Goal: Communication & Community: Answer question/provide support

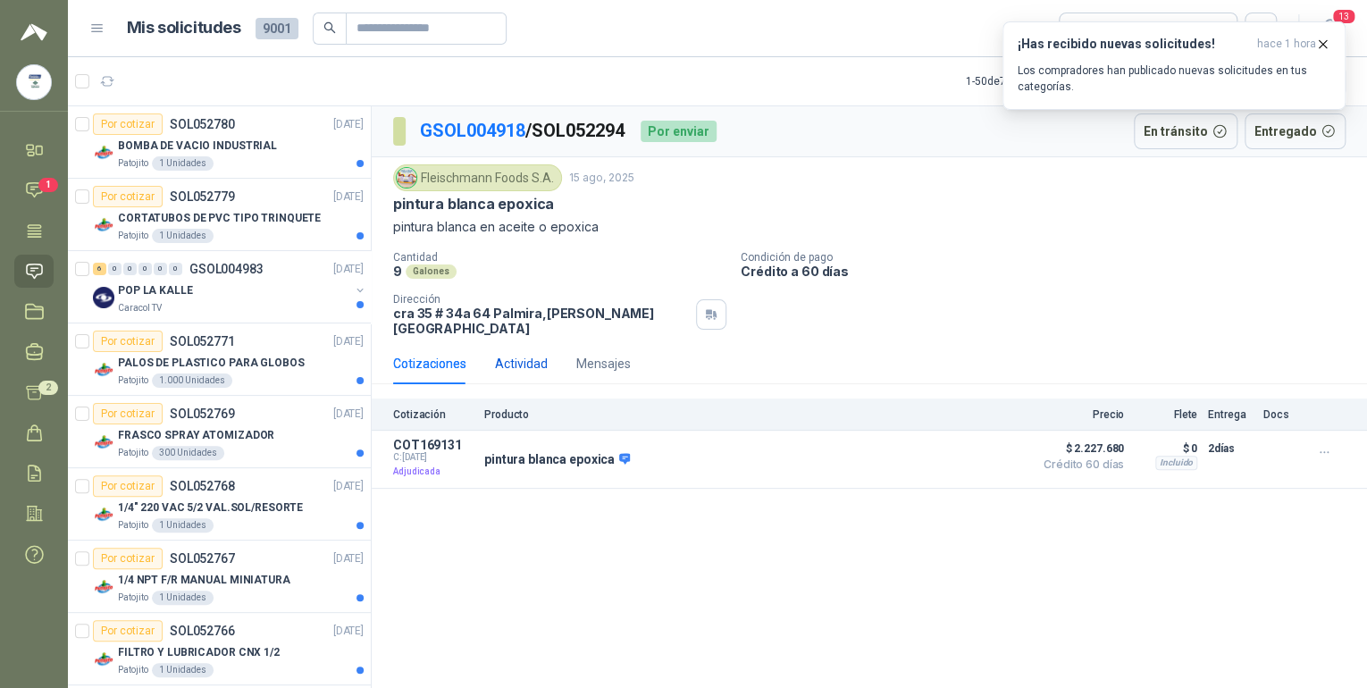
click at [529, 354] on div "Actividad" at bounding box center [521, 364] width 53 height 20
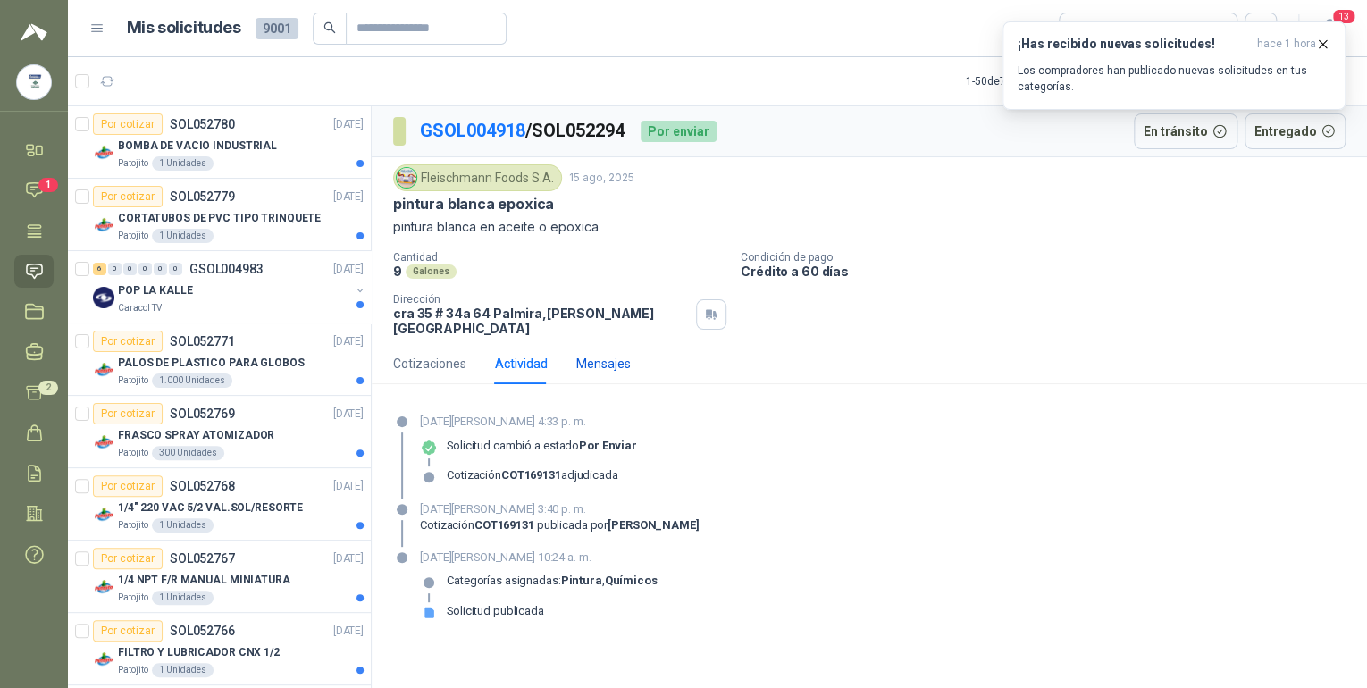
click at [589, 354] on div "Mensajes" at bounding box center [603, 364] width 54 height 20
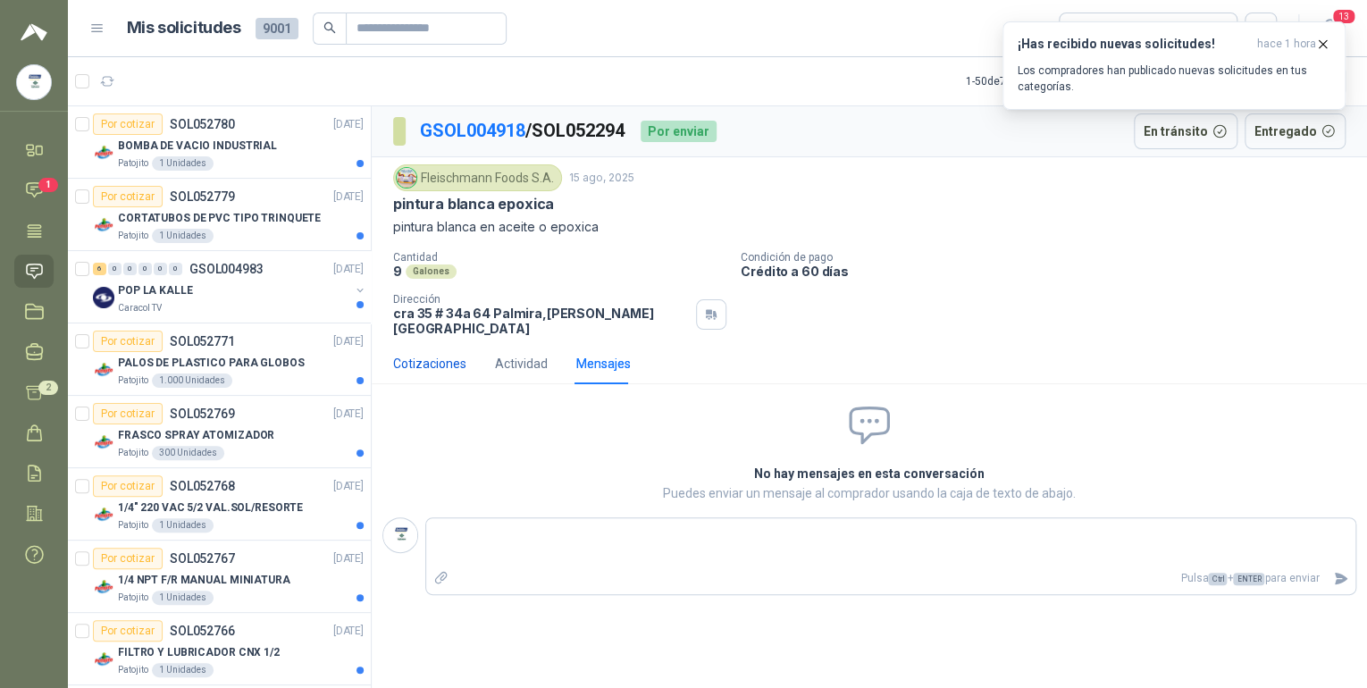
click at [442, 354] on div "Cotizaciones" at bounding box center [429, 364] width 73 height 20
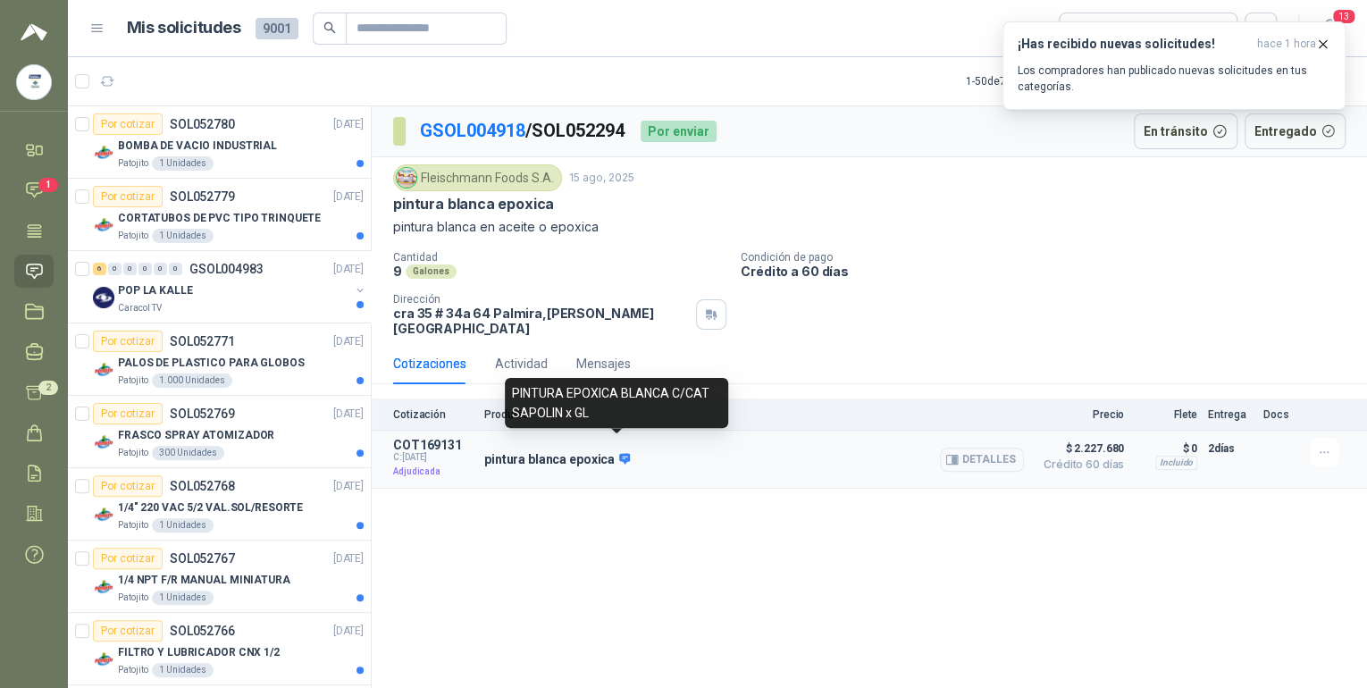
click at [619, 453] on icon at bounding box center [625, 458] width 12 height 11
click at [621, 453] on icon at bounding box center [625, 458] width 12 height 11
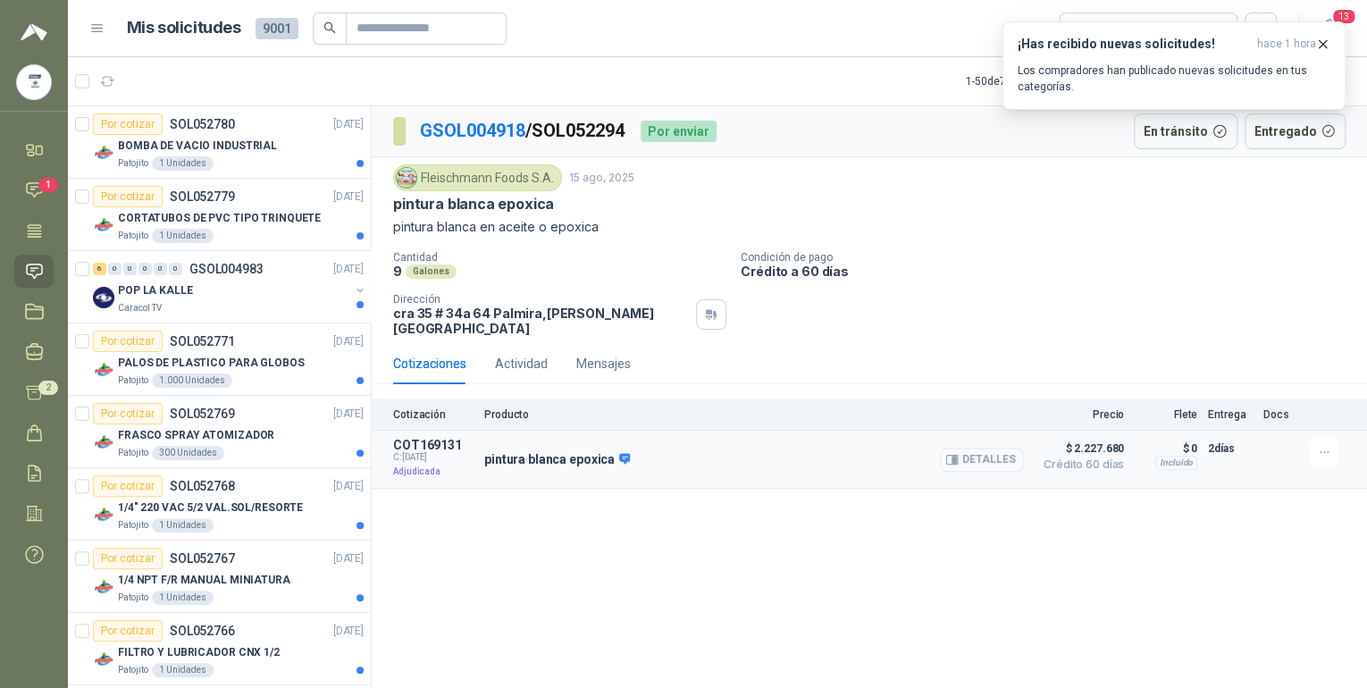
click at [957, 456] on icon "button" at bounding box center [954, 459] width 4 height 7
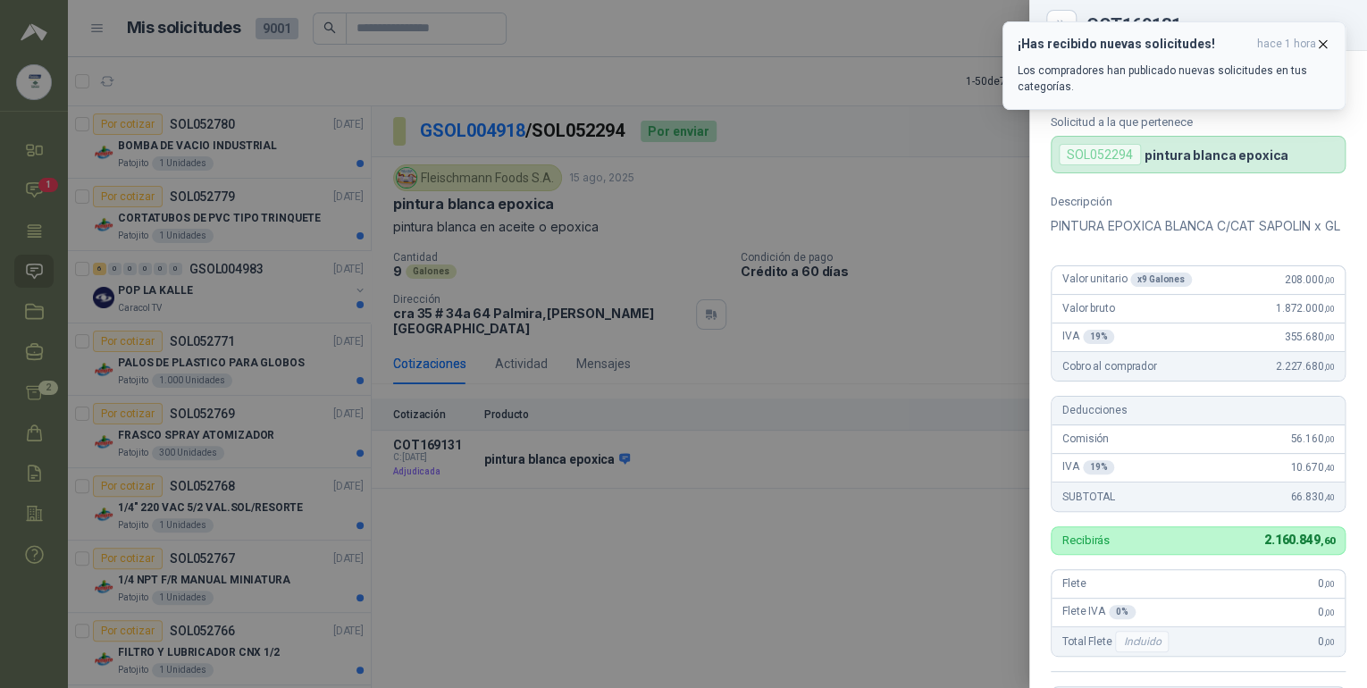
click at [1322, 42] on icon "button" at bounding box center [1322, 44] width 15 height 15
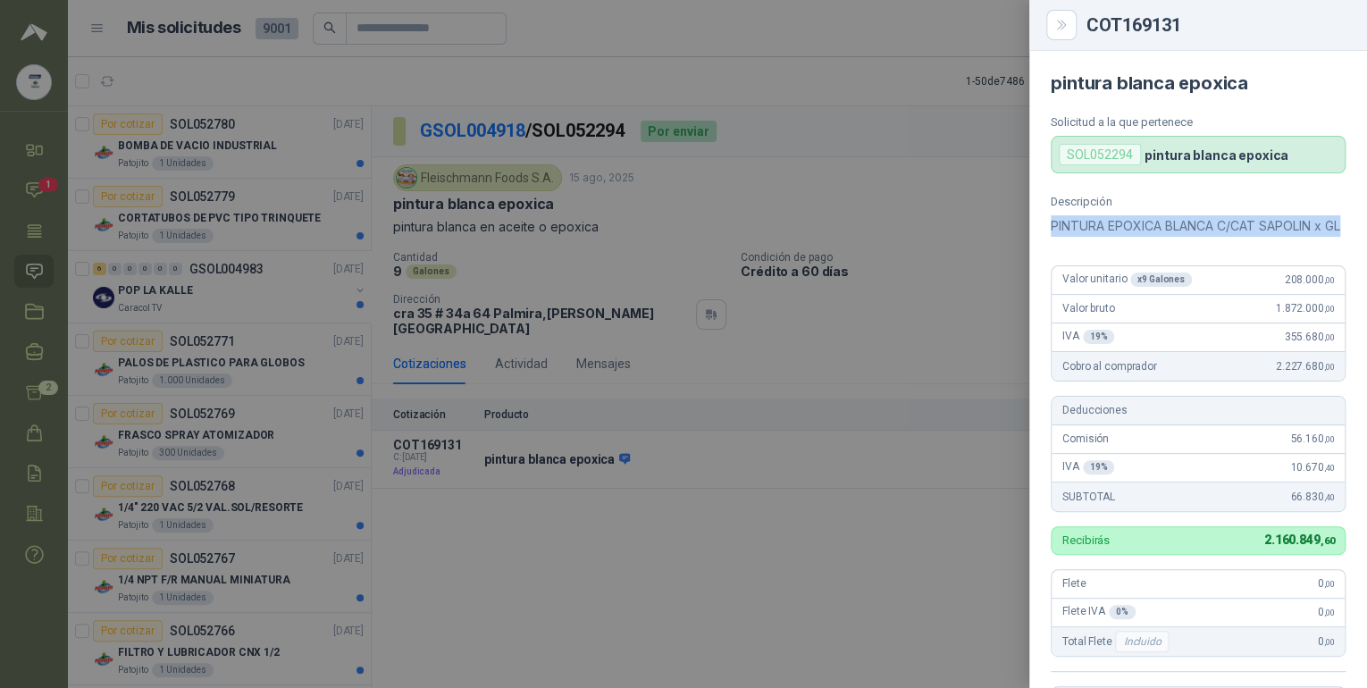
drag, startPoint x: 1046, startPoint y: 222, endPoint x: 1301, endPoint y: 235, distance: 255.8
click at [1305, 236] on div "Descripción PINTURA EPOXICA BLANCA C/CAT SAPOLIN x GL Valor unitario x 9 Galone…" at bounding box center [1198, 497] width 338 height 604
drag, startPoint x: 1301, startPoint y: 235, endPoint x: 1205, endPoint y: 219, distance: 97.8
copy p "PINTURA EPOXICA BLANCA C/CAT SAPOLIN x GL"
drag, startPoint x: 1088, startPoint y: 21, endPoint x: 1201, endPoint y: 18, distance: 113.5
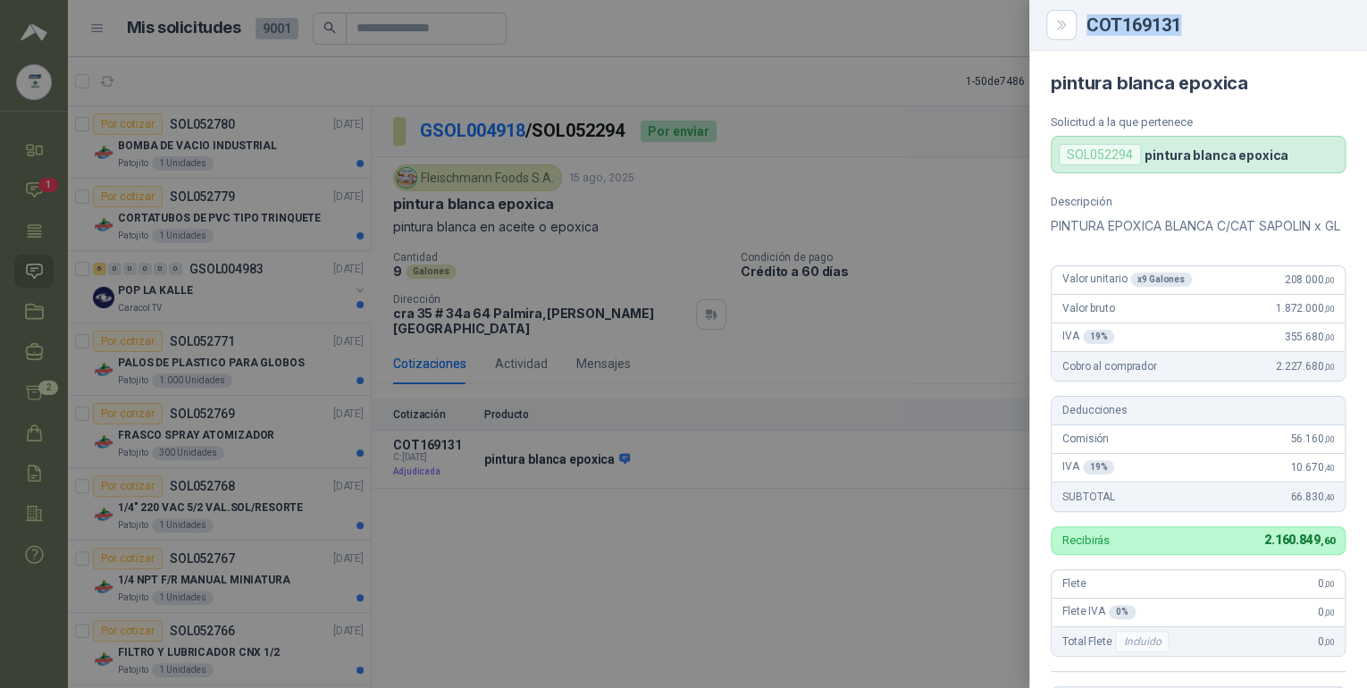
click at [1201, 18] on div "COT169131" at bounding box center [1197, 24] width 295 height 21
drag, startPoint x: 1201, startPoint y: 18, endPoint x: 1142, endPoint y: 20, distance: 59.0
copy div "COT169131"
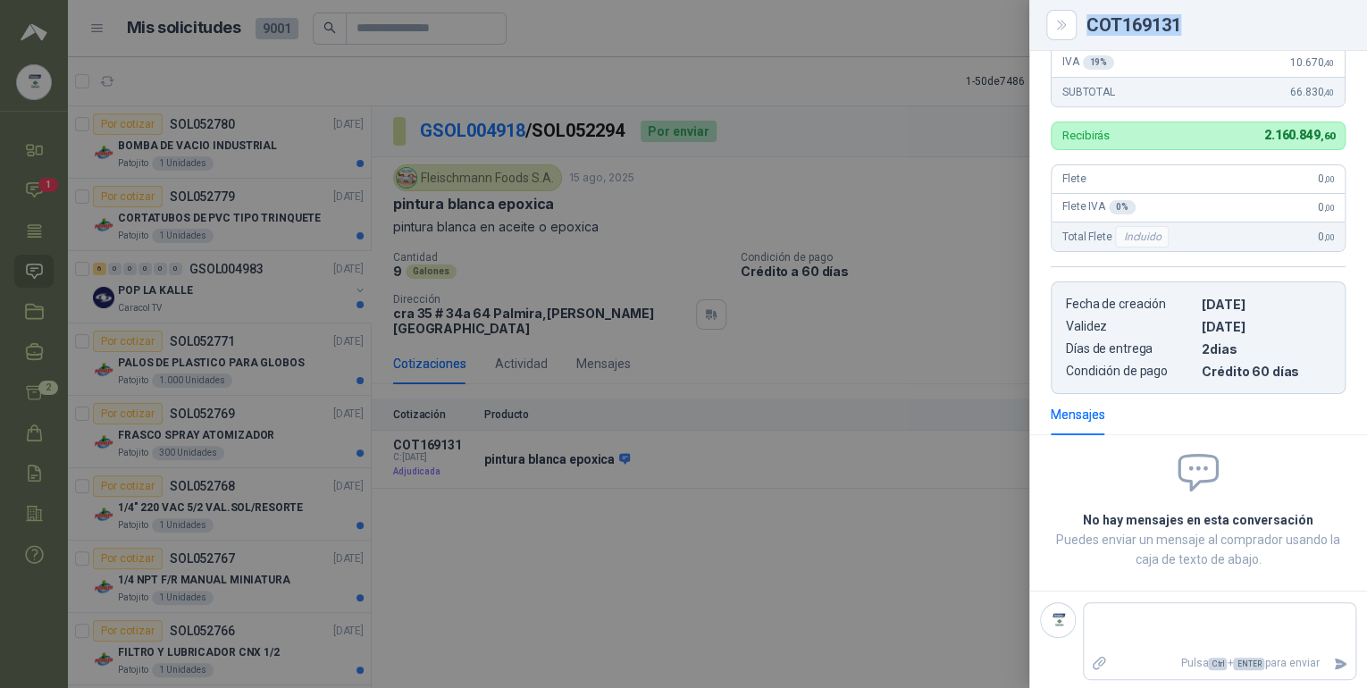
scroll to position [426, 0]
click at [1072, 31] on button "Close" at bounding box center [1061, 25] width 30 height 30
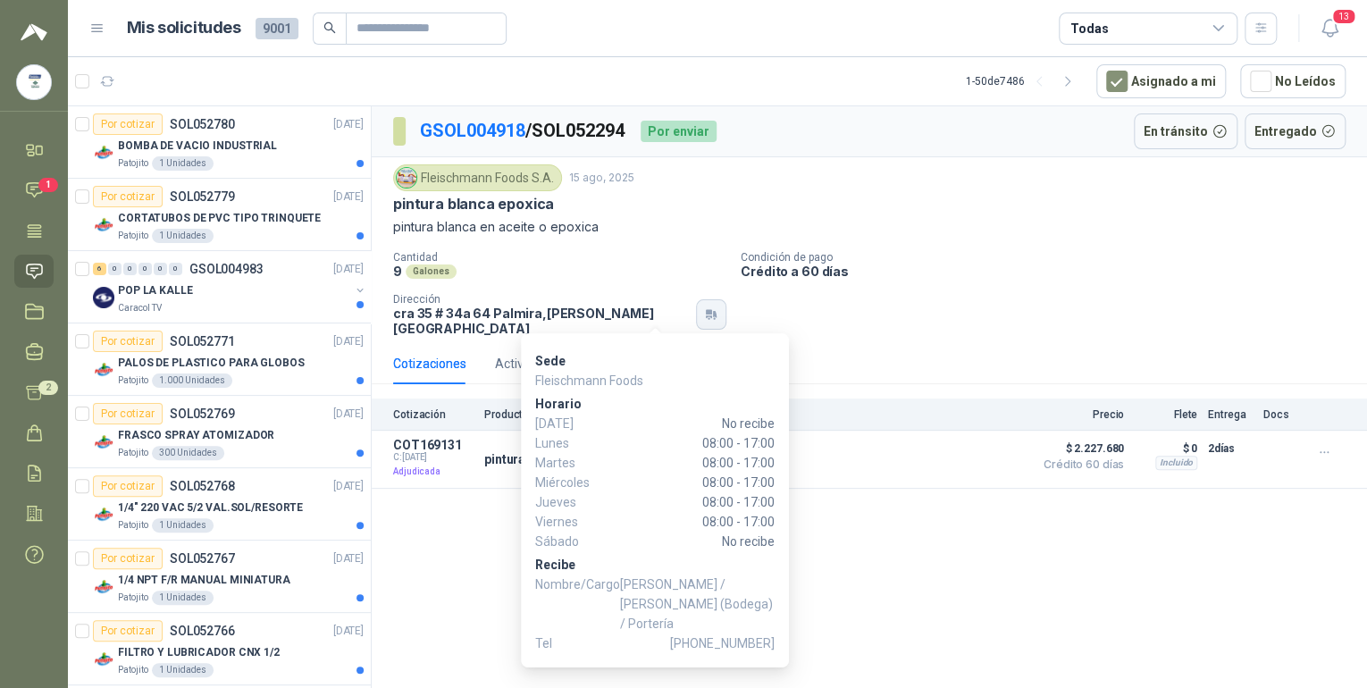
click at [696, 316] on button "button" at bounding box center [711, 314] width 30 height 30
drag, startPoint x: 534, startPoint y: 372, endPoint x: 650, endPoint y: 382, distance: 116.6
click at [650, 382] on div "Sede Fleischmann Foods Horario Domingo No recibe Lunes 08:00 - 17:00 Martes 08:…" at bounding box center [655, 500] width 268 height 334
drag, startPoint x: 650, startPoint y: 382, endPoint x: 622, endPoint y: 379, distance: 28.8
copy p "Fleischmann Foods"
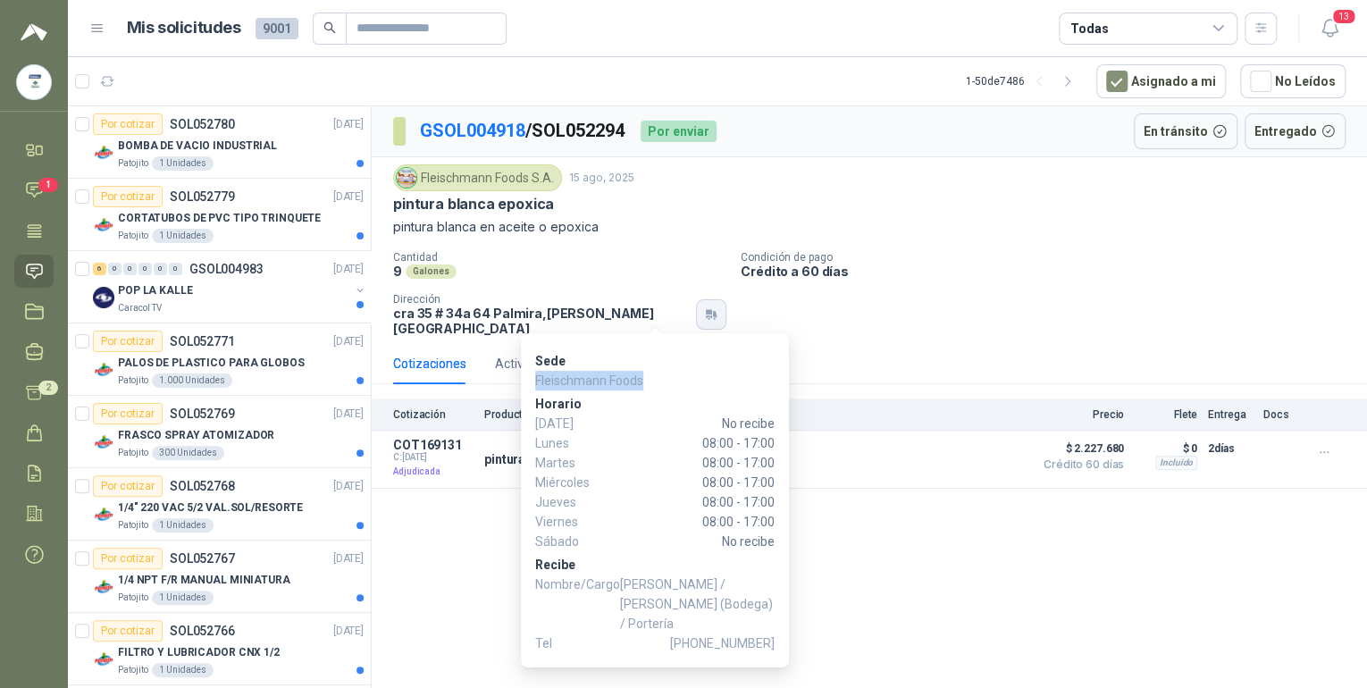
click at [696, 306] on button "button" at bounding box center [711, 314] width 30 height 30
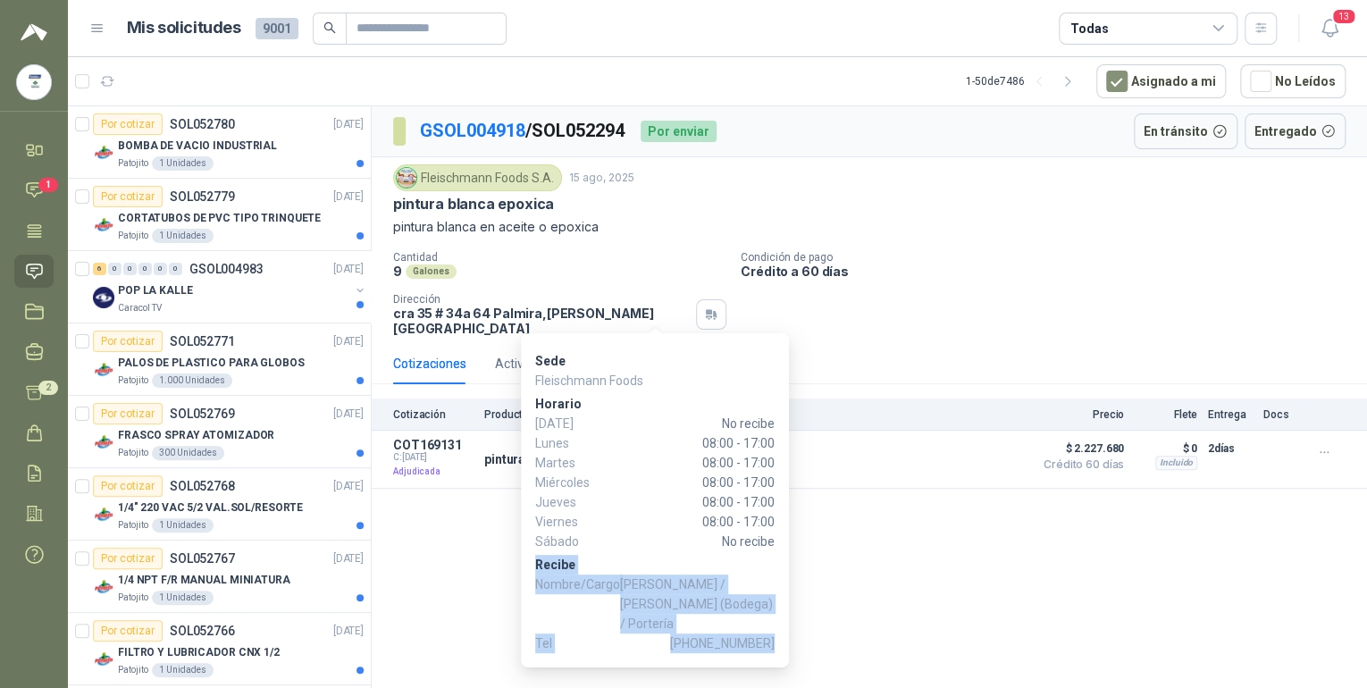
drag, startPoint x: 531, startPoint y: 557, endPoint x: 780, endPoint y: 636, distance: 260.4
click at [780, 636] on div "Sede Fleischmann Foods Horario Domingo No recibe Lunes 08:00 - 17:00 Martes 08:…" at bounding box center [655, 500] width 268 height 334
drag, startPoint x: 780, startPoint y: 636, endPoint x: 690, endPoint y: 590, distance: 101.1
copy div "Recibe Nombre/Cargo Juan Miranda / Darwin (Bodega) / Portería Tel +57 3224039499"
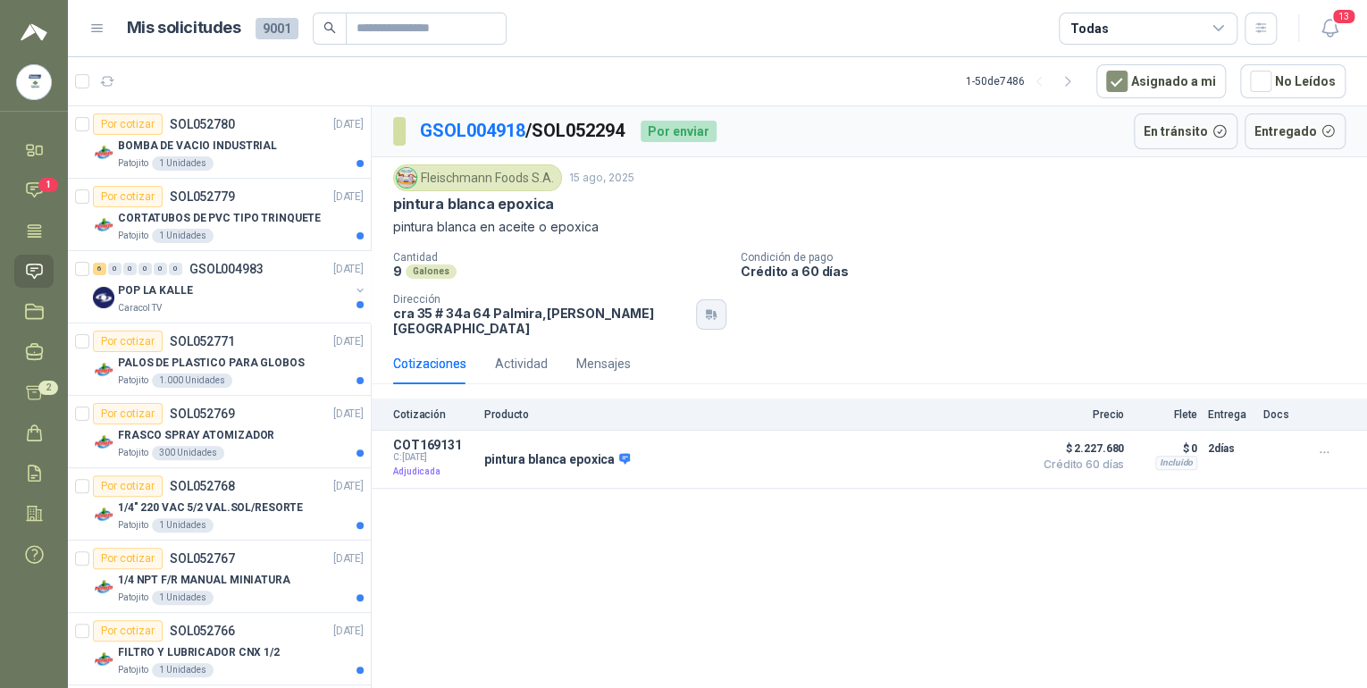
click at [713, 318] on icon "button" at bounding box center [714, 319] width 2 height 2
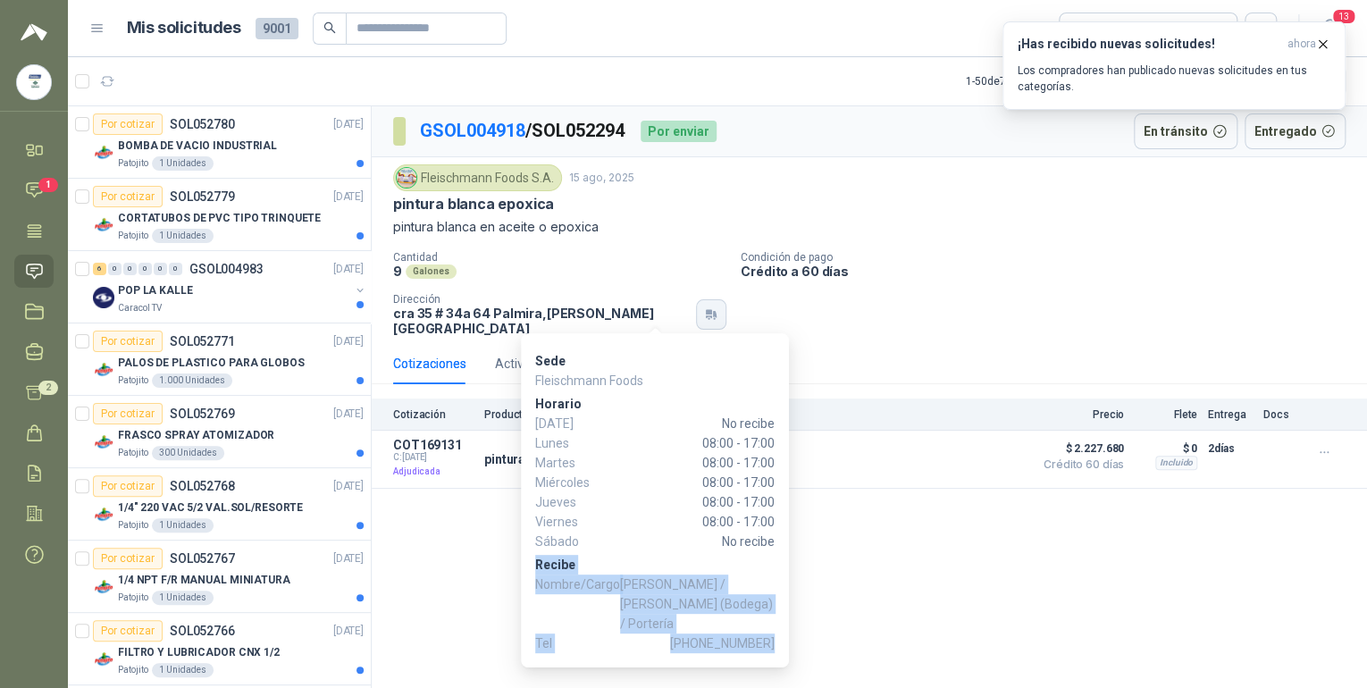
click at [704, 313] on icon "button" at bounding box center [711, 314] width 15 height 14
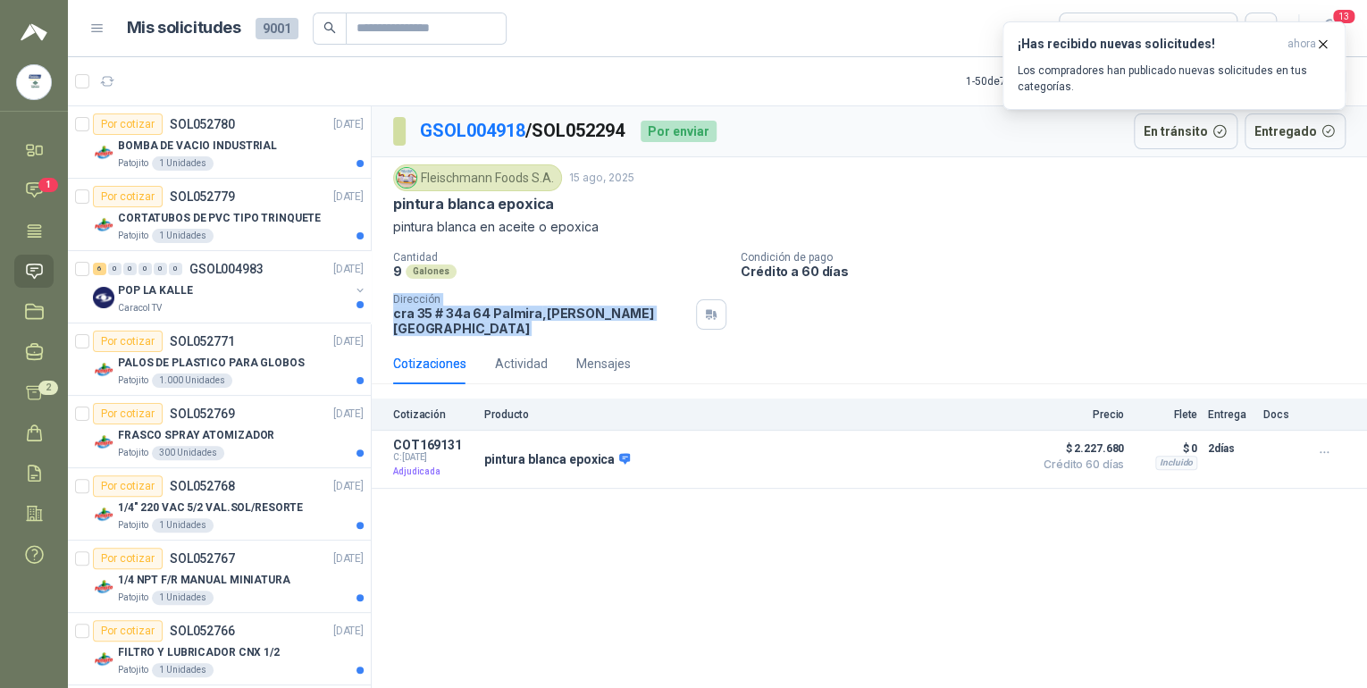
drag, startPoint x: 388, startPoint y: 297, endPoint x: 638, endPoint y: 322, distance: 251.2
click at [638, 322] on div "Fleischmann Foods S.A. 15 ago, 2025 pintura blanca epoxica pintura blanca en ac…" at bounding box center [869, 250] width 995 height 186
drag, startPoint x: 638, startPoint y: 322, endPoint x: 605, endPoint y: 314, distance: 33.8
copy div "Dirección cra 35 # 34a 64 Palmira , Valle del Cauca"
click at [1322, 43] on icon "button" at bounding box center [1322, 44] width 15 height 15
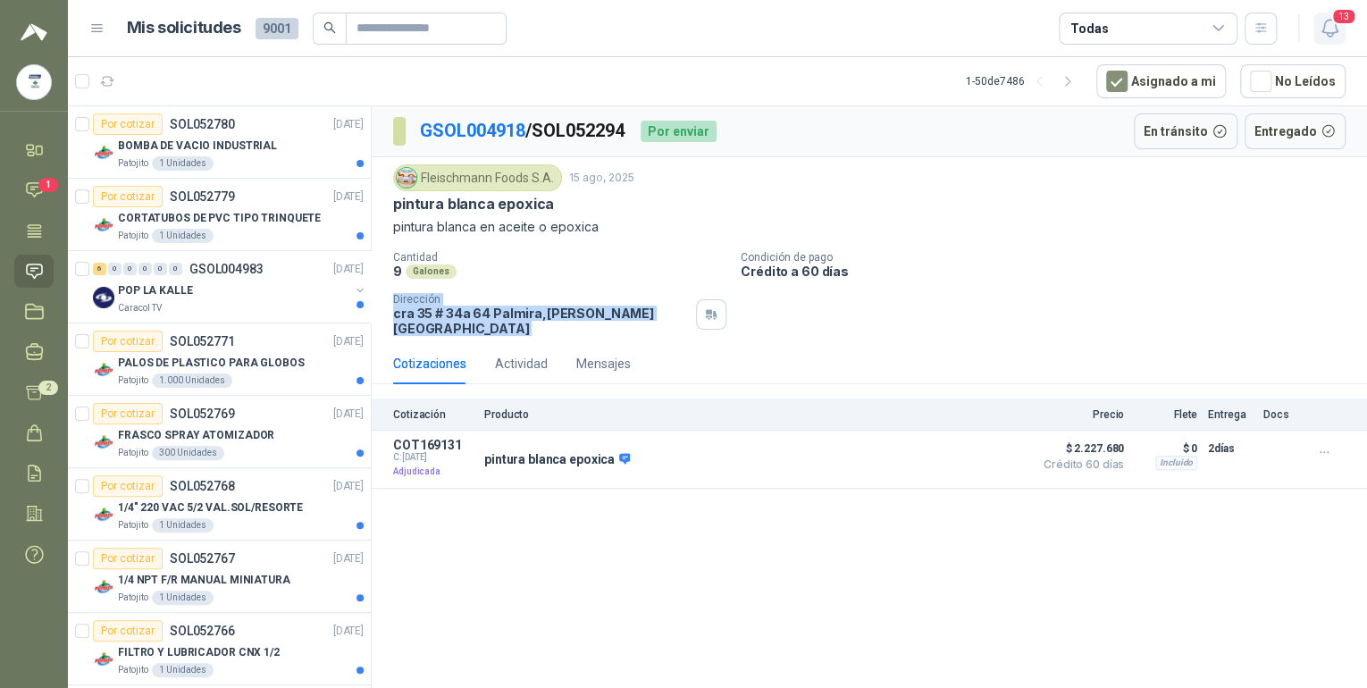
click at [1336, 21] on span "13" at bounding box center [1343, 16] width 25 height 17
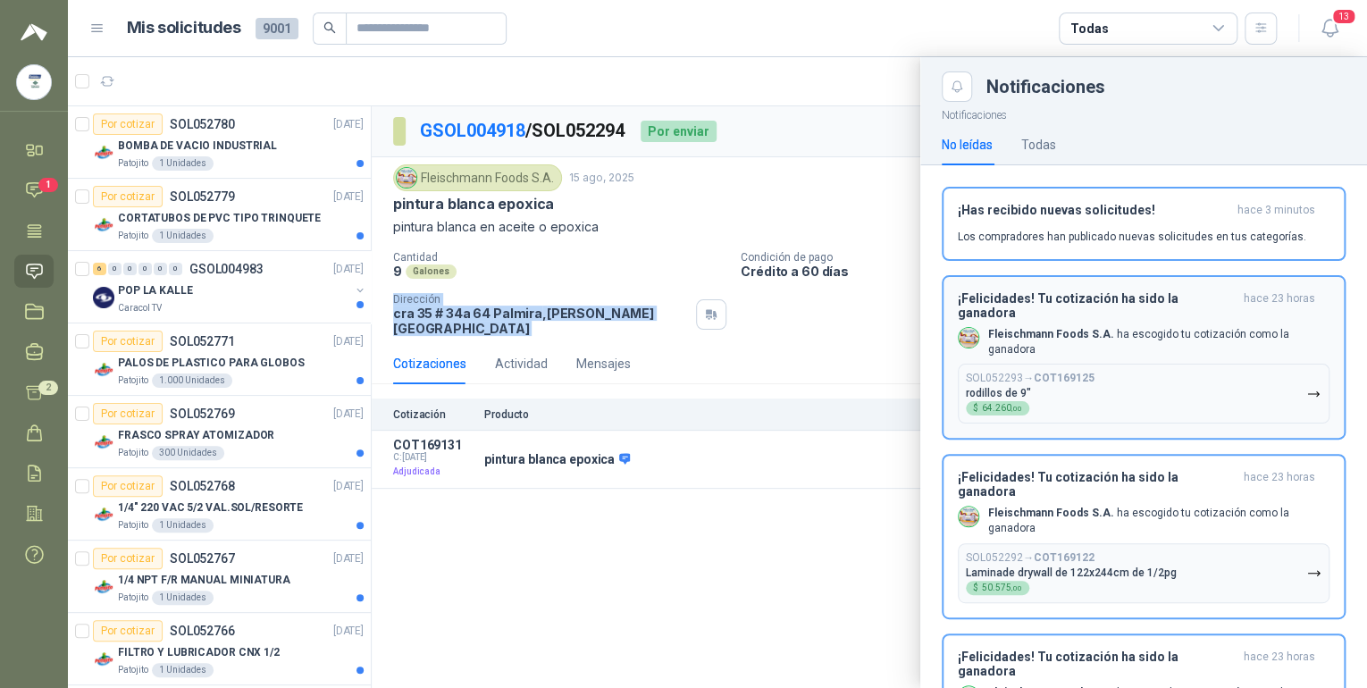
click at [1063, 328] on b "Fleischmann Foods S.A." at bounding box center [1051, 334] width 126 height 13
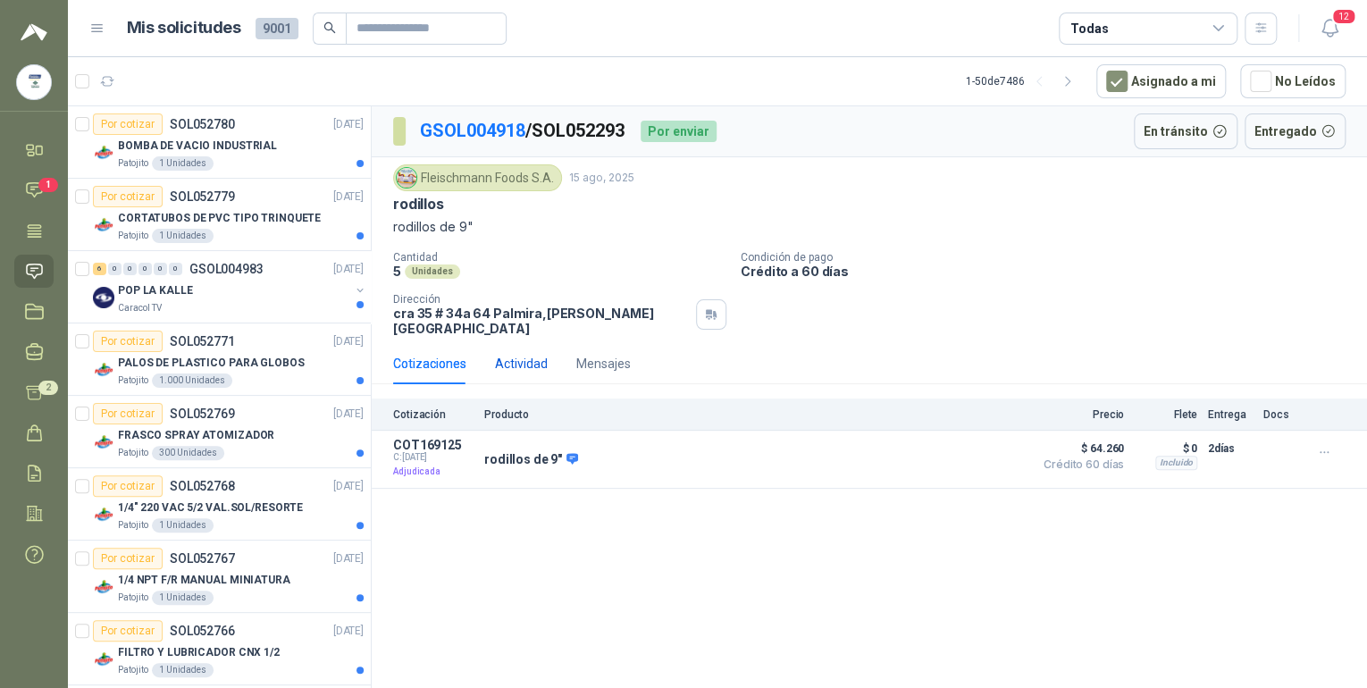
click at [531, 354] on div "Actividad" at bounding box center [521, 364] width 53 height 20
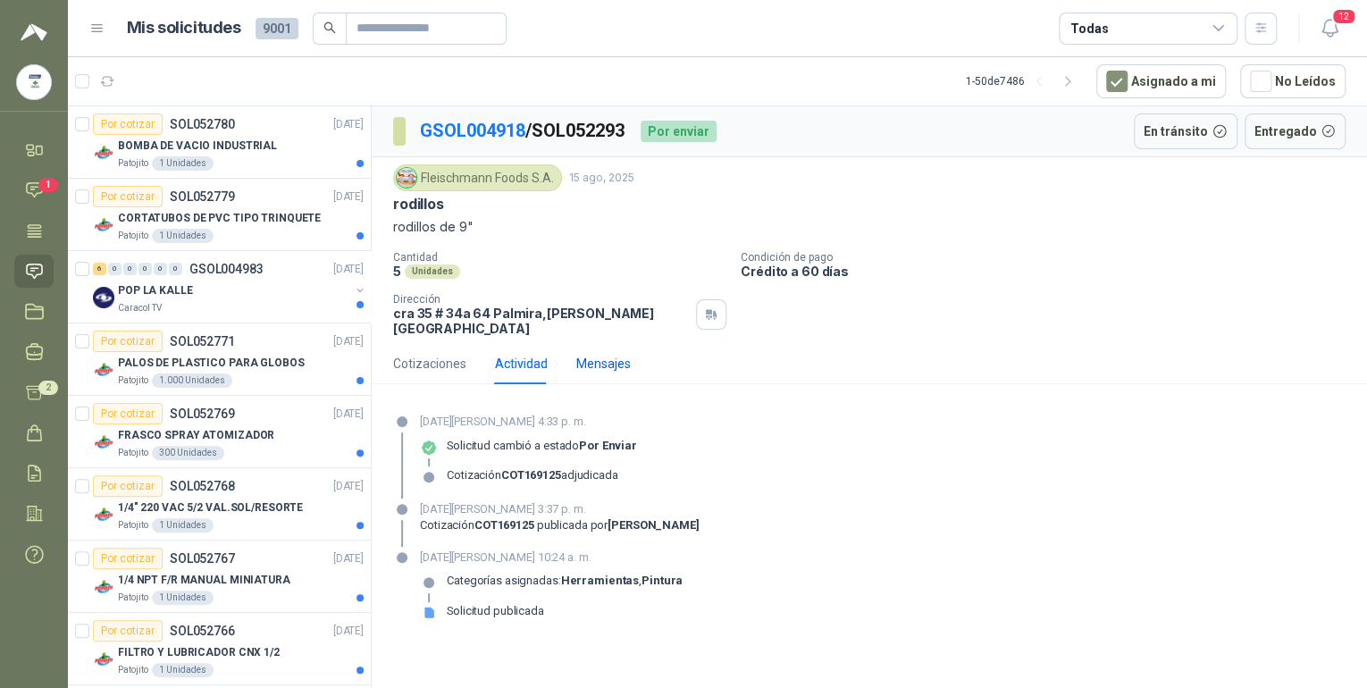
click at [599, 354] on div "Mensajes" at bounding box center [603, 364] width 54 height 20
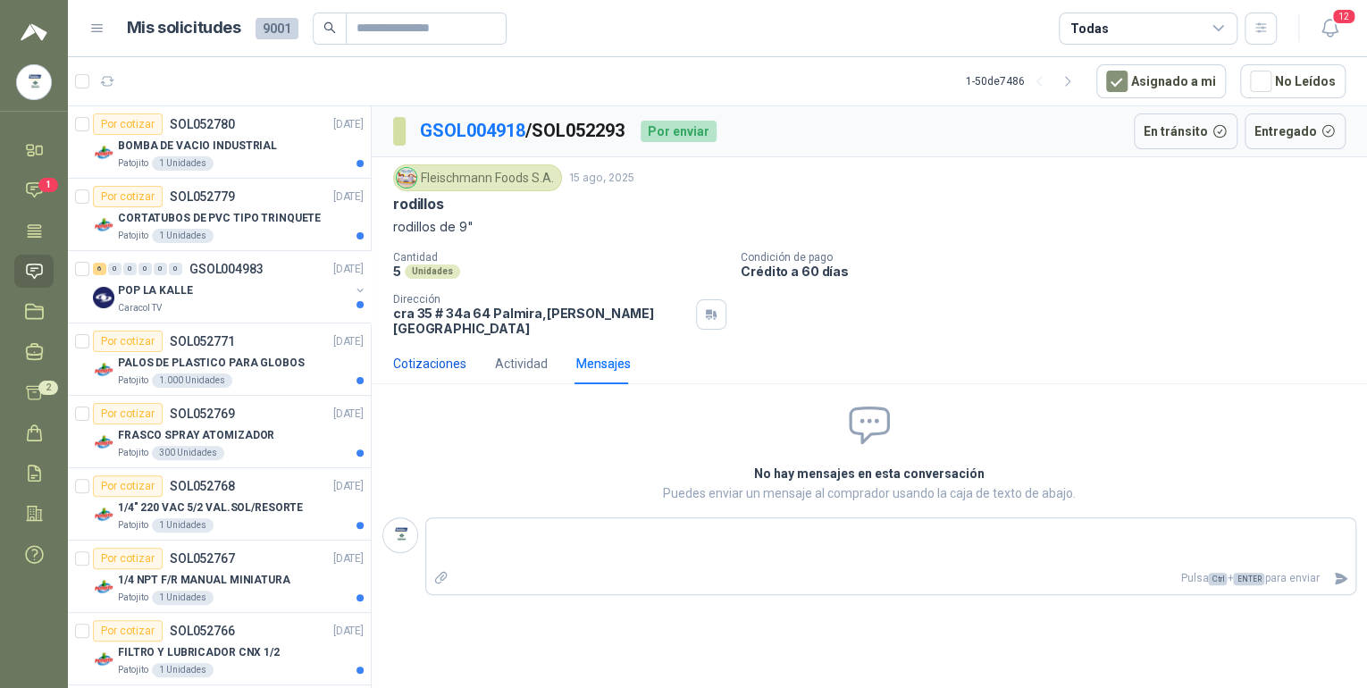
click at [441, 354] on div "Cotizaciones" at bounding box center [429, 364] width 73 height 20
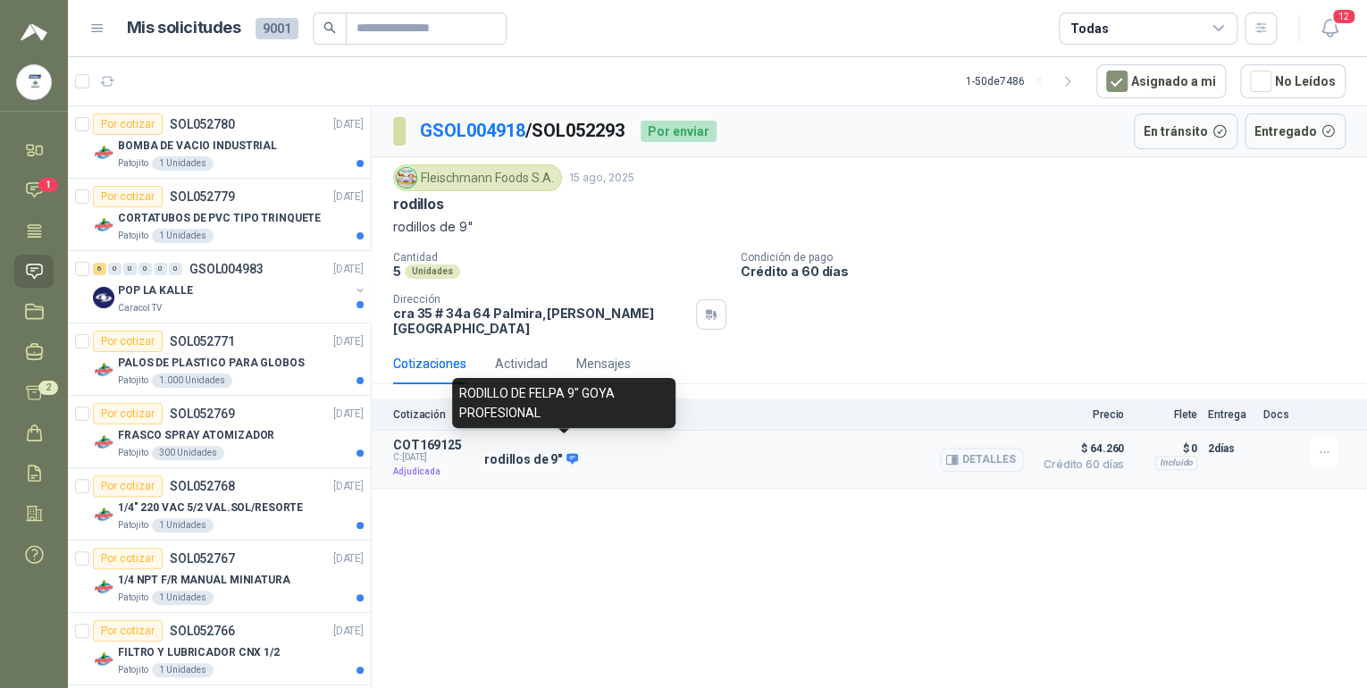
click at [569, 453] on icon at bounding box center [572, 458] width 12 height 11
click at [566, 453] on icon at bounding box center [572, 458] width 12 height 11
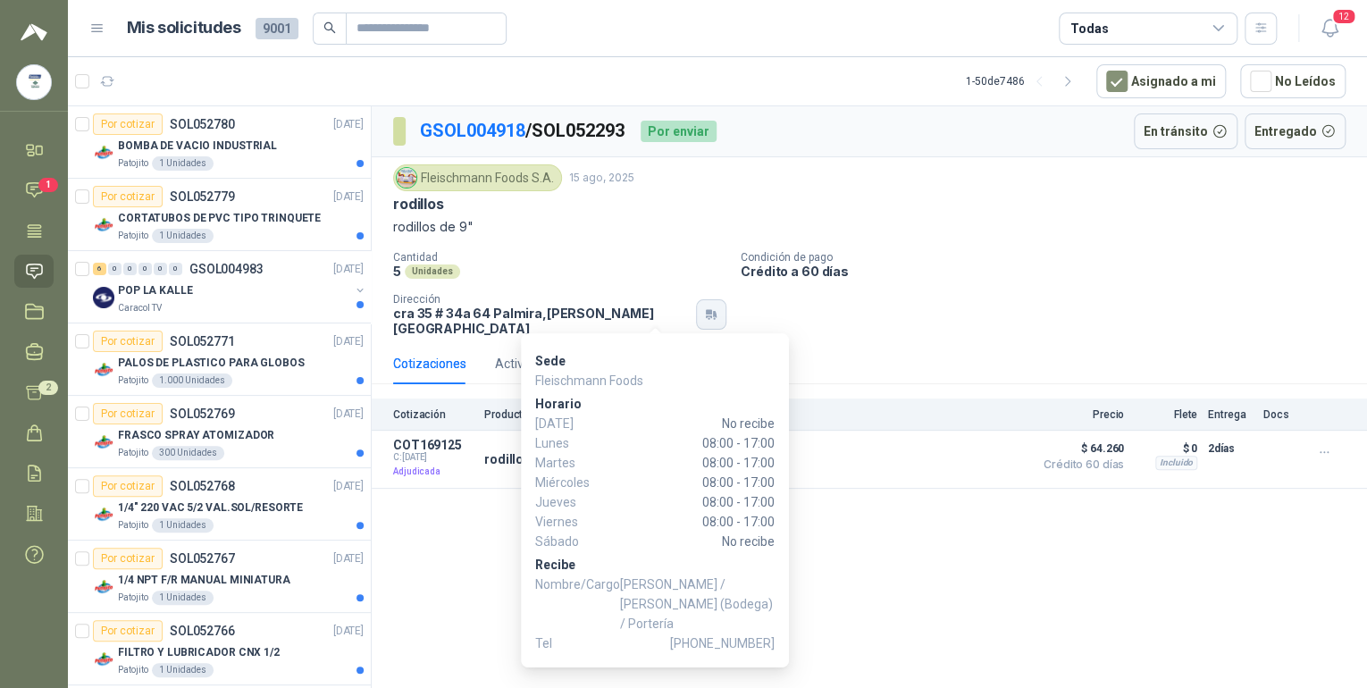
click at [696, 314] on button "button" at bounding box center [711, 314] width 30 height 30
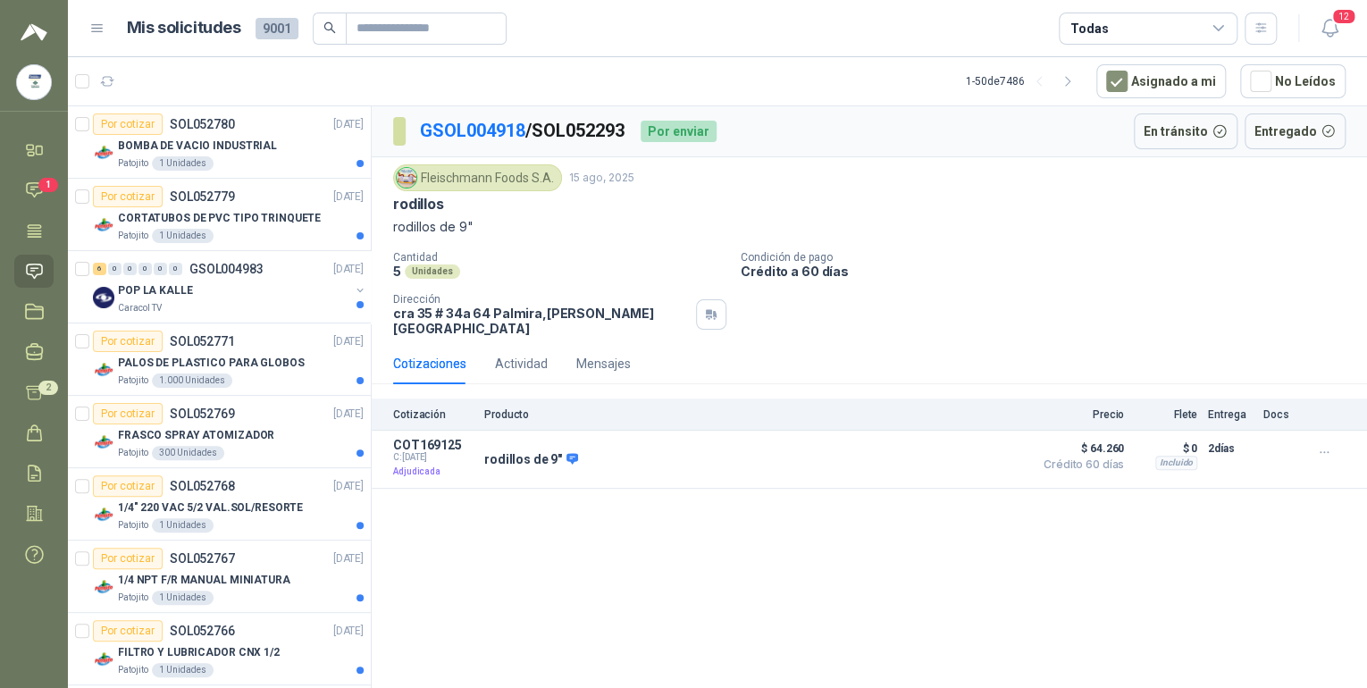
click at [1000, 275] on p "Crédito a 60 días" at bounding box center [1049, 270] width 619 height 15
click at [497, 408] on p "Producto" at bounding box center [753, 414] width 539 height 13
click at [532, 354] on div "Actividad" at bounding box center [521, 364] width 53 height 20
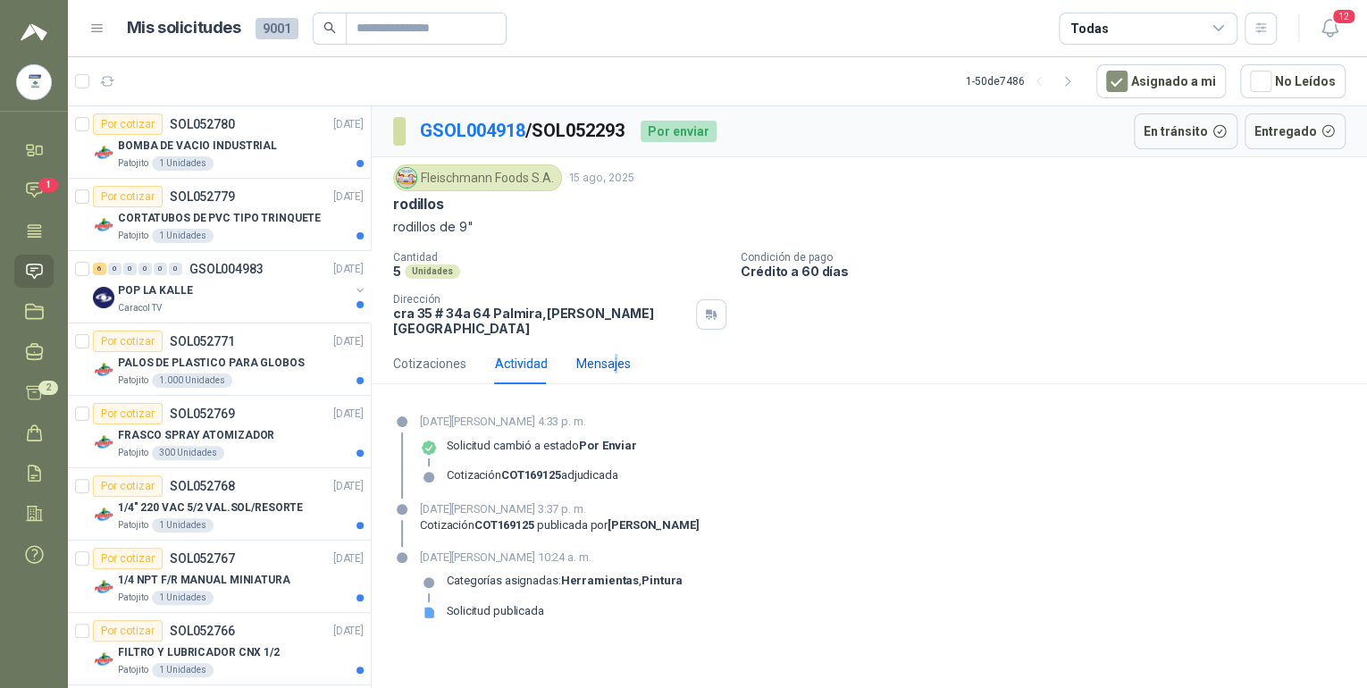
click at [614, 354] on div "Mensajes" at bounding box center [603, 364] width 54 height 20
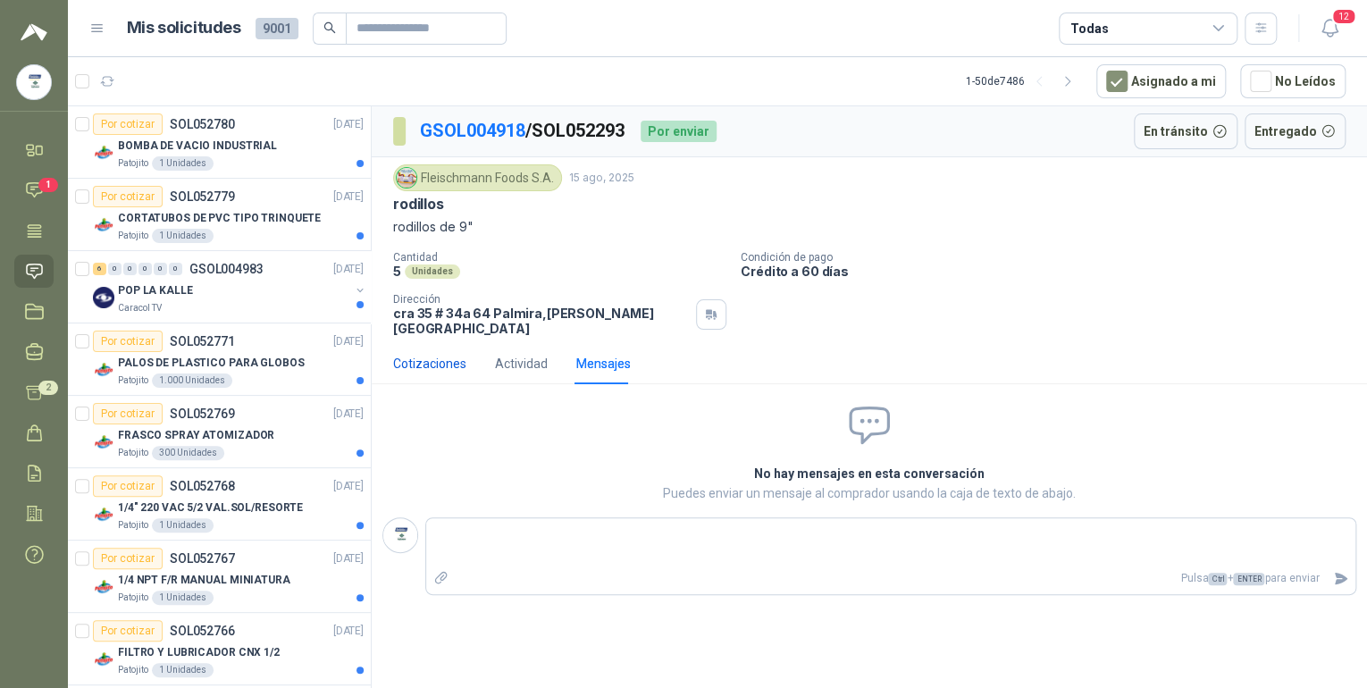
click at [449, 354] on div "Cotizaciones" at bounding box center [429, 364] width 73 height 20
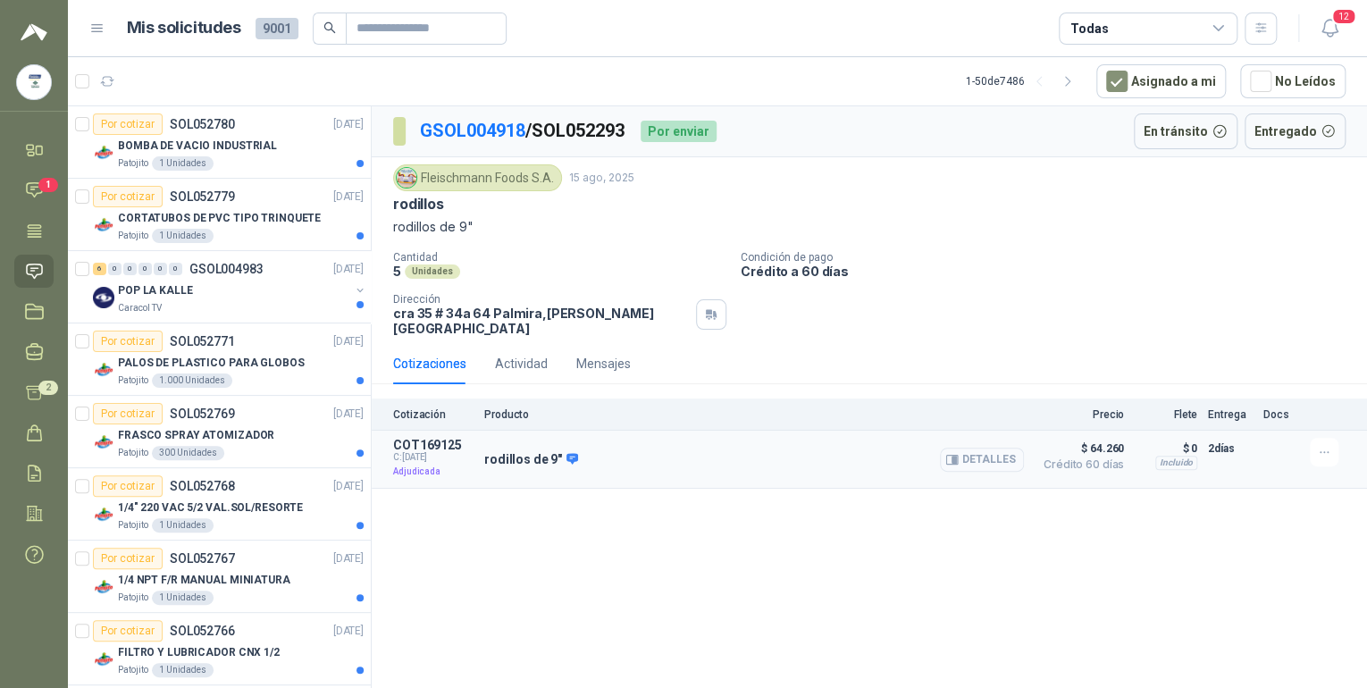
click at [971, 447] on button "Detalles" at bounding box center [982, 459] width 84 height 24
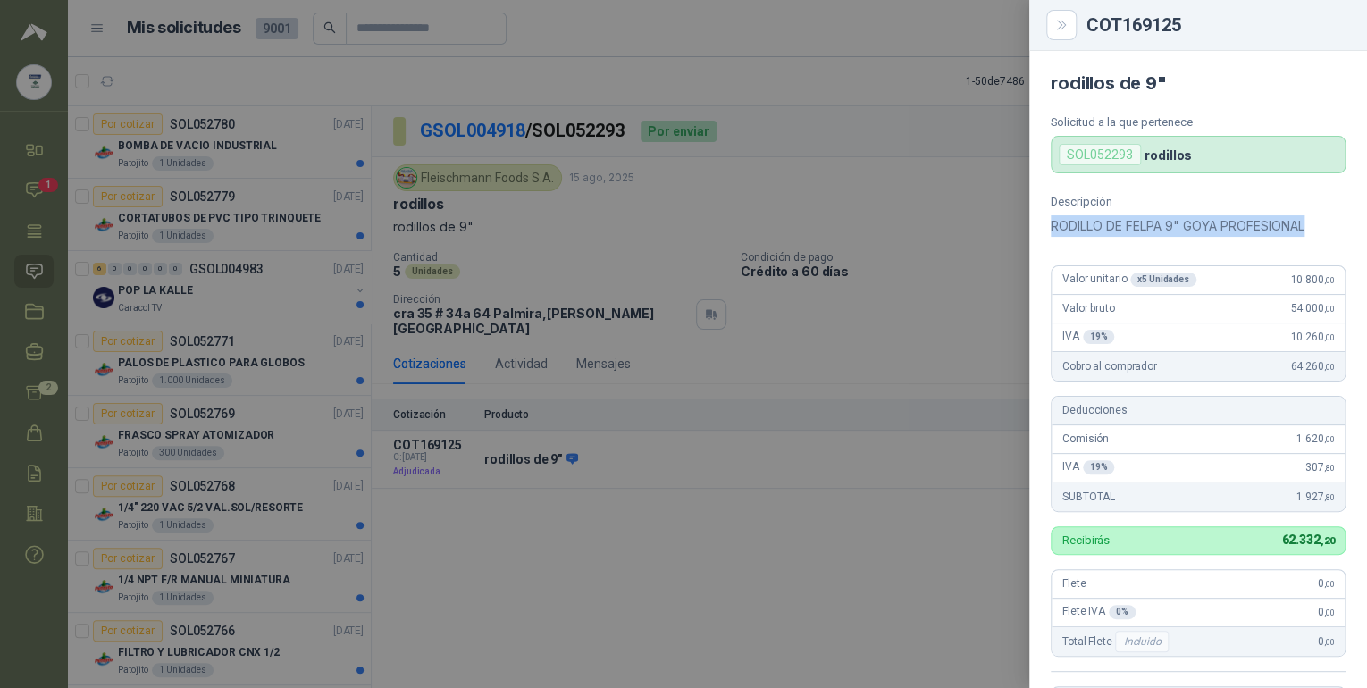
drag, startPoint x: 1310, startPoint y: 222, endPoint x: 1050, endPoint y: 229, distance: 260.0
click at [1050, 229] on p "RODILLO DE FELPA 9" GOYA PROFESIONAL" at bounding box center [1197, 225] width 295 height 21
copy p "RODILLO DE FELPA 9" GOYA PROFESIONAL"
click at [1065, 29] on icon "Close" at bounding box center [1061, 25] width 15 height 15
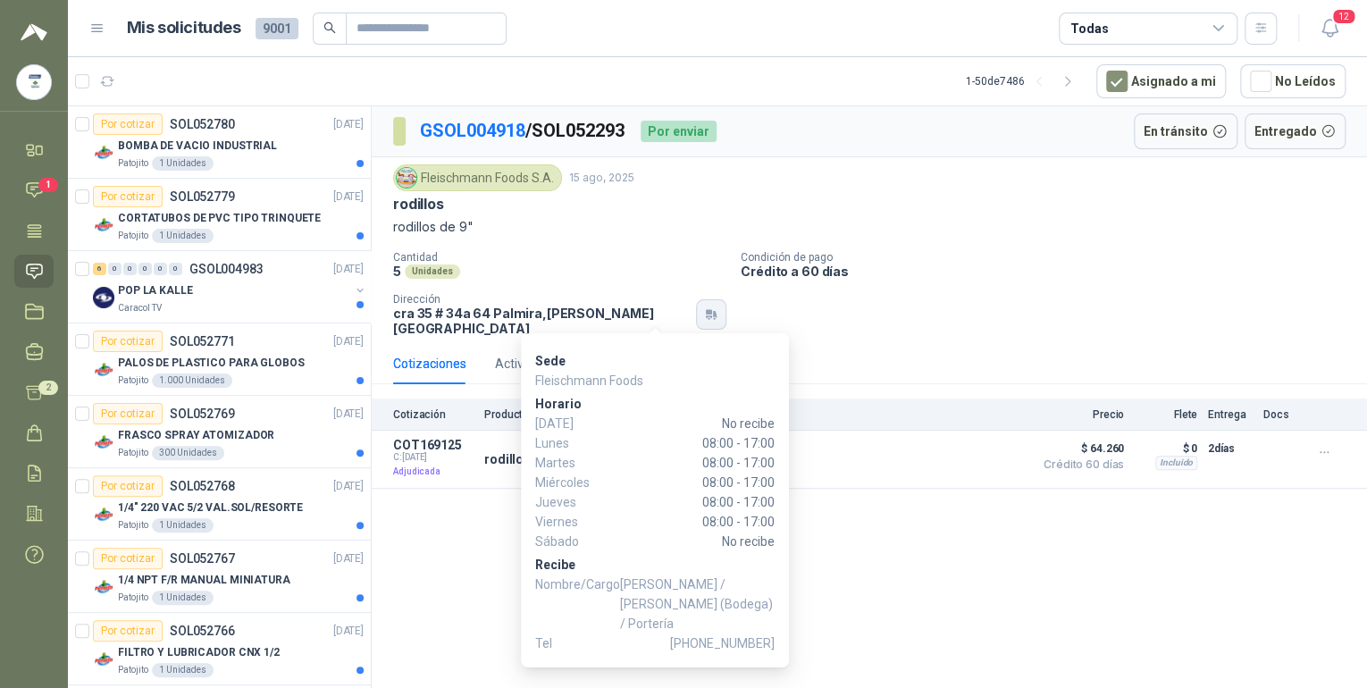
click at [696, 309] on button "button" at bounding box center [711, 314] width 30 height 30
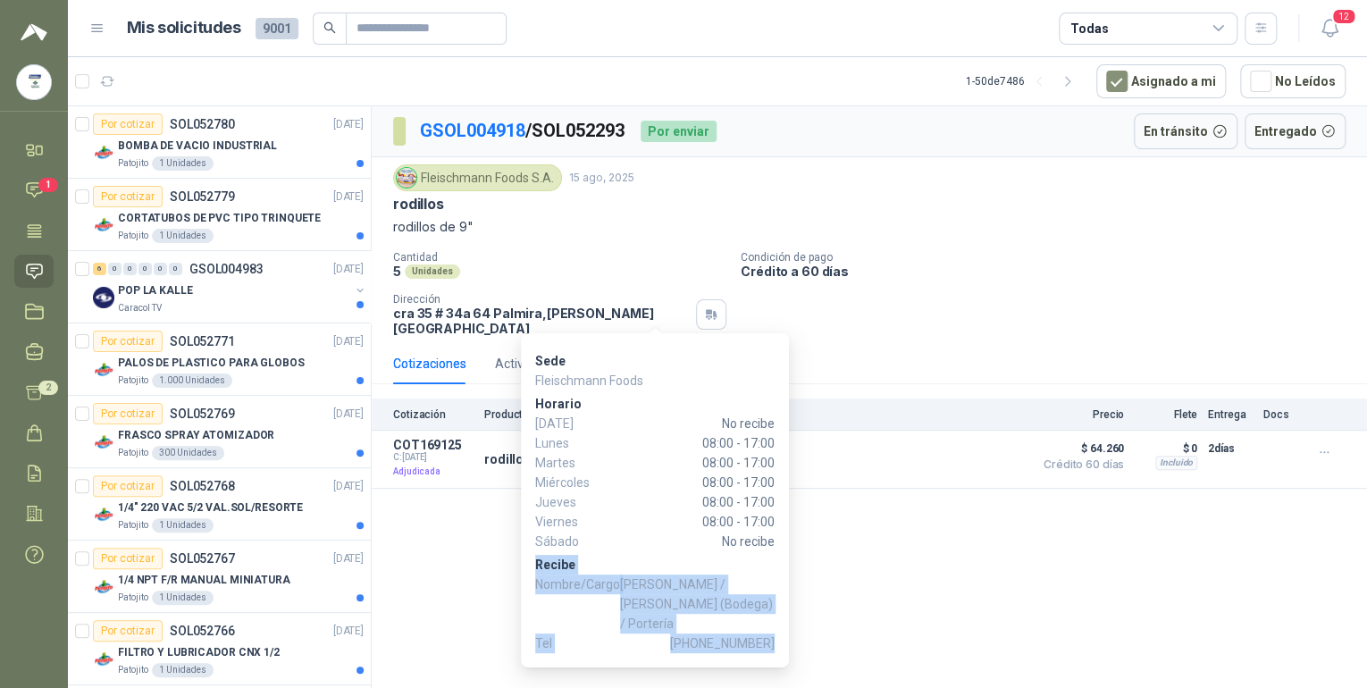
drag, startPoint x: 554, startPoint y: 572, endPoint x: 773, endPoint y: 631, distance: 227.7
click at [773, 631] on div "Sede Fleischmann Foods Horario Domingo No recibe Lunes 08:00 - 17:00 Martes 08:…" at bounding box center [655, 500] width 268 height 334
drag, startPoint x: 773, startPoint y: 631, endPoint x: 686, endPoint y: 593, distance: 95.6
copy div "Recibe Nombre/Cargo Juan Miranda / Darwin (Bodega) / Portería Tel +57 3224039499"
click at [696, 317] on button "button" at bounding box center [711, 314] width 30 height 30
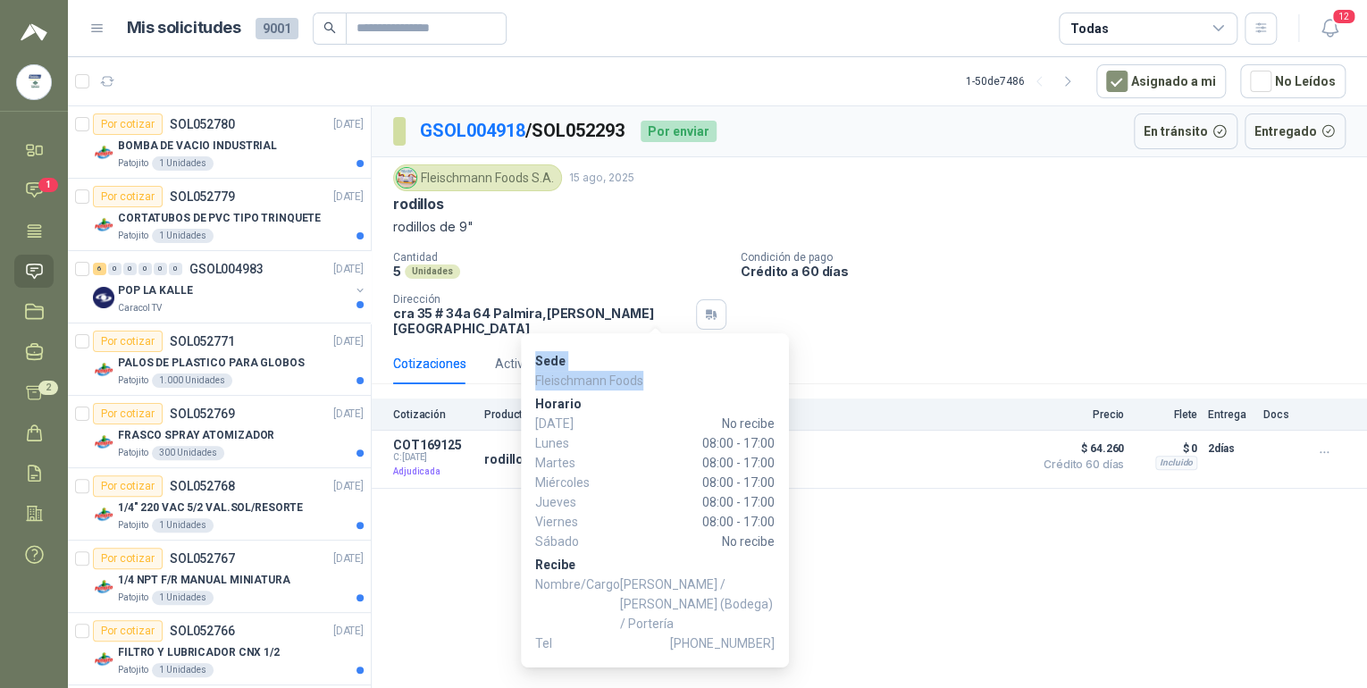
drag, startPoint x: 529, startPoint y: 352, endPoint x: 661, endPoint y: 383, distance: 135.8
click at [661, 383] on div "Sede Fleischmann Foods Horario Domingo No recibe Lunes 08:00 - 17:00 Martes 08:…" at bounding box center [655, 500] width 268 height 334
drag, startPoint x: 661, startPoint y: 383, endPoint x: 610, endPoint y: 382, distance: 50.9
copy div "Sede Fleischmann Foods"
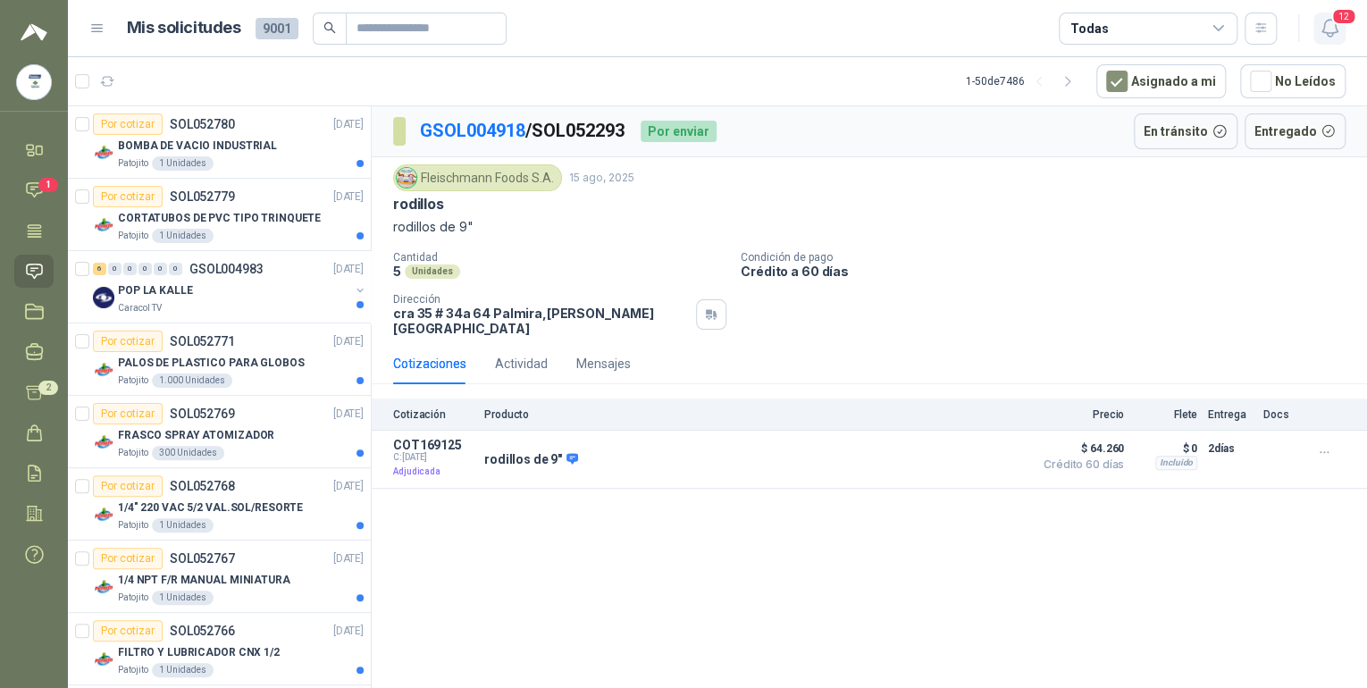
click at [1335, 18] on span "12" at bounding box center [1343, 16] width 25 height 17
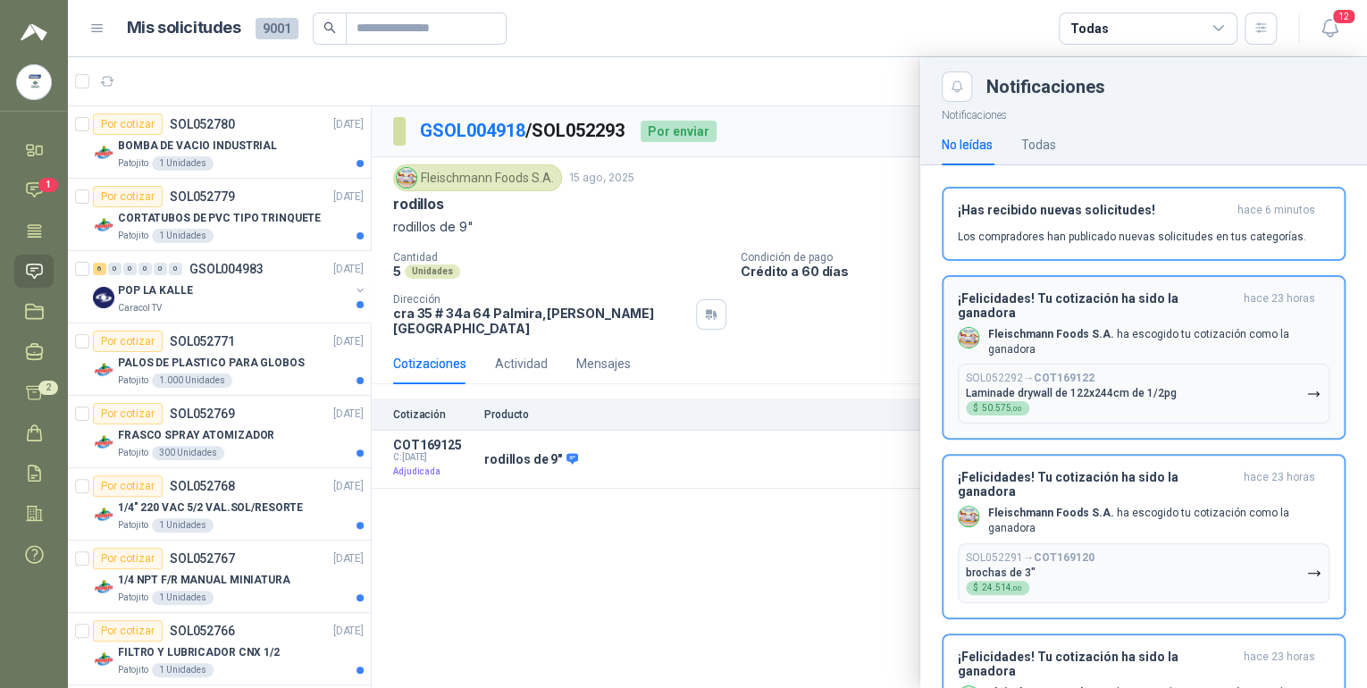
click at [1098, 387] on p "Laminade drywall de 122x244cm de 1/2pg" at bounding box center [1071, 393] width 211 height 13
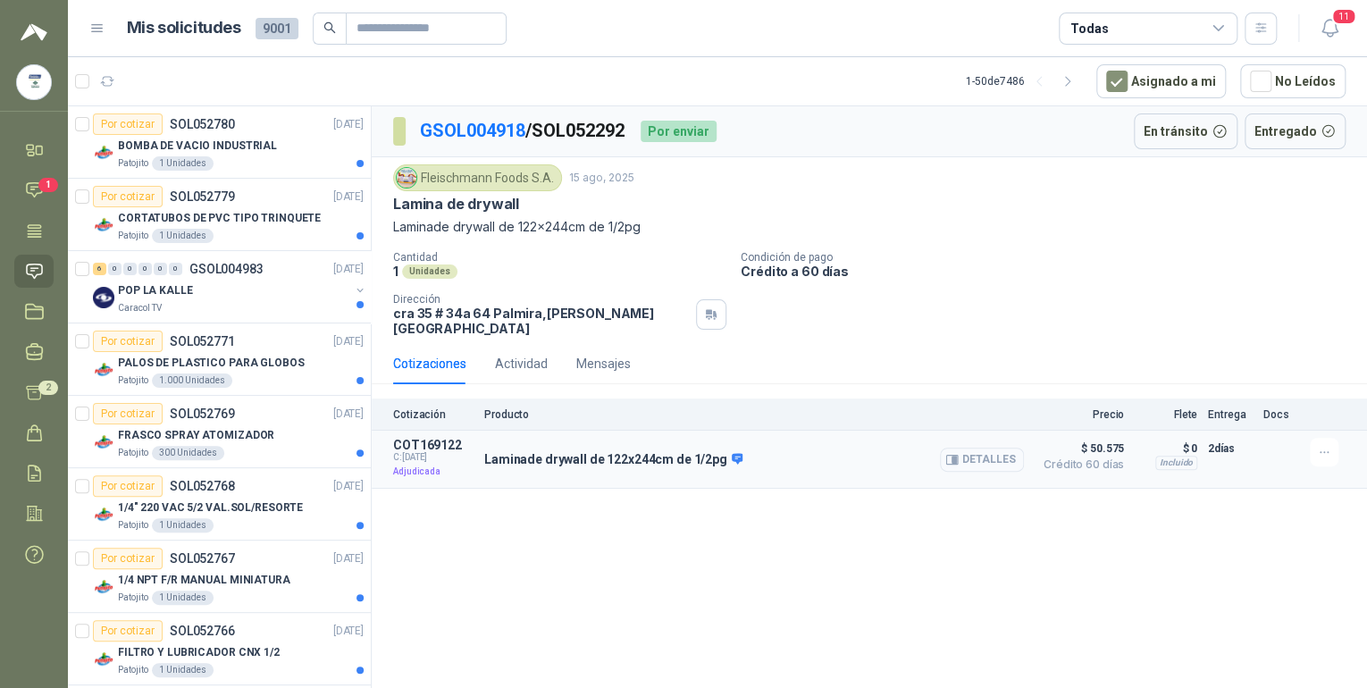
click at [989, 447] on button "Detalles" at bounding box center [982, 459] width 84 height 24
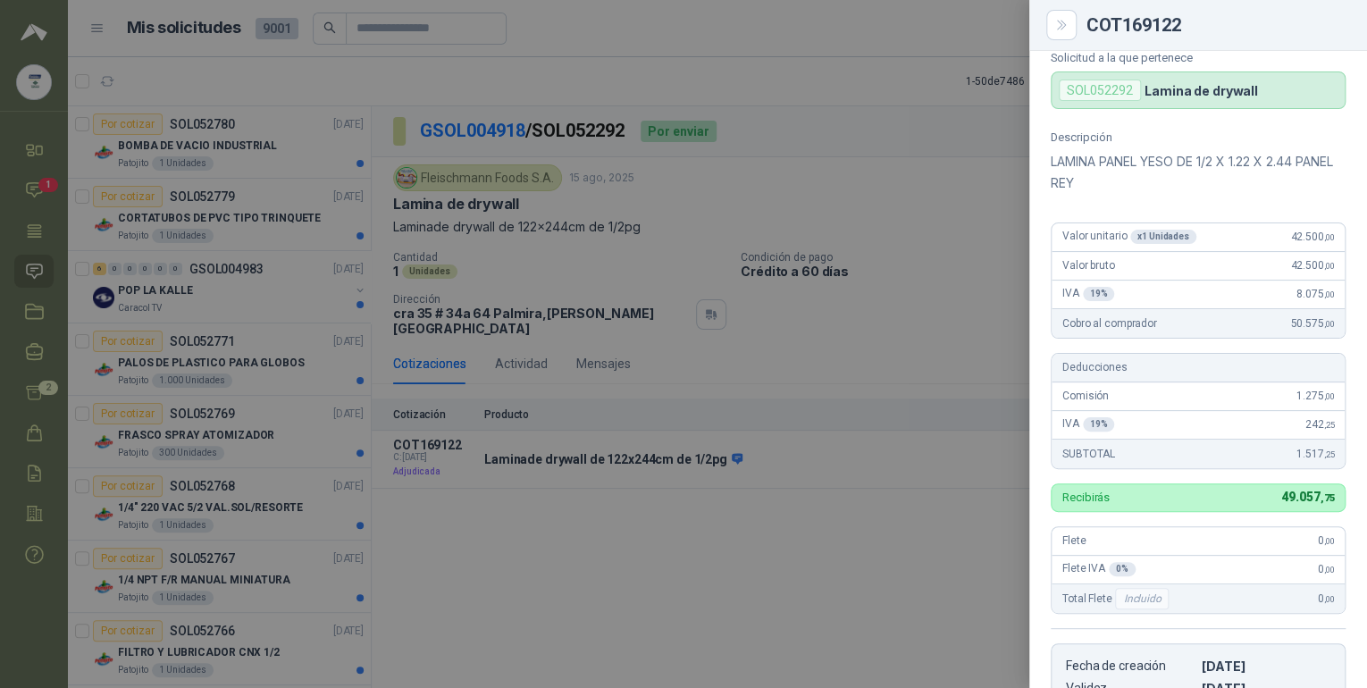
scroll to position [81, 0]
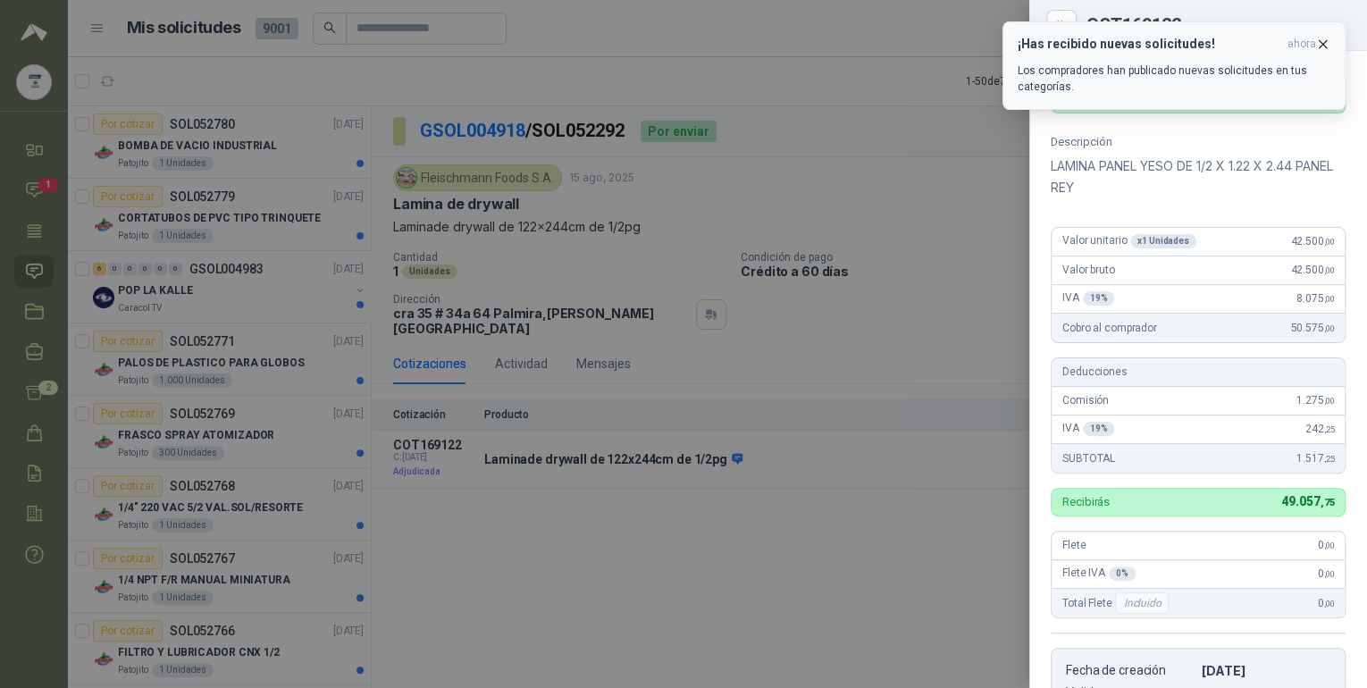
click at [1319, 41] on icon "button" at bounding box center [1322, 43] width 7 height 7
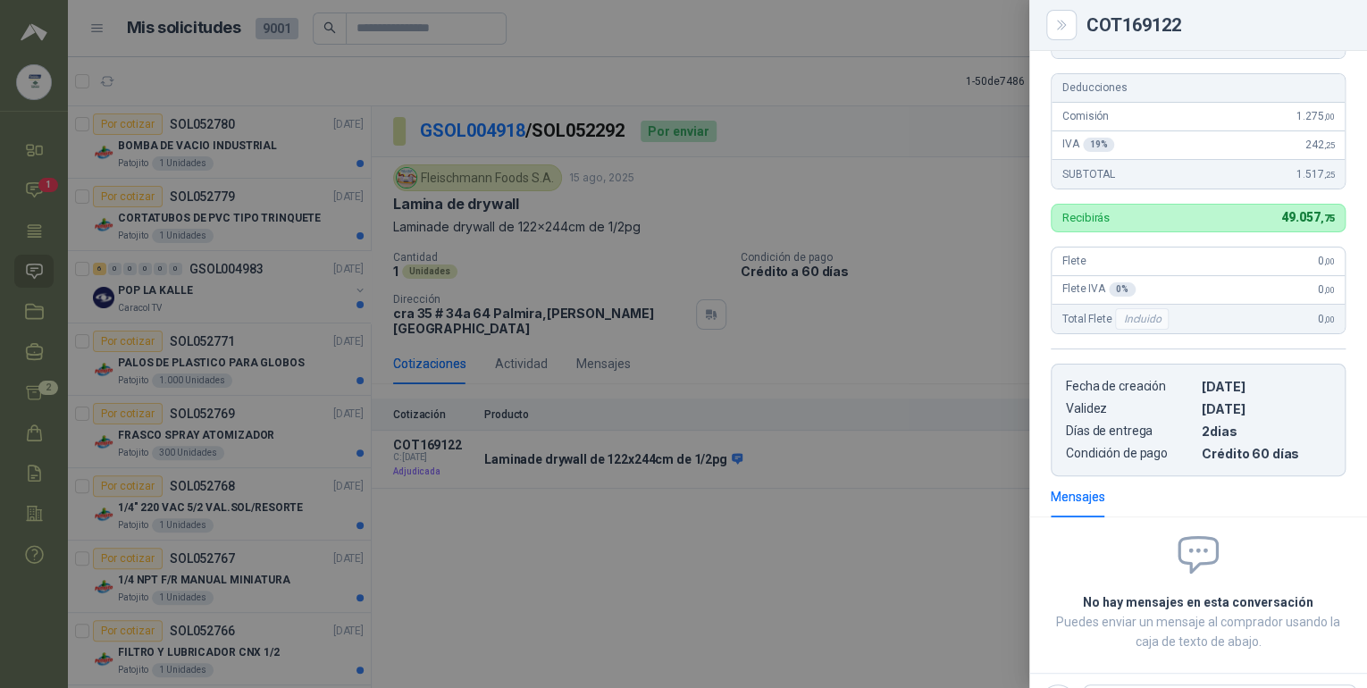
scroll to position [367, 0]
click at [1065, 21] on icon "Close" at bounding box center [1061, 25] width 15 height 15
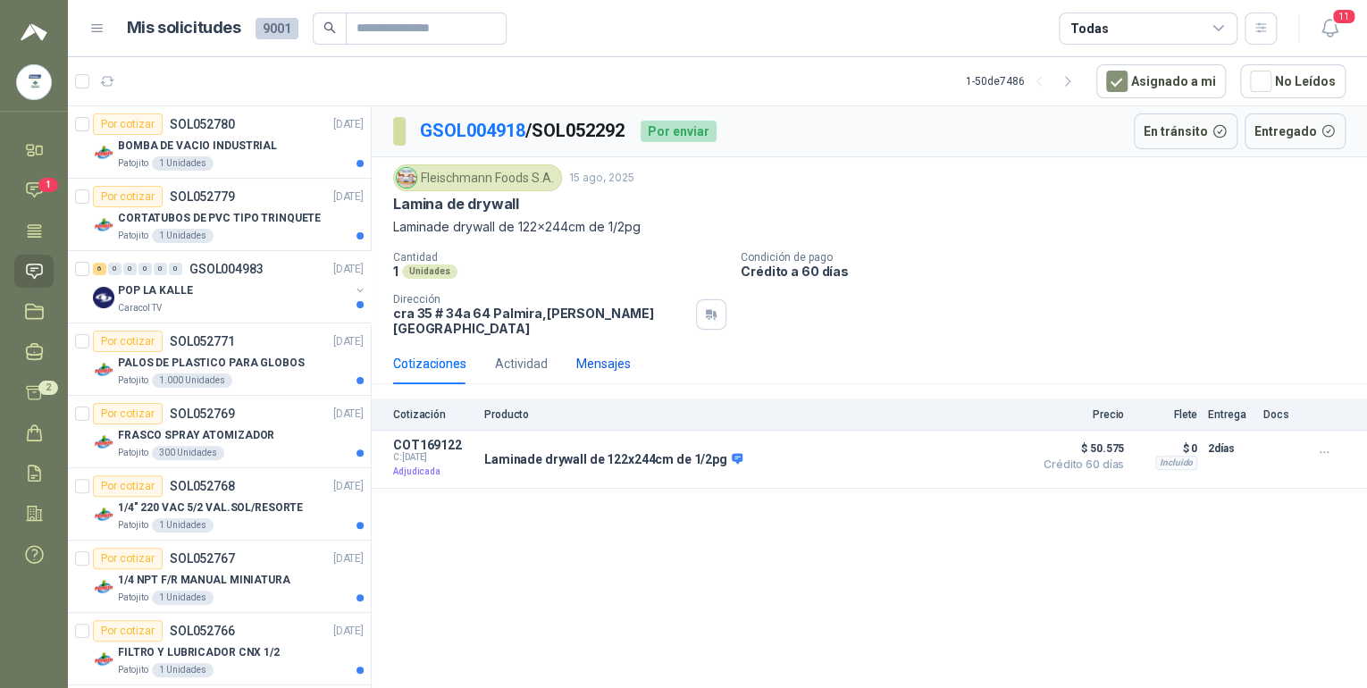
click at [607, 354] on div "Mensajes" at bounding box center [603, 364] width 54 height 20
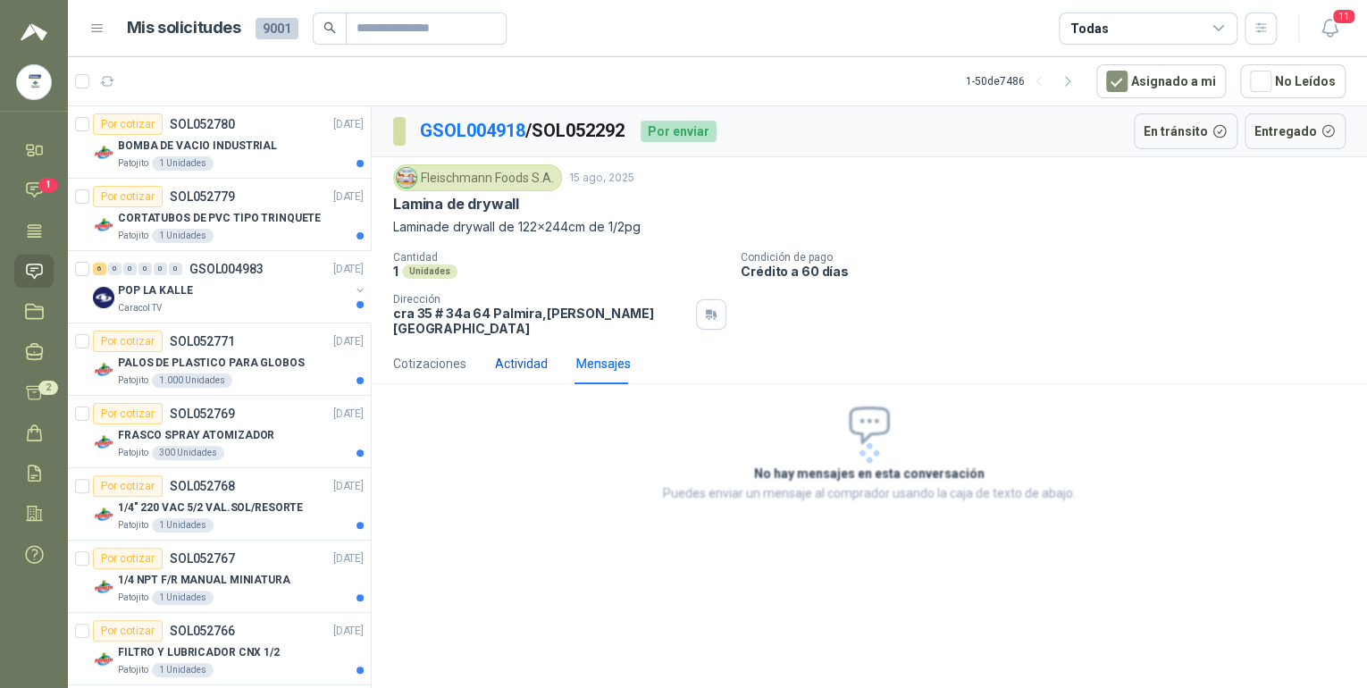
drag, startPoint x: 523, startPoint y: 347, endPoint x: 511, endPoint y: 350, distance: 12.1
click at [523, 354] on div "Actividad" at bounding box center [521, 364] width 53 height 20
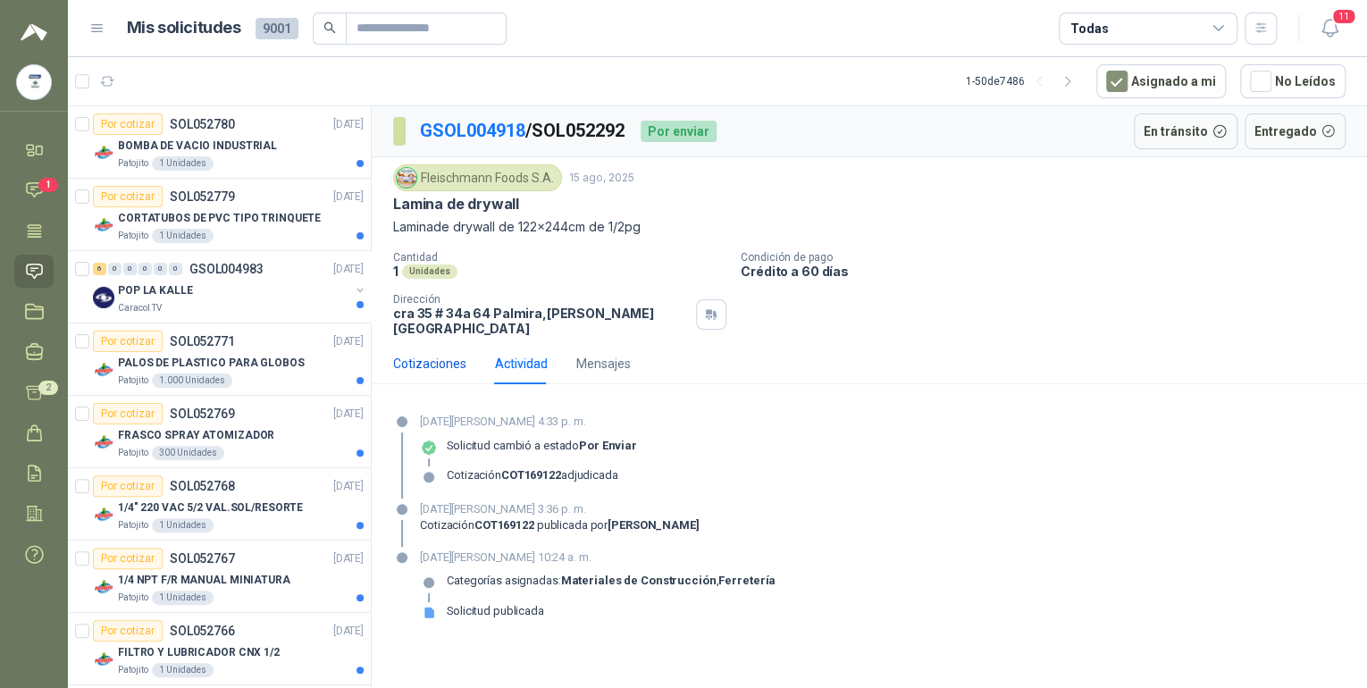
click at [418, 359] on div "Cotizaciones" at bounding box center [429, 364] width 73 height 20
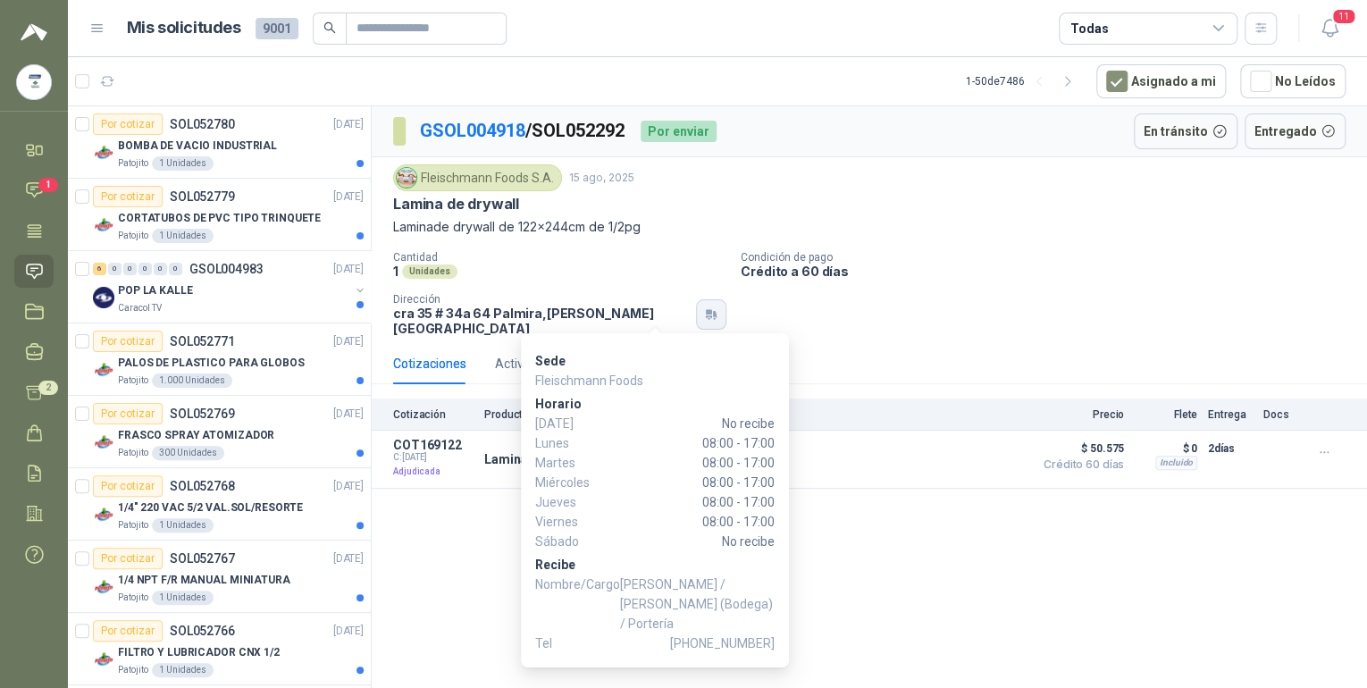
click at [696, 308] on button "button" at bounding box center [711, 314] width 30 height 30
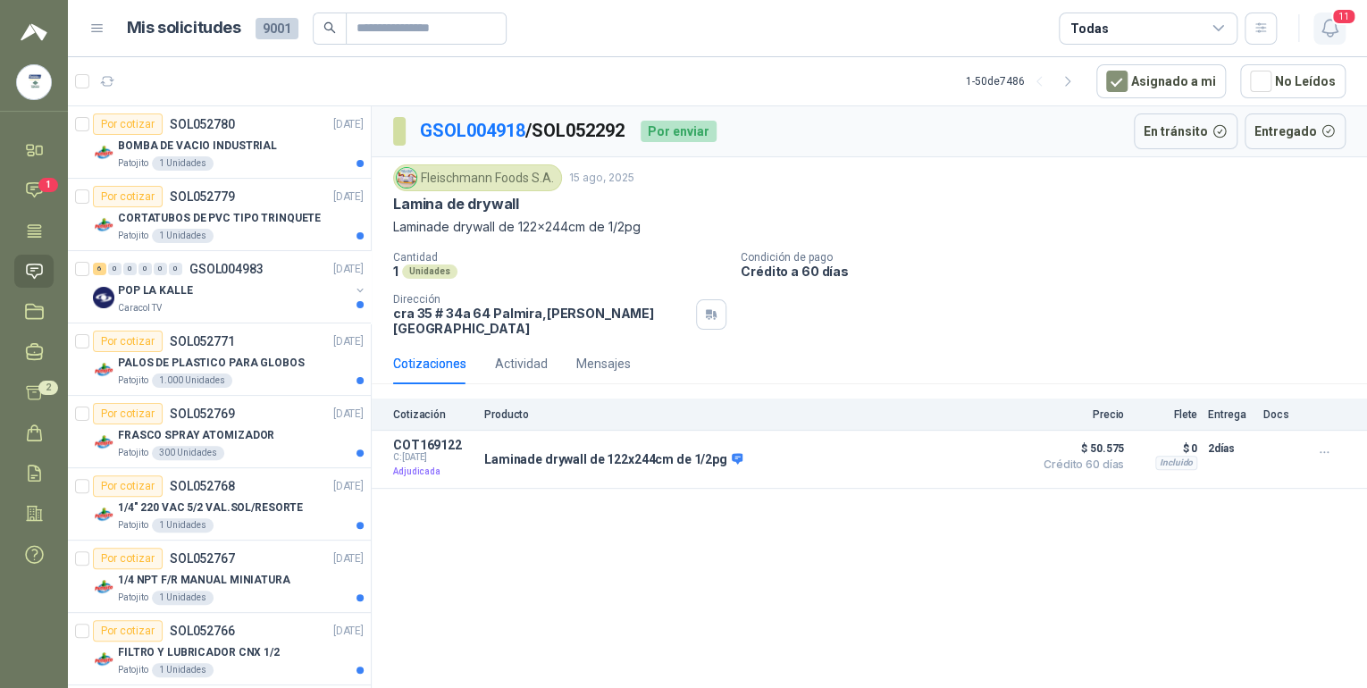
click at [1336, 32] on icon "button" at bounding box center [1328, 28] width 15 height 17
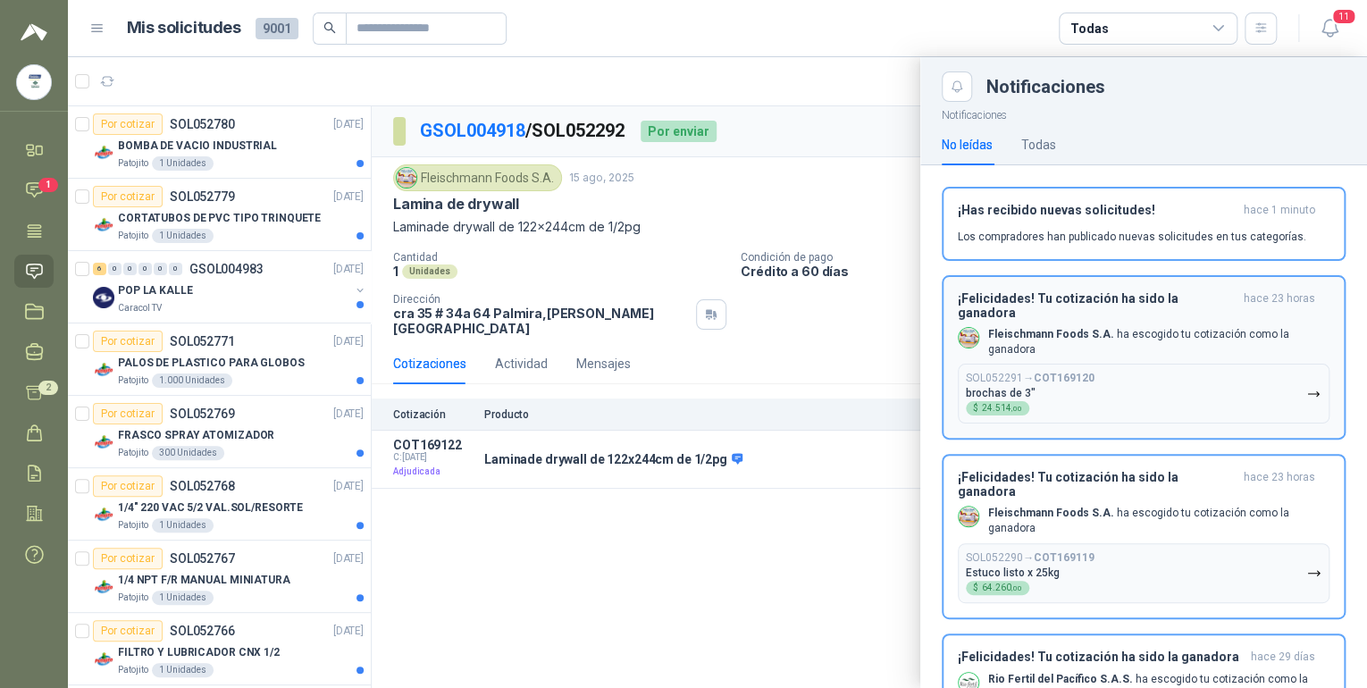
click at [1153, 328] on p "Fleischmann Foods S.A. ha escogido tu cotización como la ganadora" at bounding box center [1158, 342] width 341 height 30
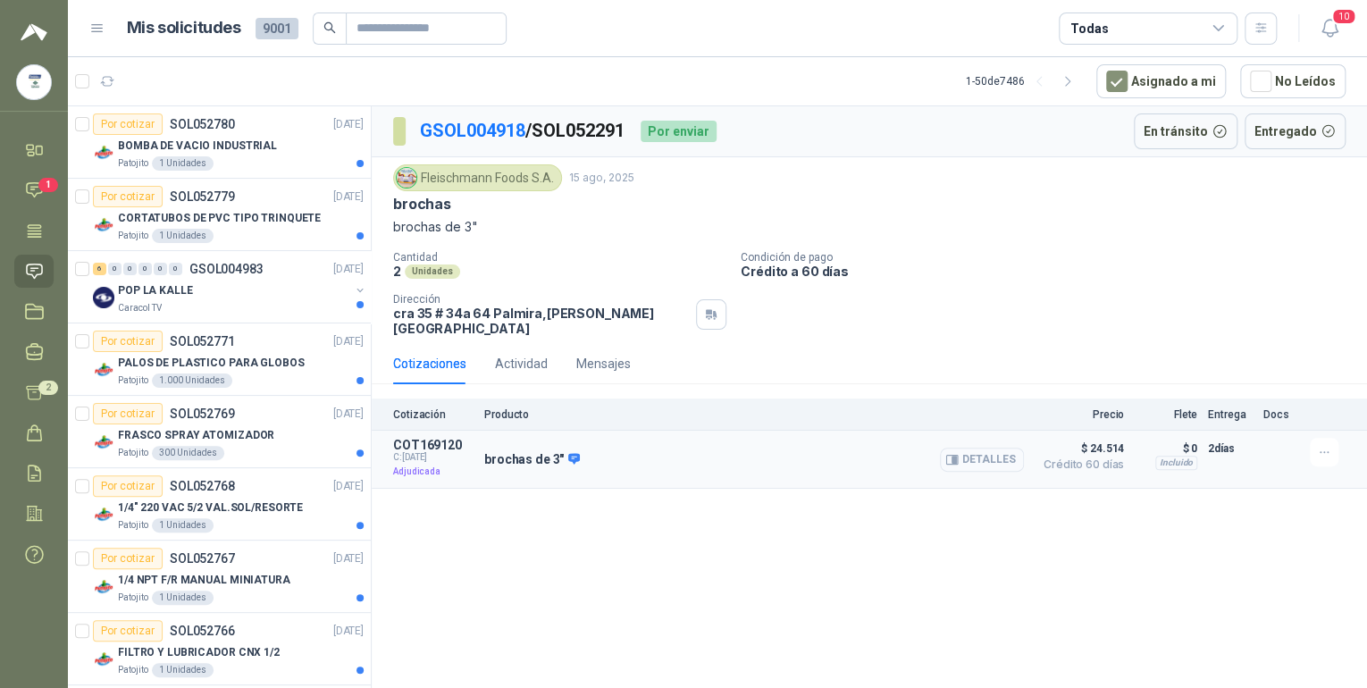
click at [994, 447] on button "Detalles" at bounding box center [982, 459] width 84 height 24
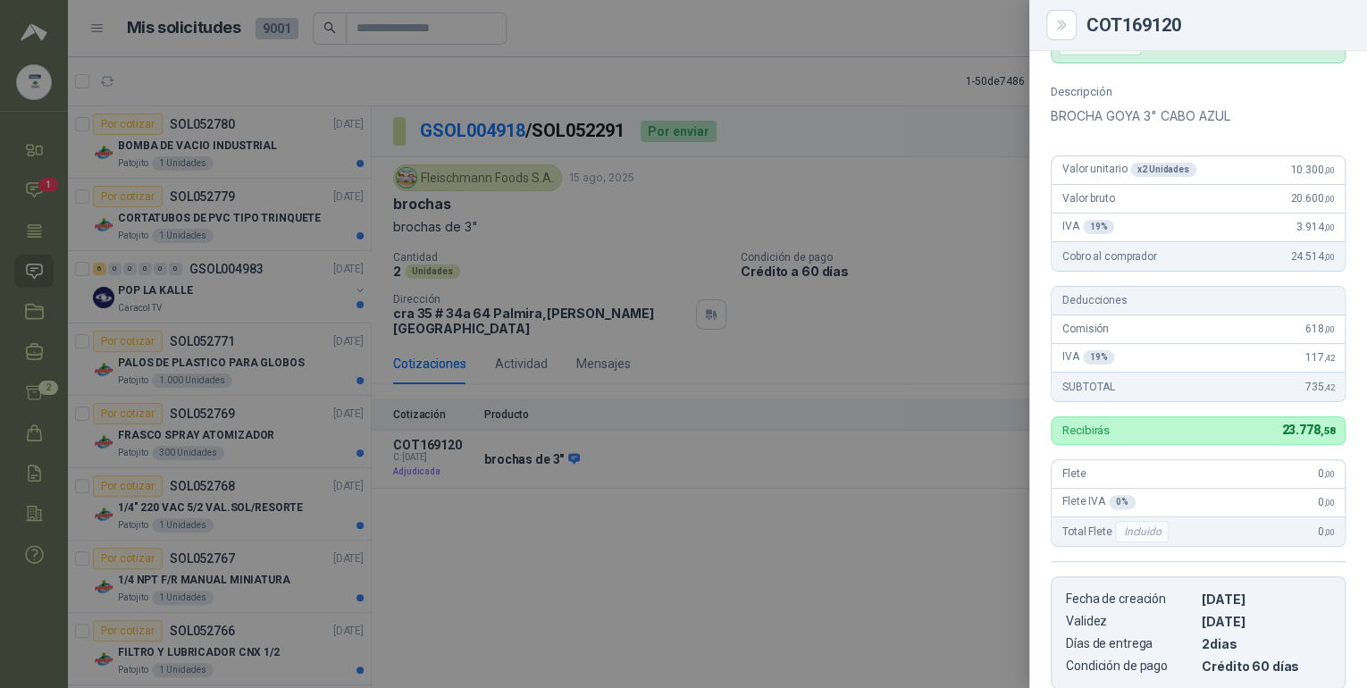
scroll to position [38, 0]
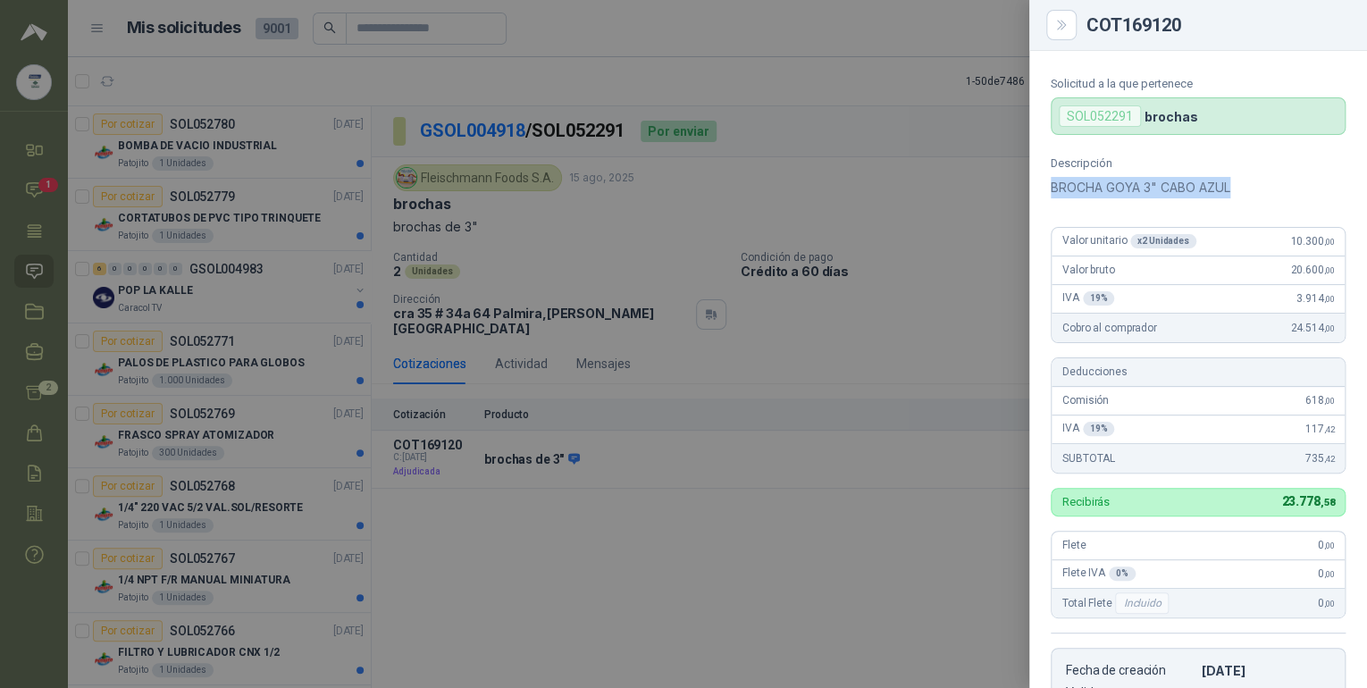
drag, startPoint x: 1049, startPoint y: 181, endPoint x: 1248, endPoint y: 184, distance: 198.3
click at [1248, 184] on p "BROCHA GOYA 3" CABO AZUL" at bounding box center [1197, 187] width 295 height 21
drag, startPoint x: 1248, startPoint y: 184, endPoint x: 1175, endPoint y: 183, distance: 72.4
copy p "BROCHA GOYA 3" CABO AZUL"
click at [1063, 30] on icon "Close" at bounding box center [1061, 25] width 15 height 15
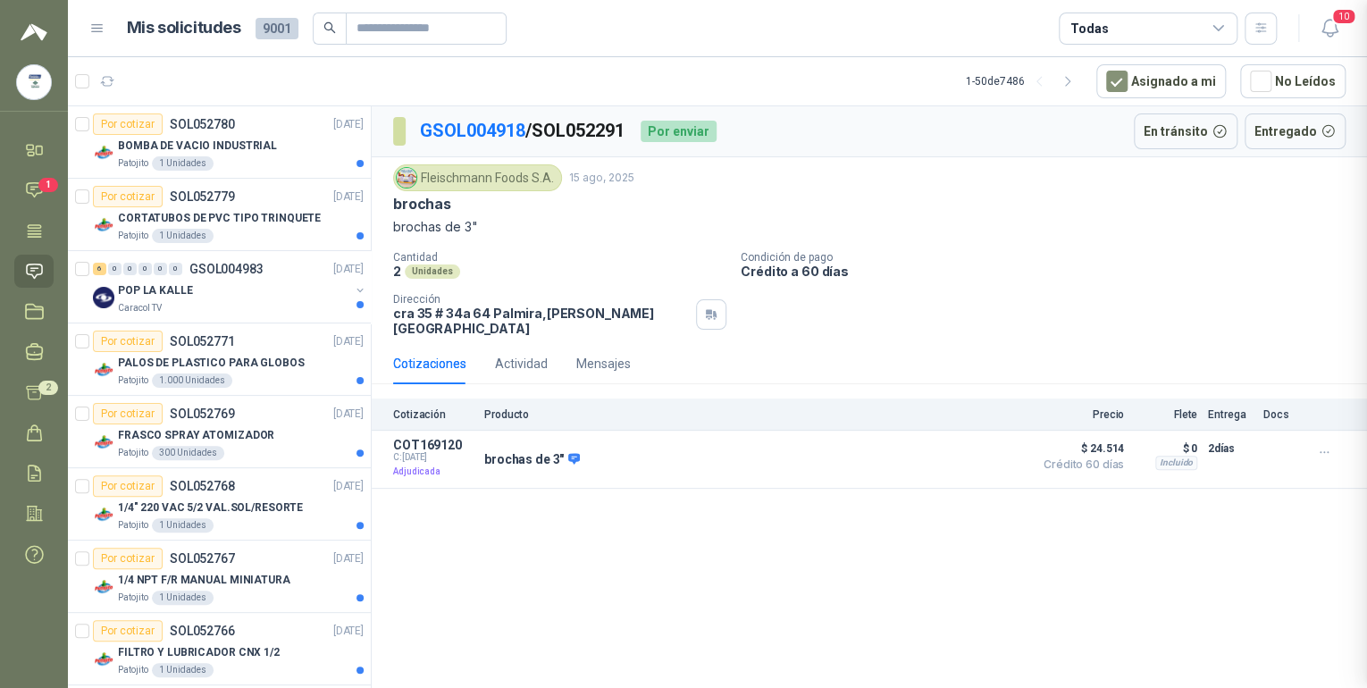
scroll to position [405, 0]
click at [1327, 32] on icon "button" at bounding box center [1328, 28] width 15 height 17
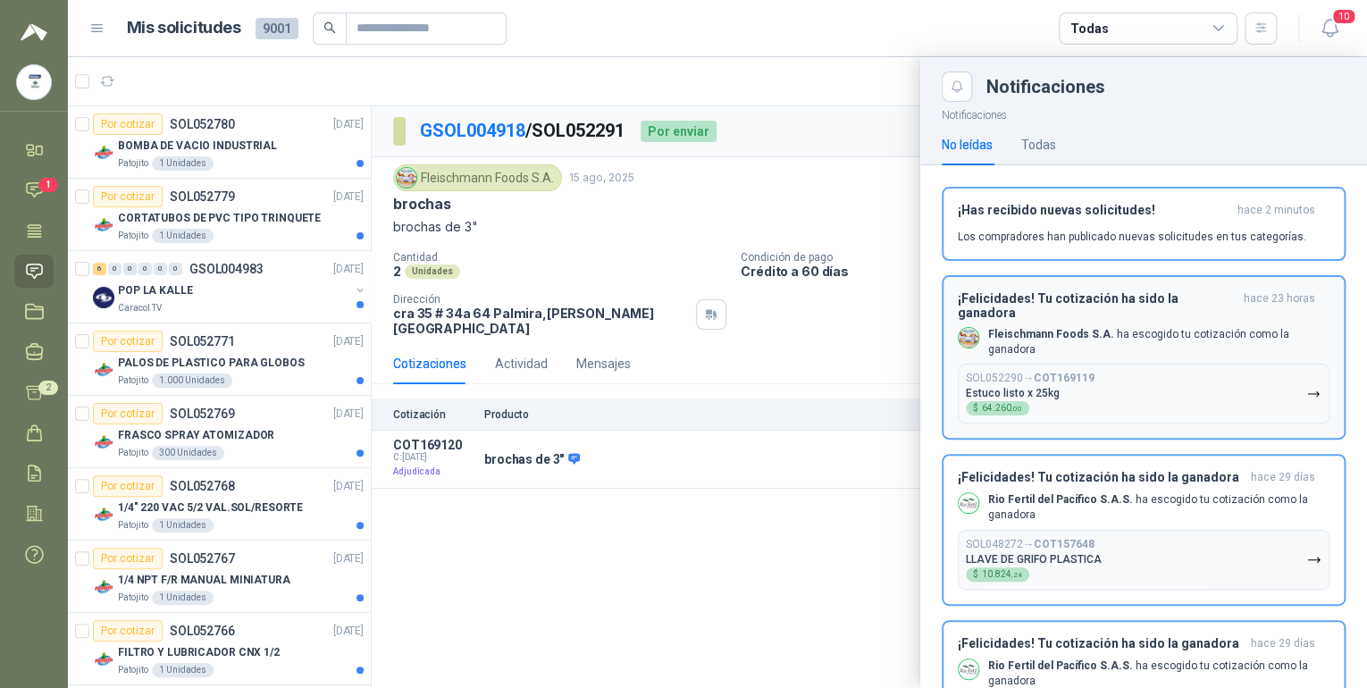
click at [1130, 339] on p "Fleischmann Foods S.A. ha escogido tu cotización como la ganadora" at bounding box center [1158, 342] width 341 height 30
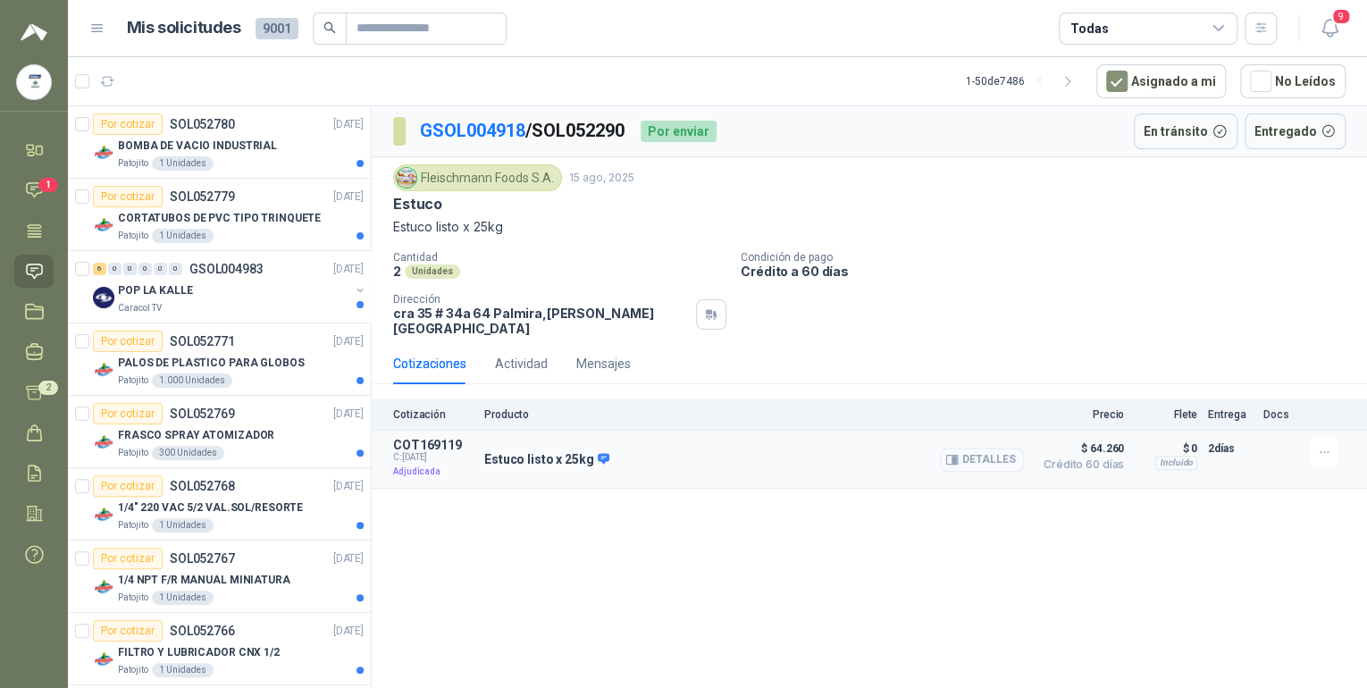
click at [994, 447] on button "Detalles" at bounding box center [982, 459] width 84 height 24
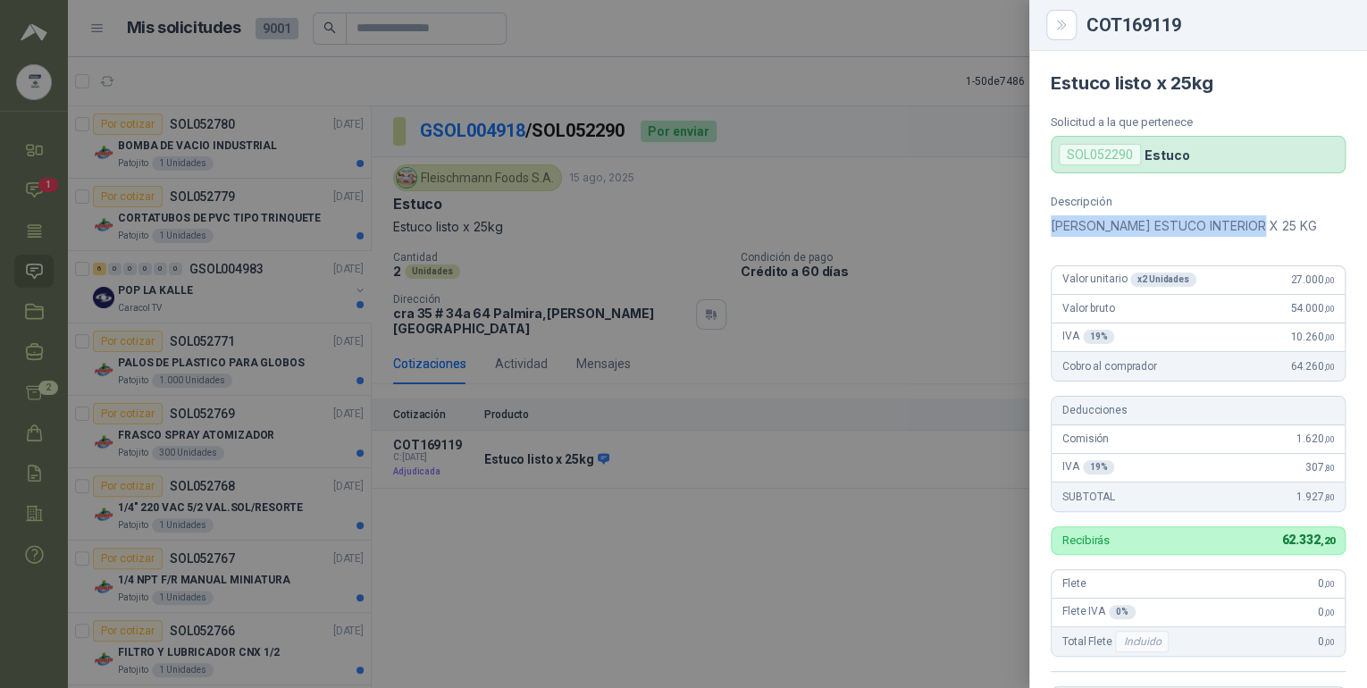
drag, startPoint x: 1047, startPoint y: 222, endPoint x: 1286, endPoint y: 214, distance: 239.5
click at [1286, 214] on div "Descripción WEBER ESTUCO INTERIOR X 25 KG Valor unitario x 2 Unidades 27.000 ,0…" at bounding box center [1198, 497] width 338 height 604
drag, startPoint x: 1286, startPoint y: 214, endPoint x: 1223, endPoint y: 225, distance: 64.3
copy p "WEBER ESTUCO INTERIOR X 25 KG"
click at [1064, 23] on icon "Close" at bounding box center [1061, 25] width 8 height 9
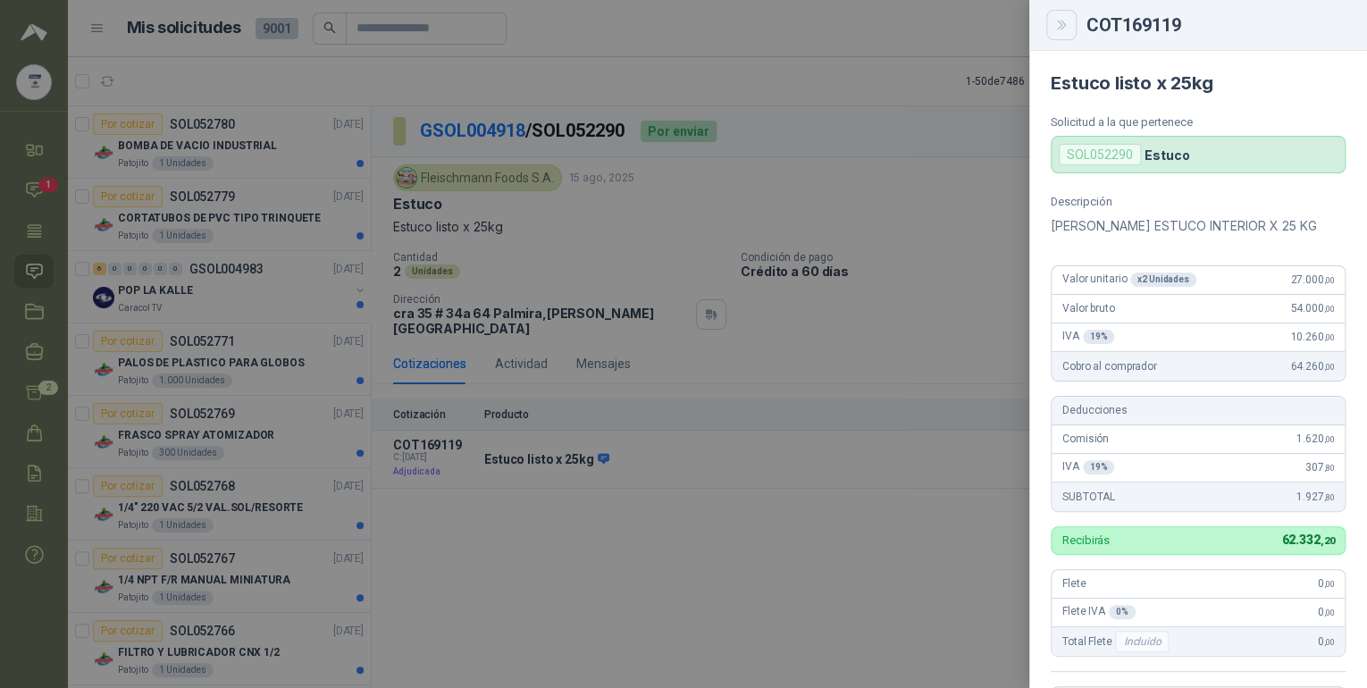
scroll to position [405, 0]
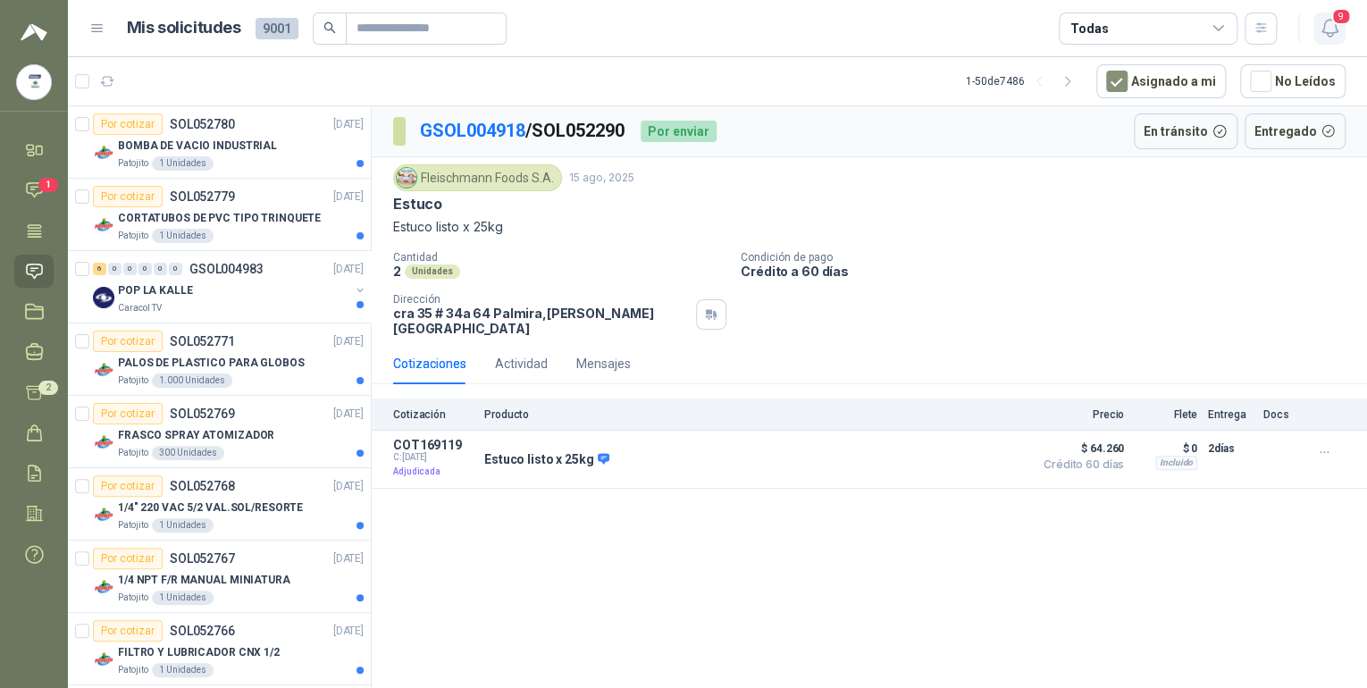
click at [1333, 34] on icon "button" at bounding box center [1329, 28] width 22 height 22
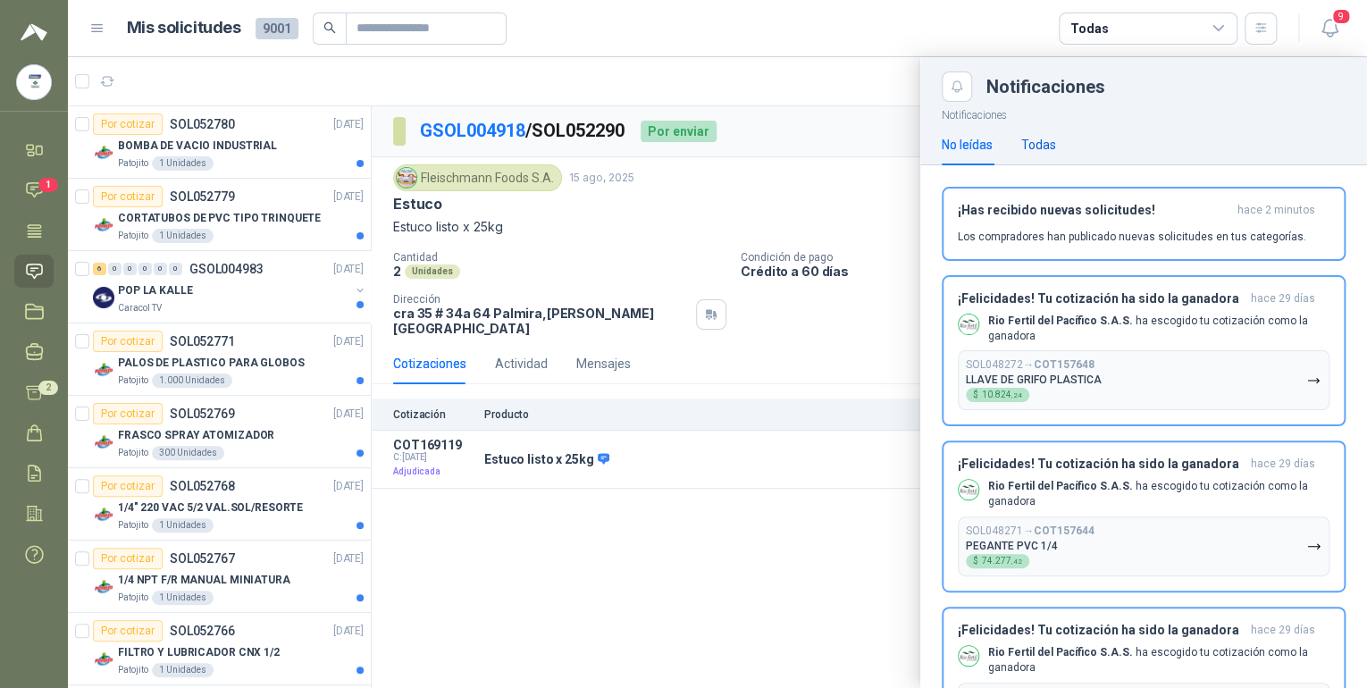
click at [1044, 136] on div "Todas" at bounding box center [1038, 145] width 35 height 20
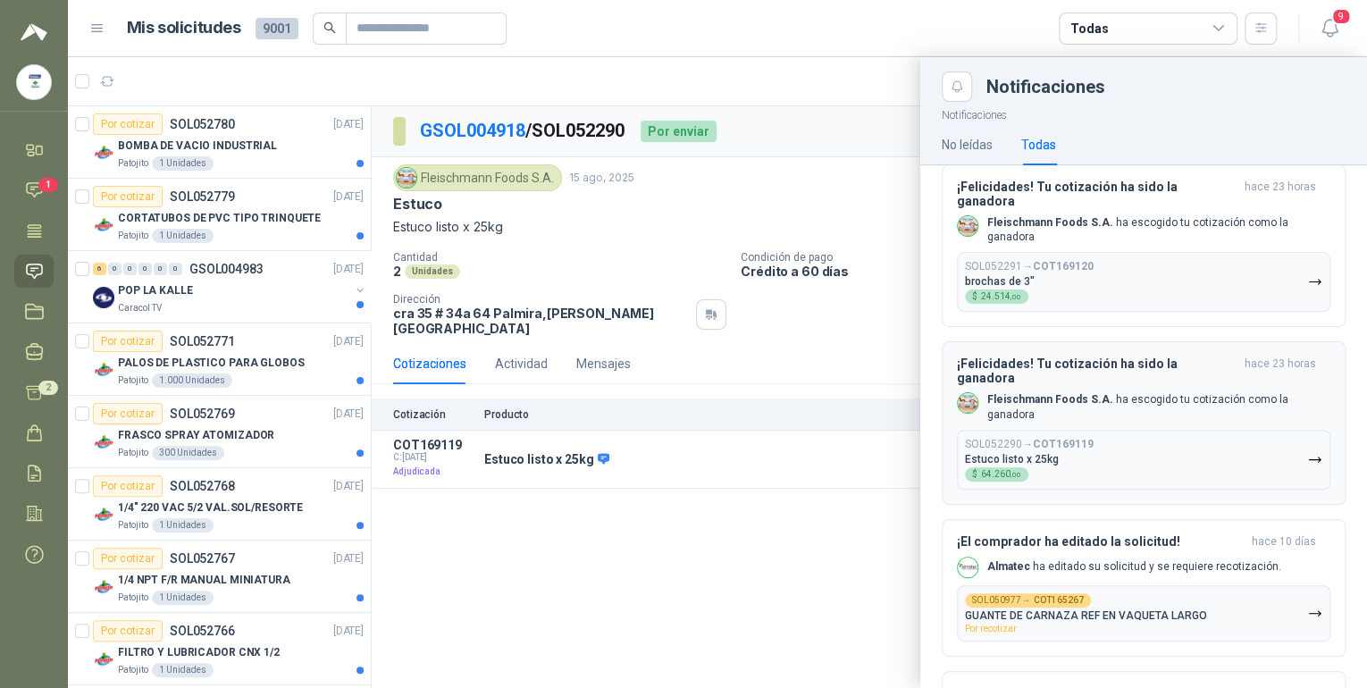
scroll to position [786, 0]
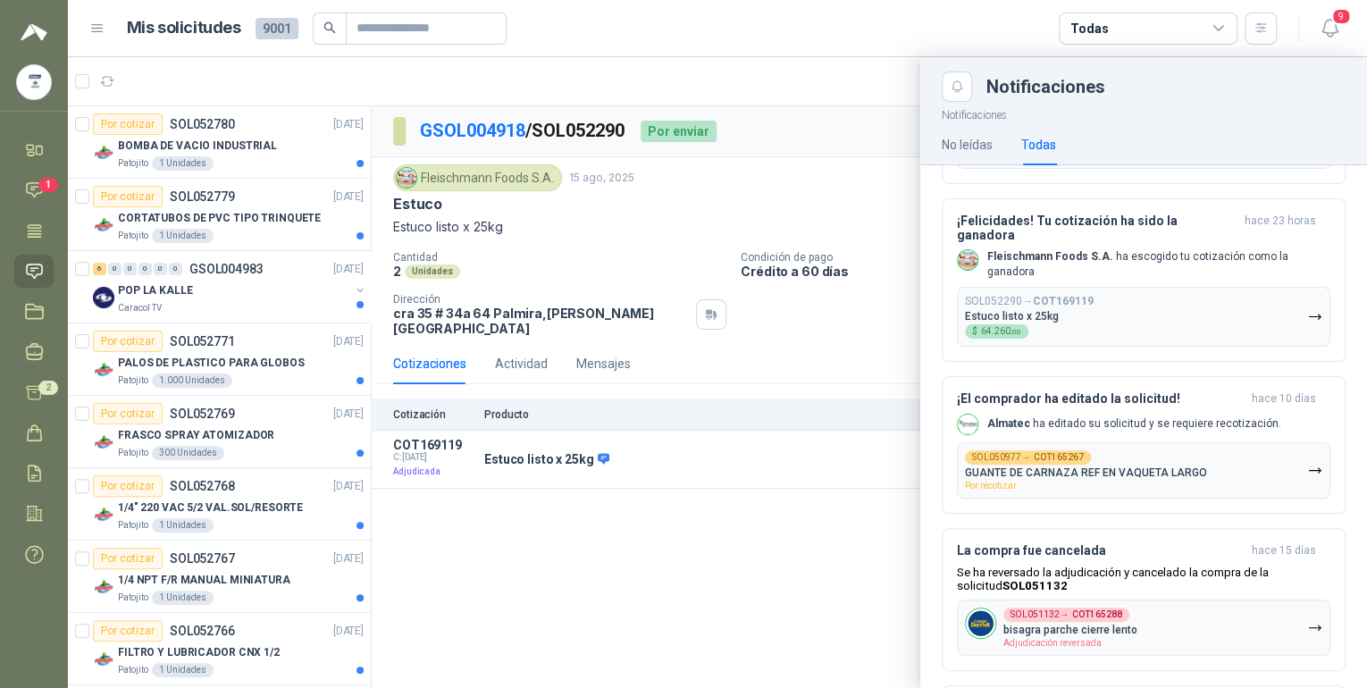
drag, startPoint x: 389, startPoint y: 291, endPoint x: 598, endPoint y: 315, distance: 210.4
click at [598, 315] on div at bounding box center [717, 372] width 1299 height 631
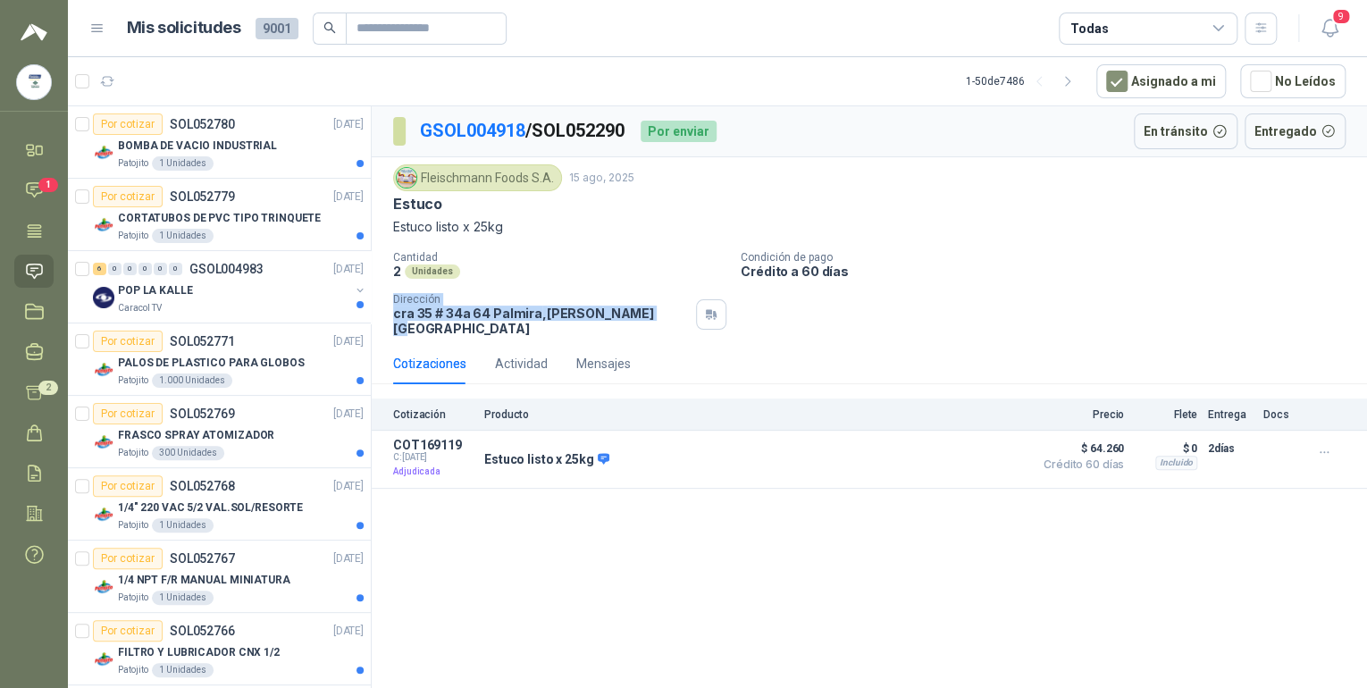
drag, startPoint x: 631, startPoint y: 314, endPoint x: 388, endPoint y: 301, distance: 244.2
click at [388, 301] on div "Fleischmann Foods S.A. 15 ago, 2025 Estuco Estuco listo x 25kg Cantidad 2 Unida…" at bounding box center [869, 250] width 995 height 186
drag, startPoint x: 388, startPoint y: 301, endPoint x: 407, endPoint y: 302, distance: 19.7
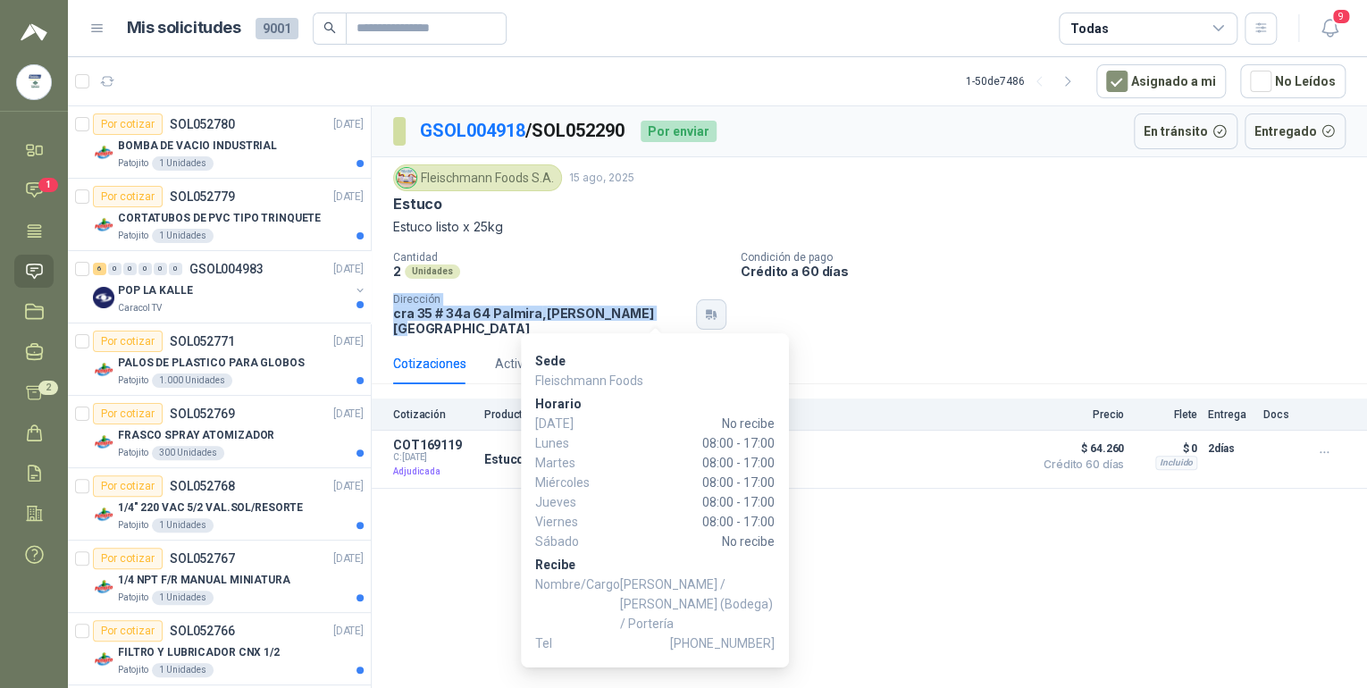
click at [704, 311] on icon "button" at bounding box center [711, 314] width 15 height 14
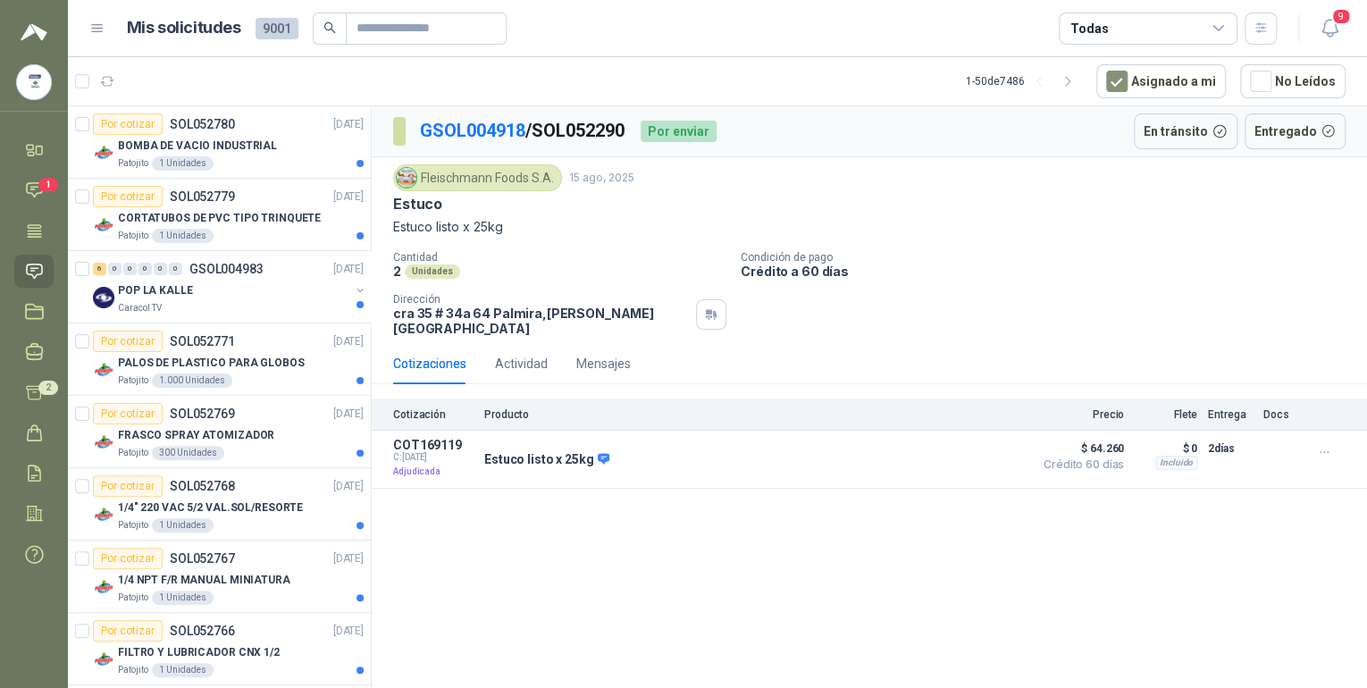
click at [640, 225] on p "Estuco listo x 25kg" at bounding box center [869, 227] width 952 height 20
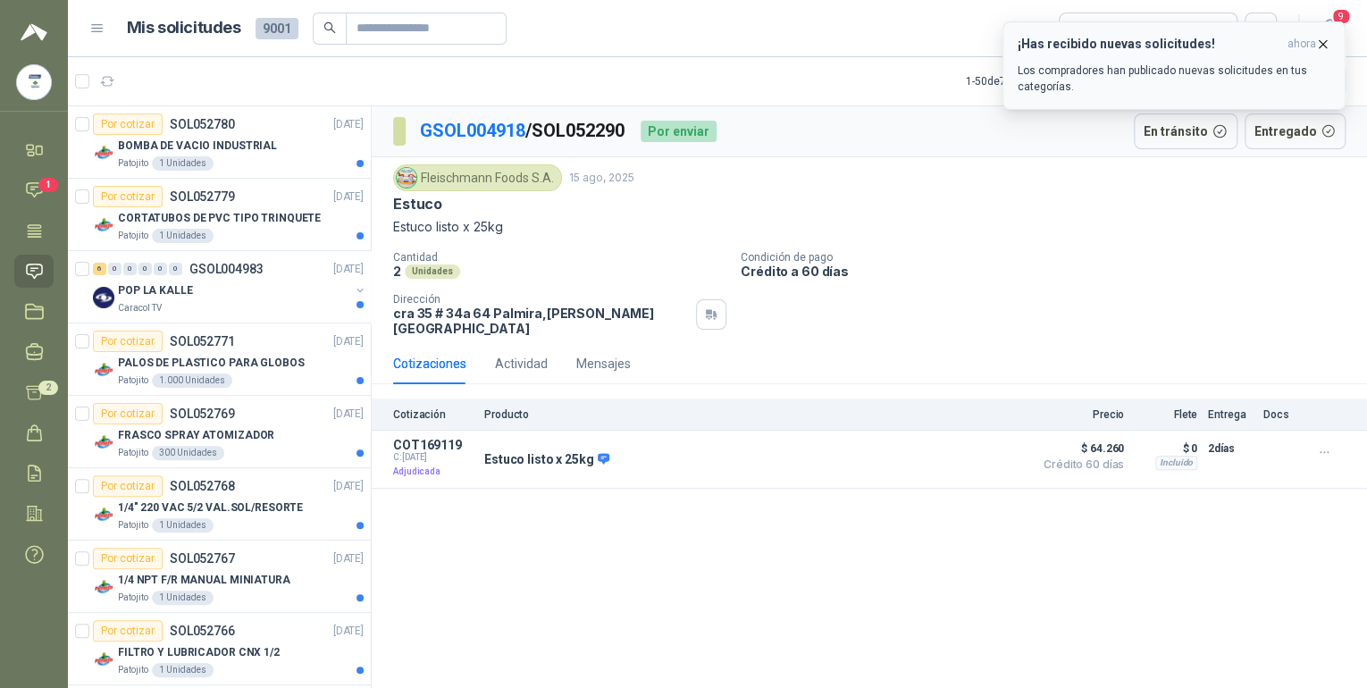
click at [1188, 70] on p "Los compradores han publicado nuevas solicitudes en tus categorías." at bounding box center [1173, 79] width 313 height 32
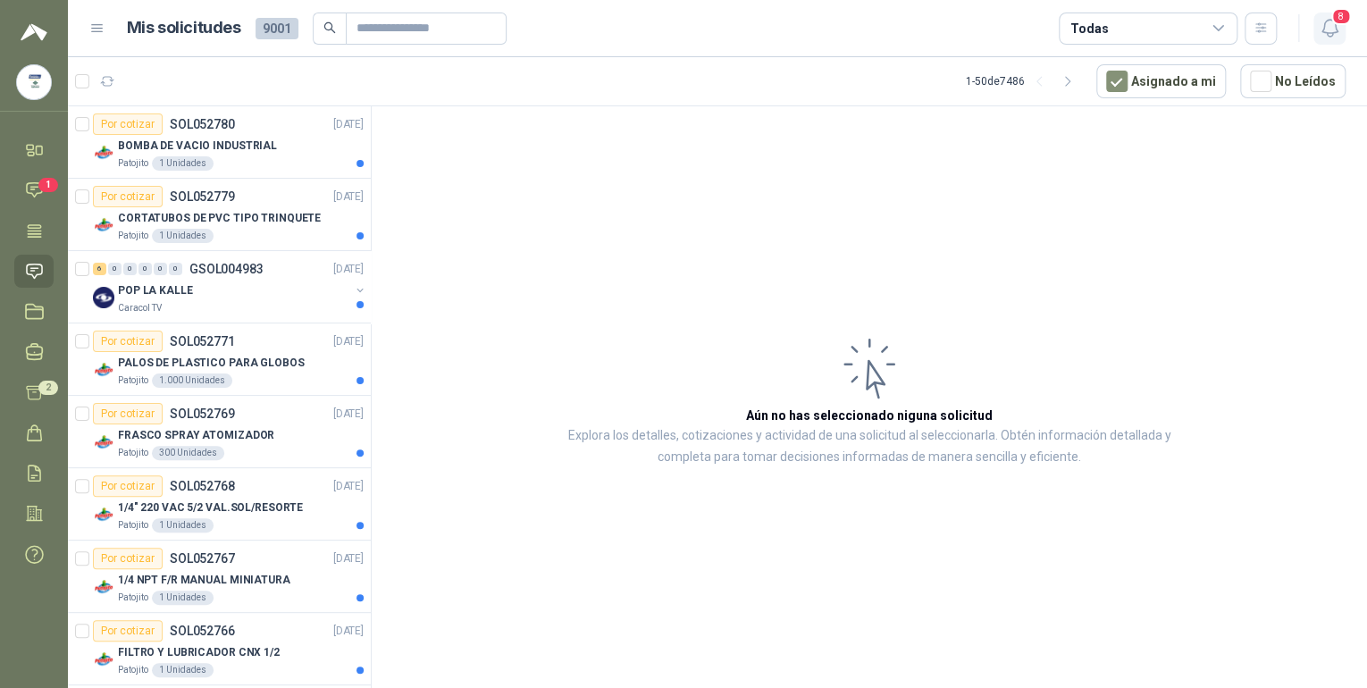
click at [1340, 26] on icon "button" at bounding box center [1329, 28] width 22 height 22
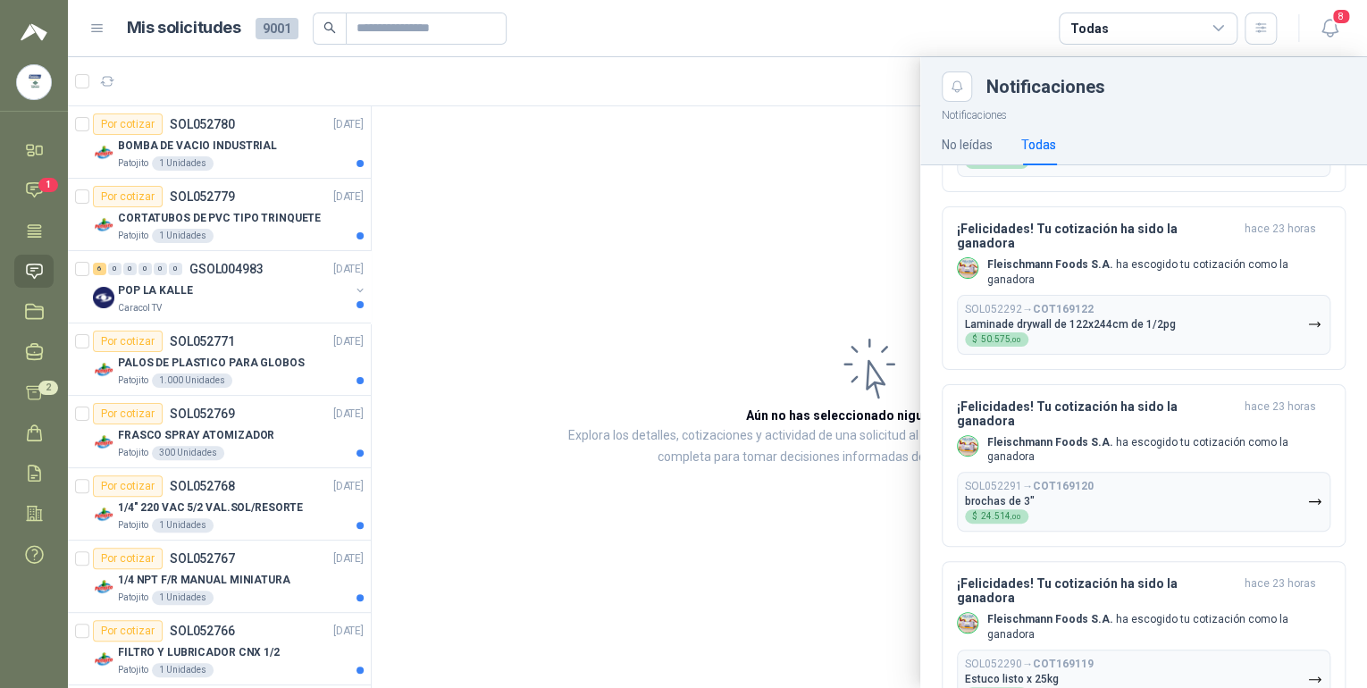
scroll to position [429, 0]
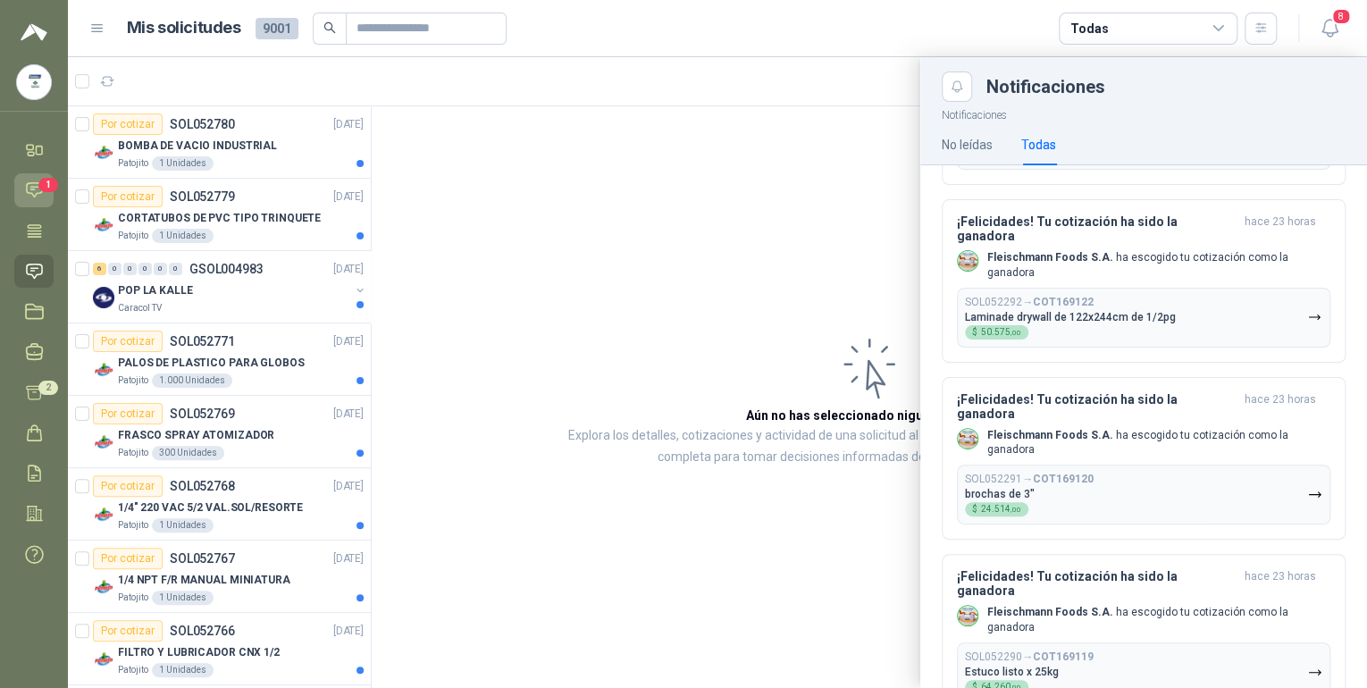
click at [25, 189] on link "Chat 1" at bounding box center [33, 189] width 39 height 33
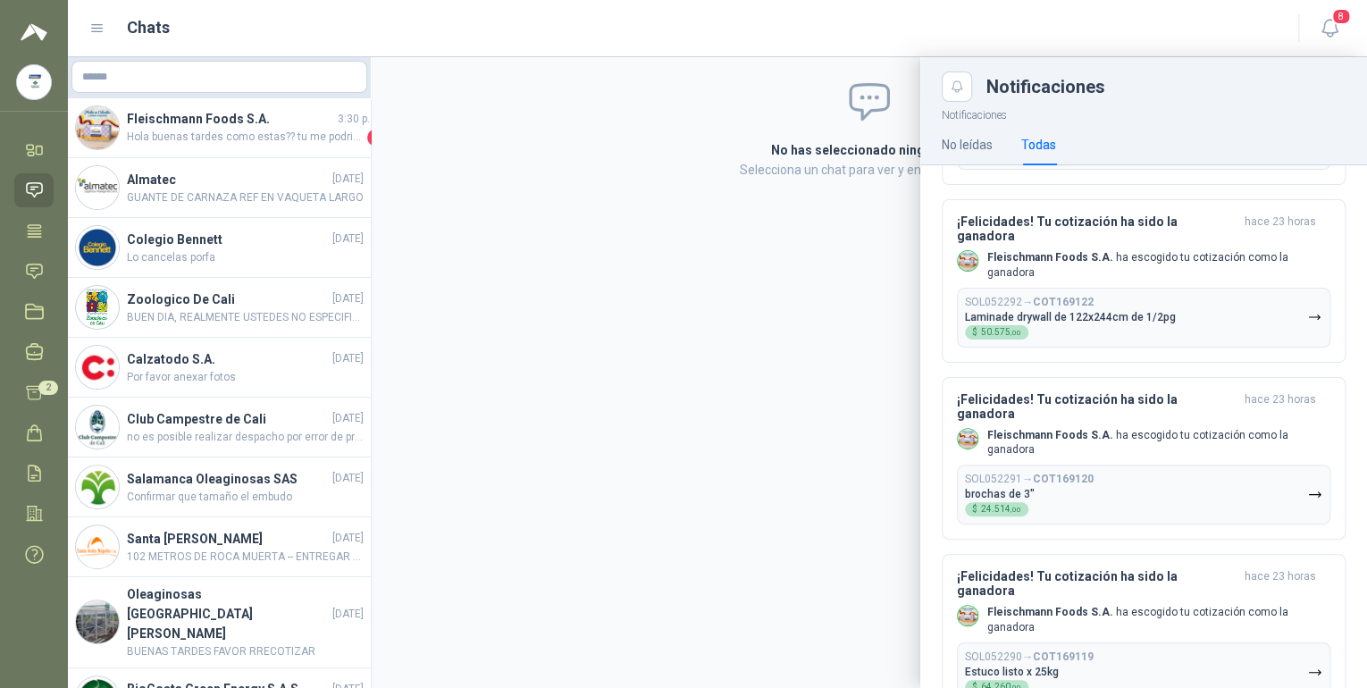
click at [247, 125] on div at bounding box center [717, 372] width 1299 height 631
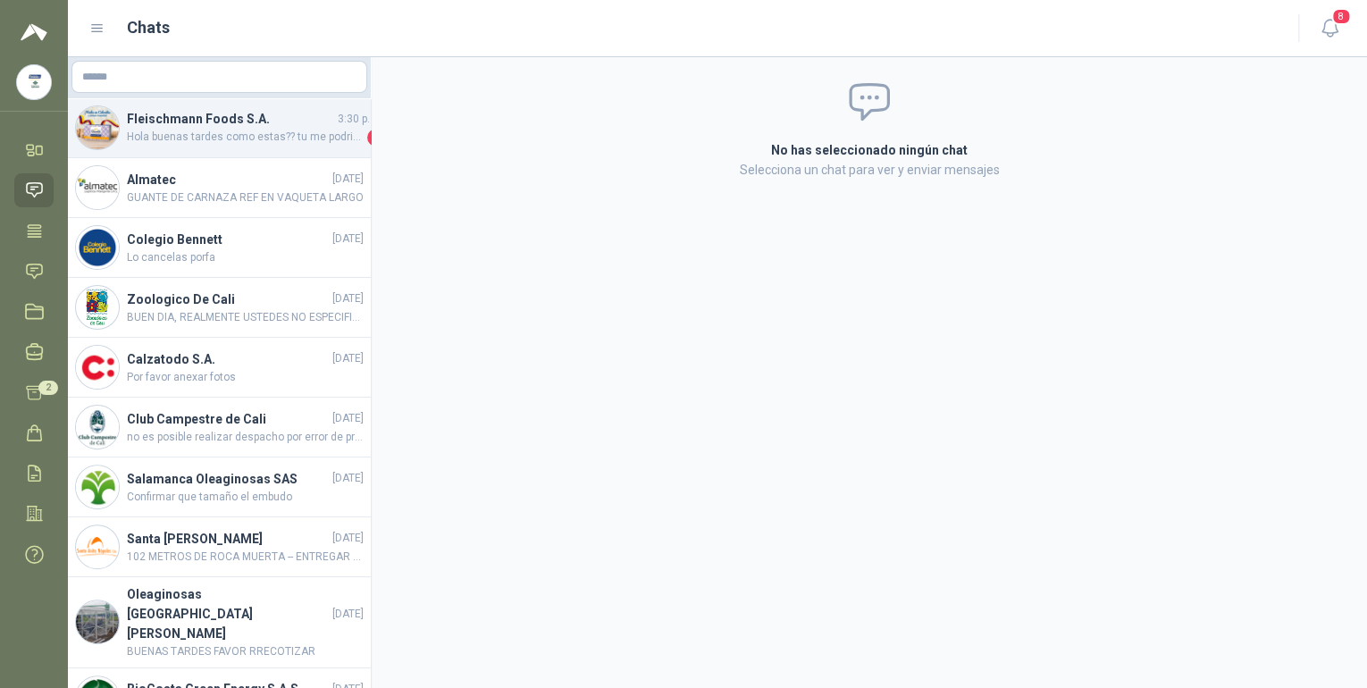
click at [292, 123] on h4 "Fleischmann Foods S.A." at bounding box center [230, 119] width 207 height 20
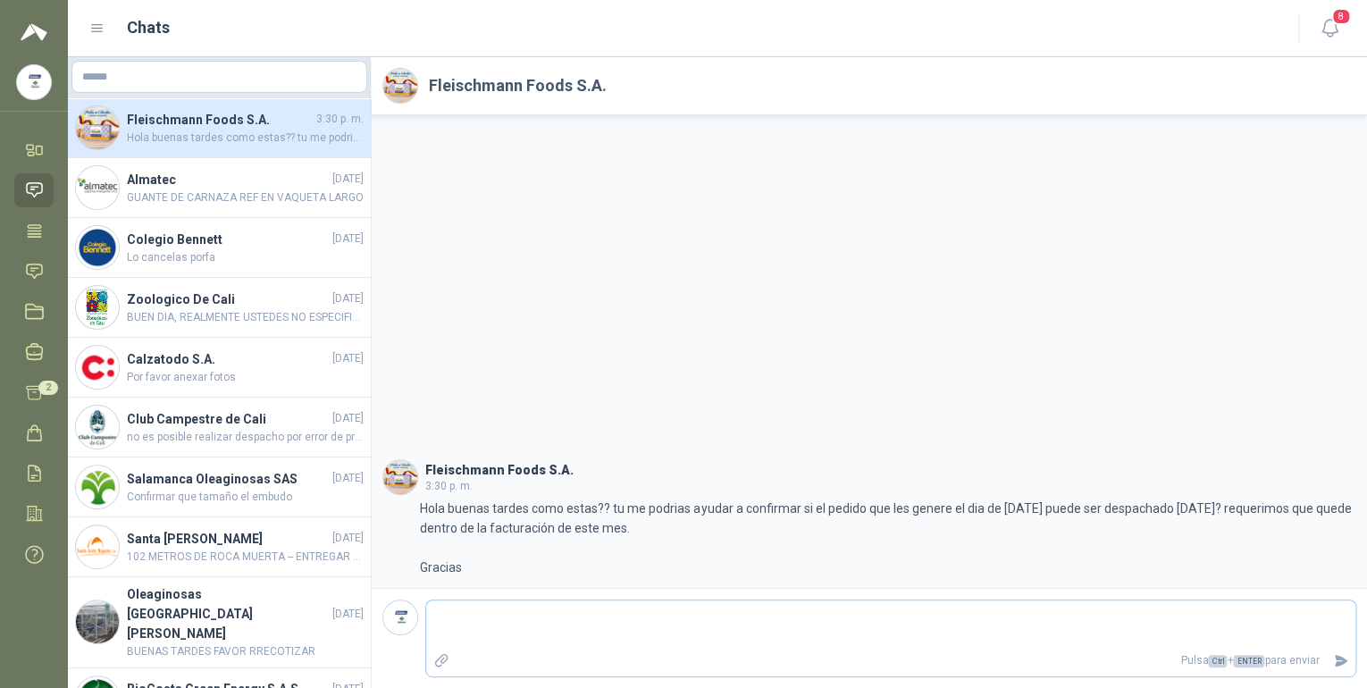
click at [518, 617] on textarea at bounding box center [890, 624] width 929 height 41
type textarea "*"
type textarea "**"
type textarea "***"
type textarea "****"
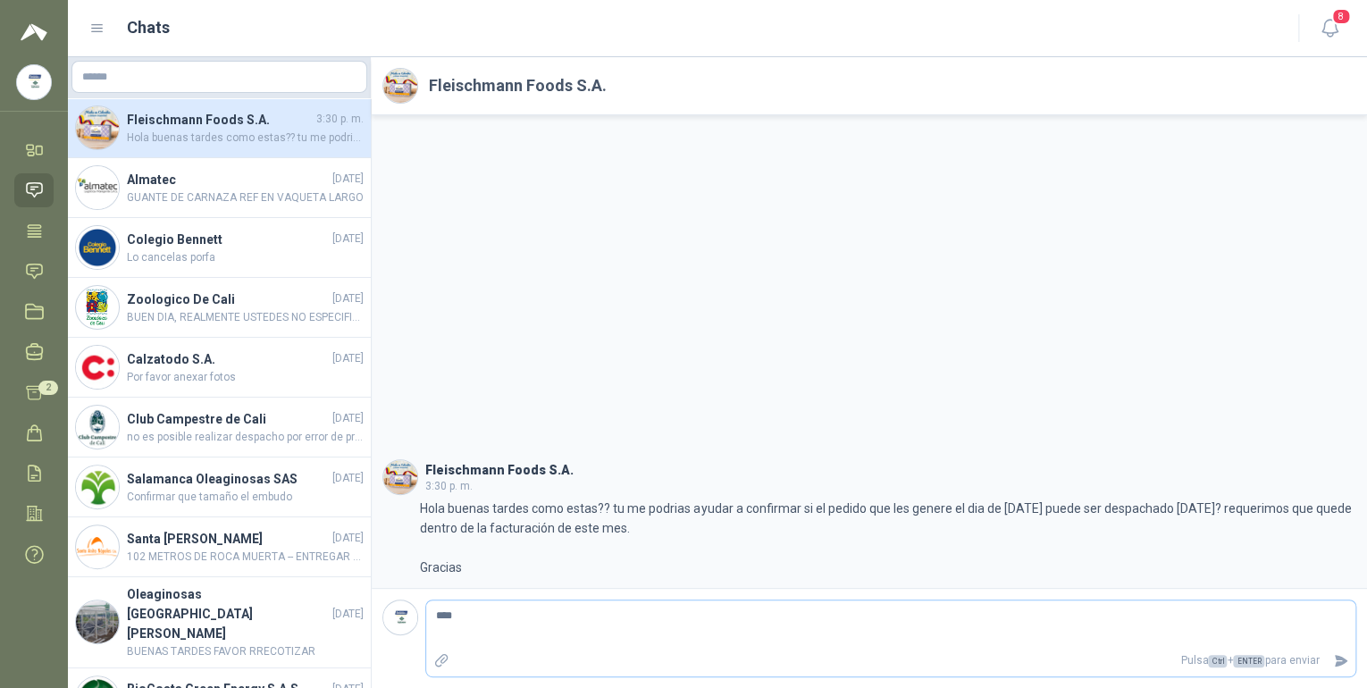
type textarea "*****"
type textarea "*******"
type textarea "********"
type textarea "*********"
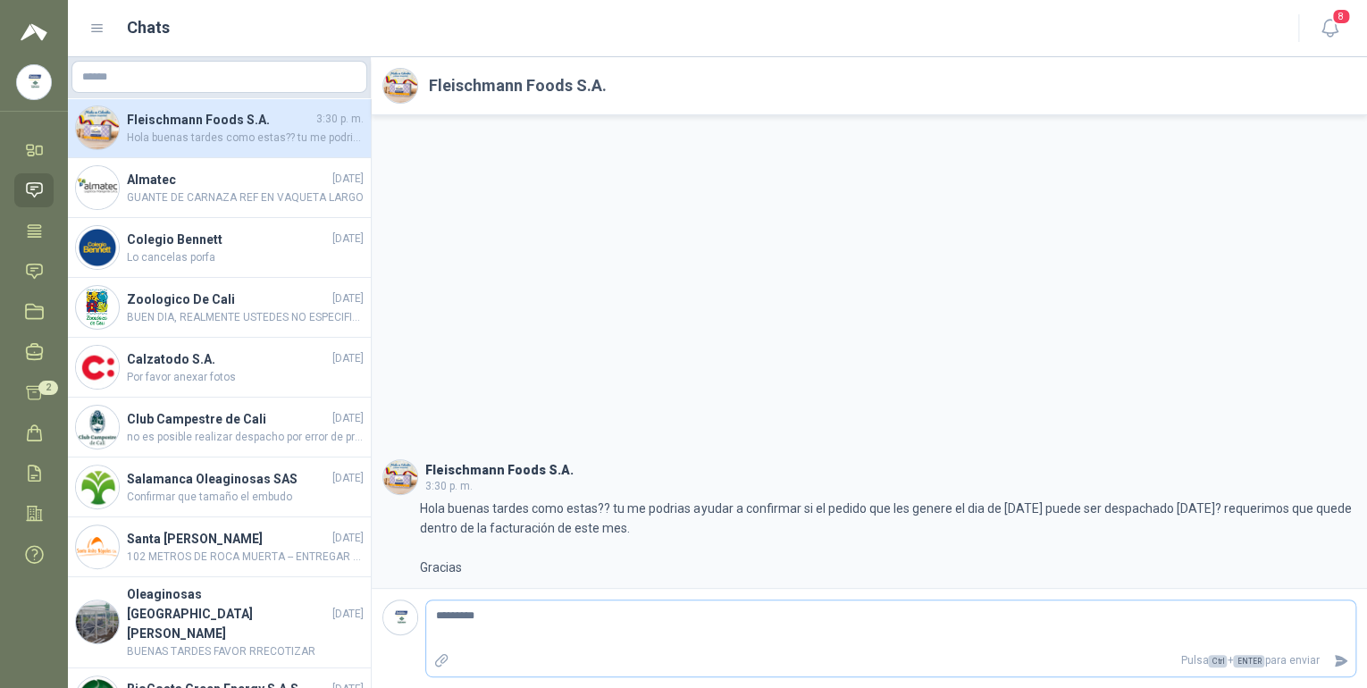
type textarea "**********"
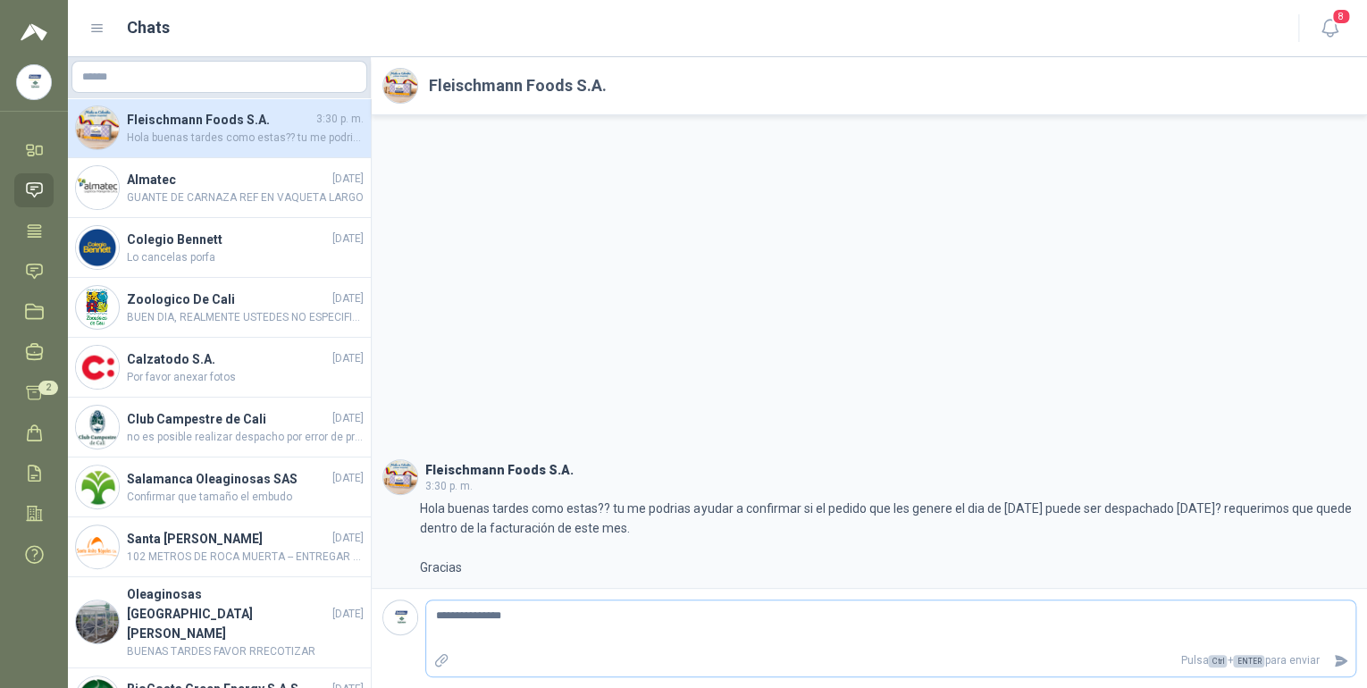
type textarea "**********"
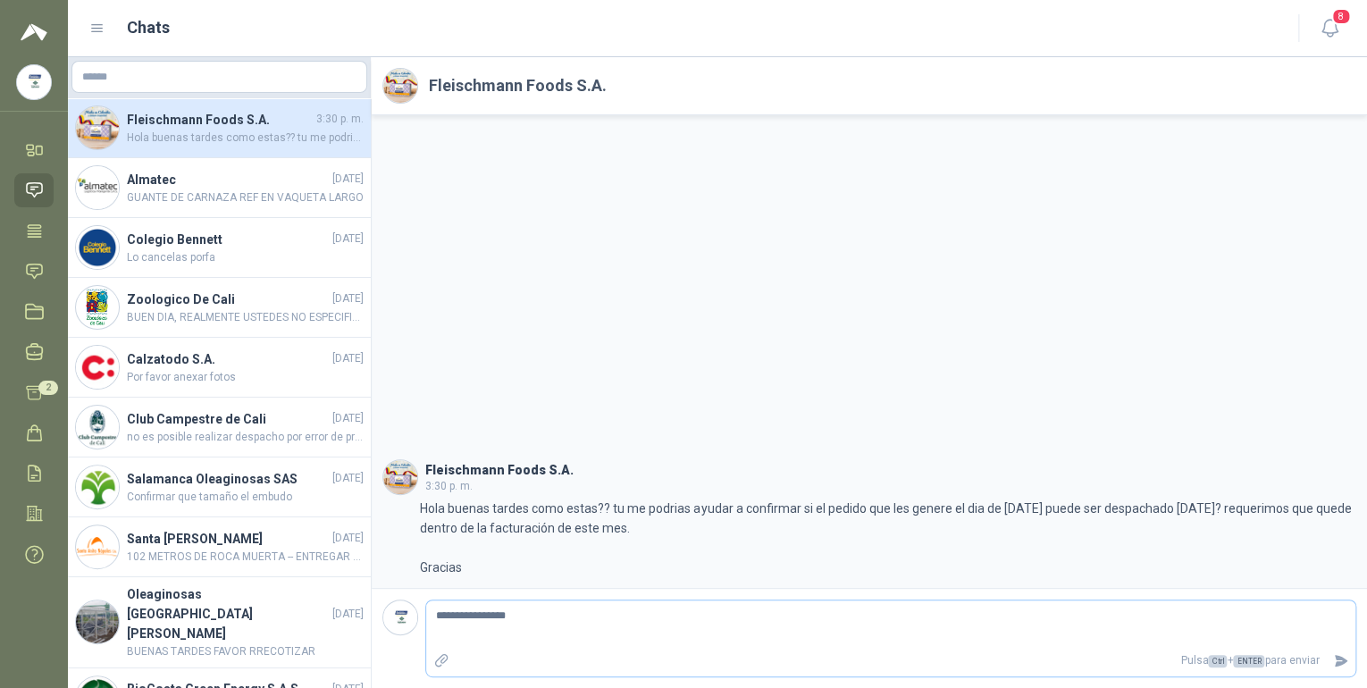
type textarea "**********"
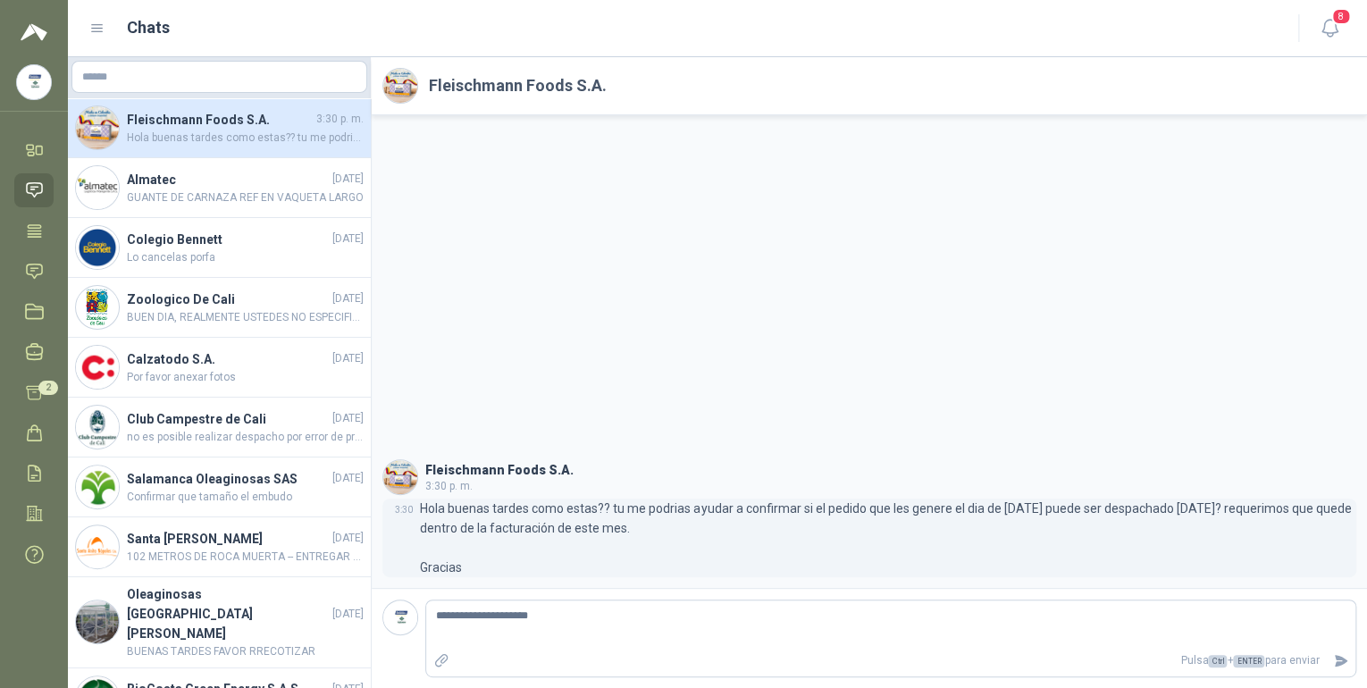
type textarea "**********"
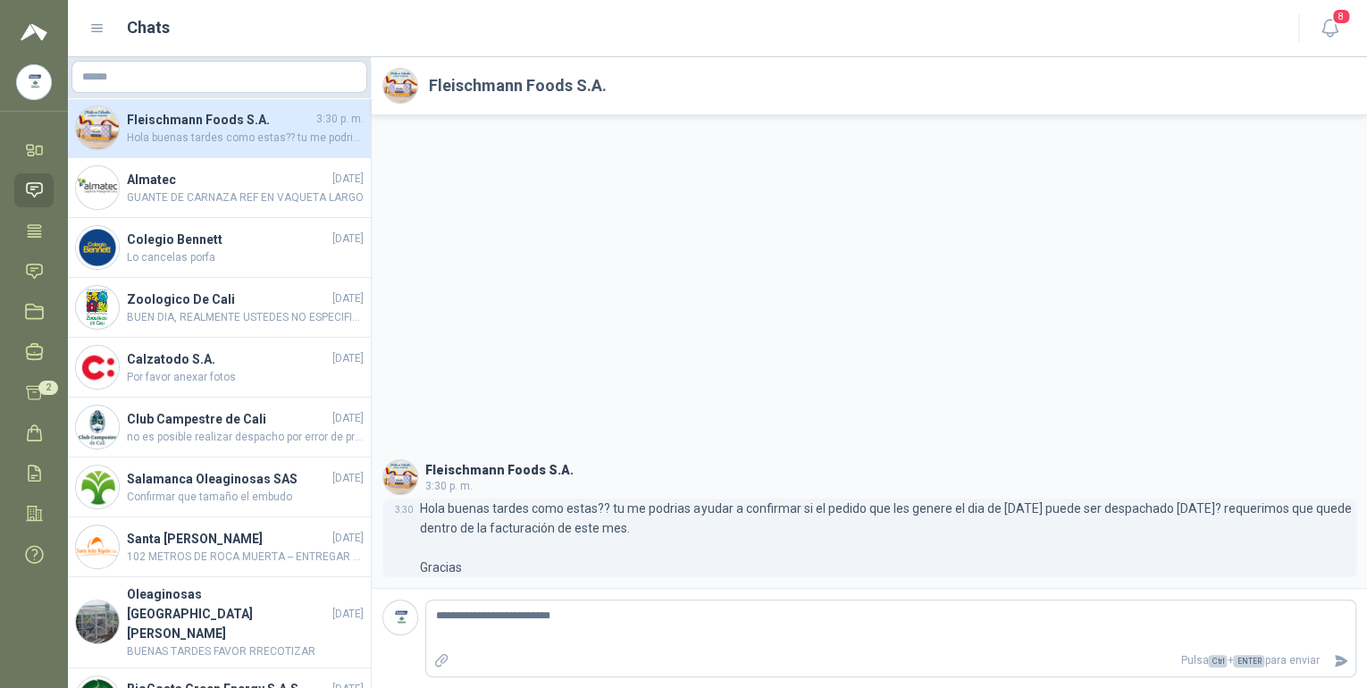
type textarea "**********"
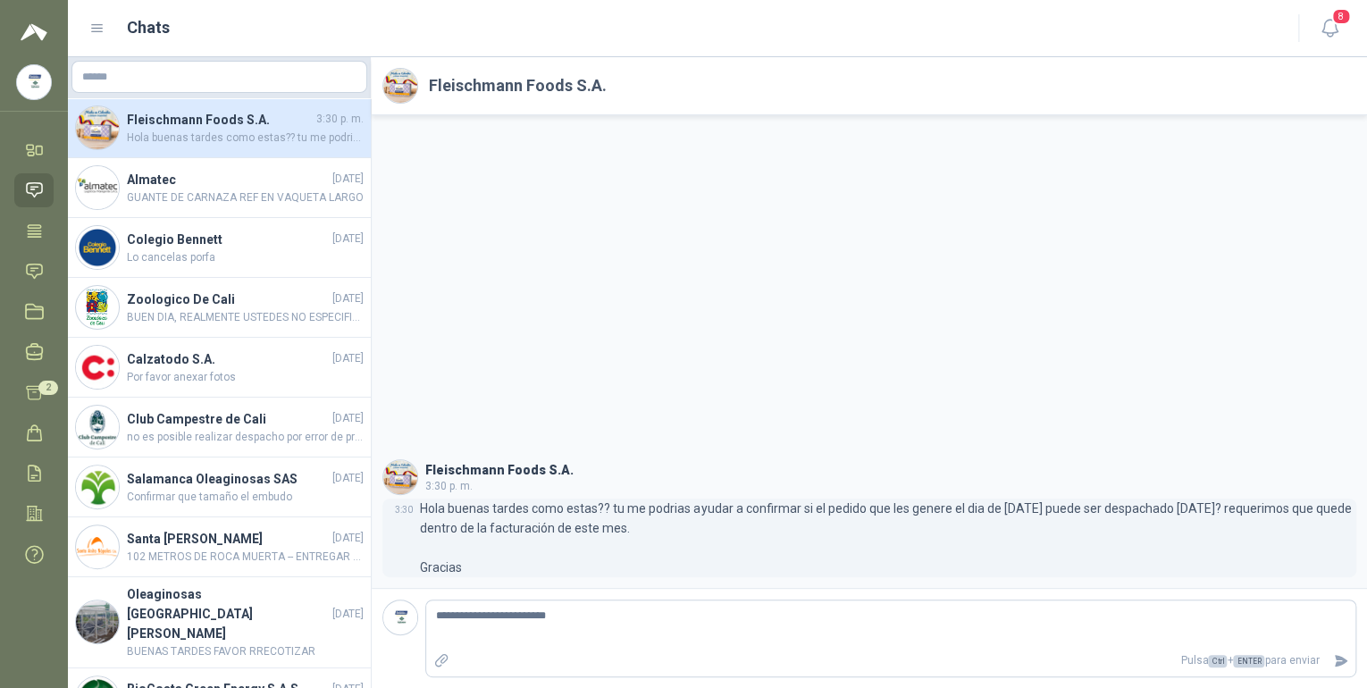
type textarea "**********"
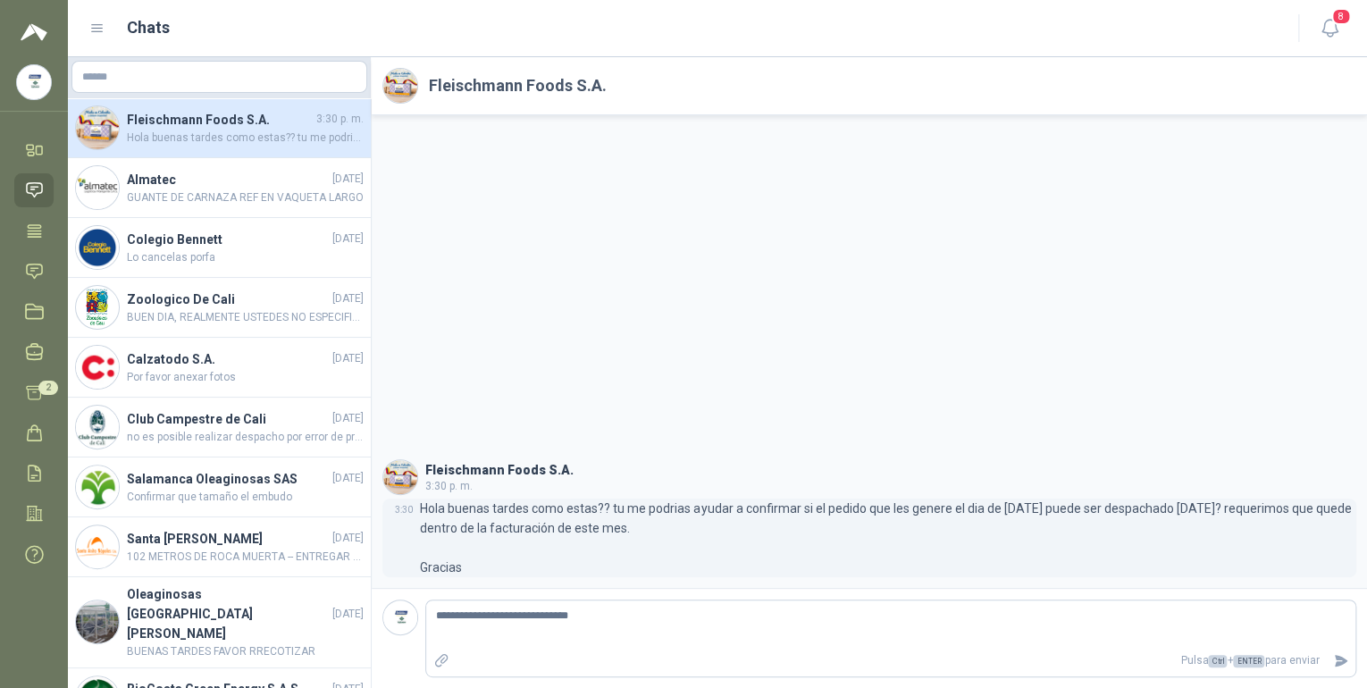
type textarea "**********"
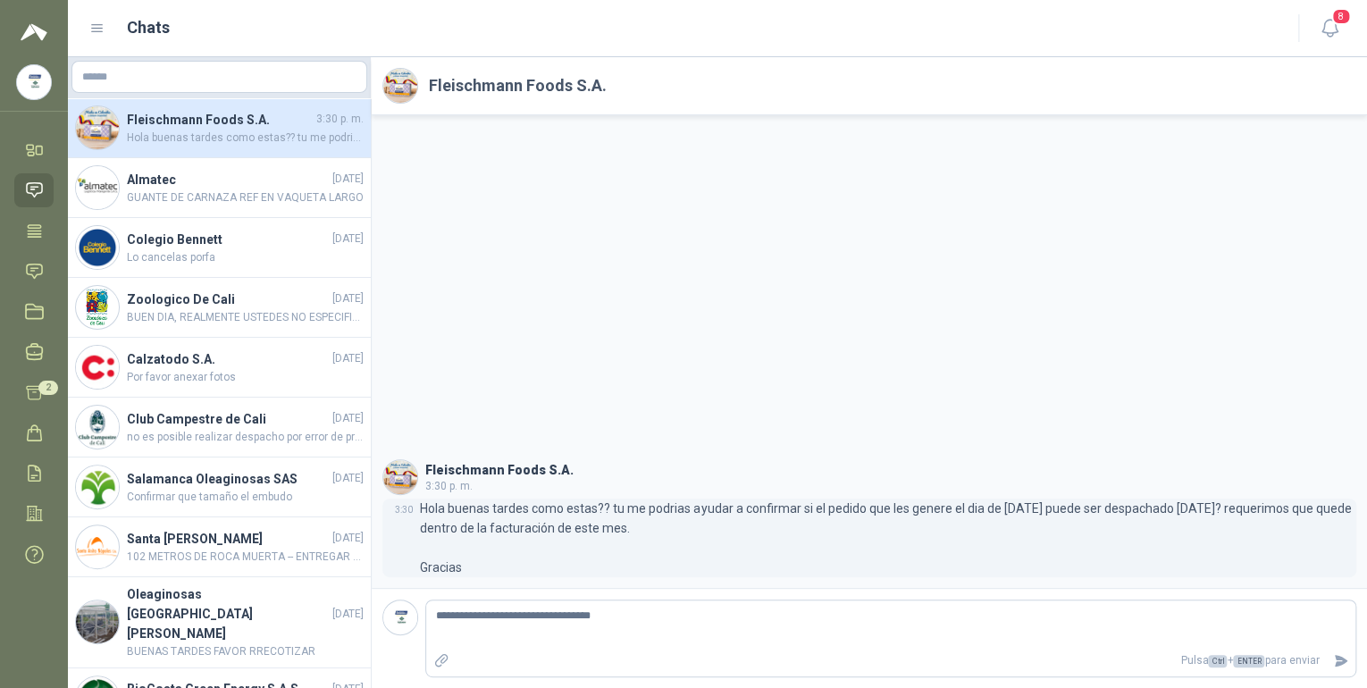
type textarea "**********"
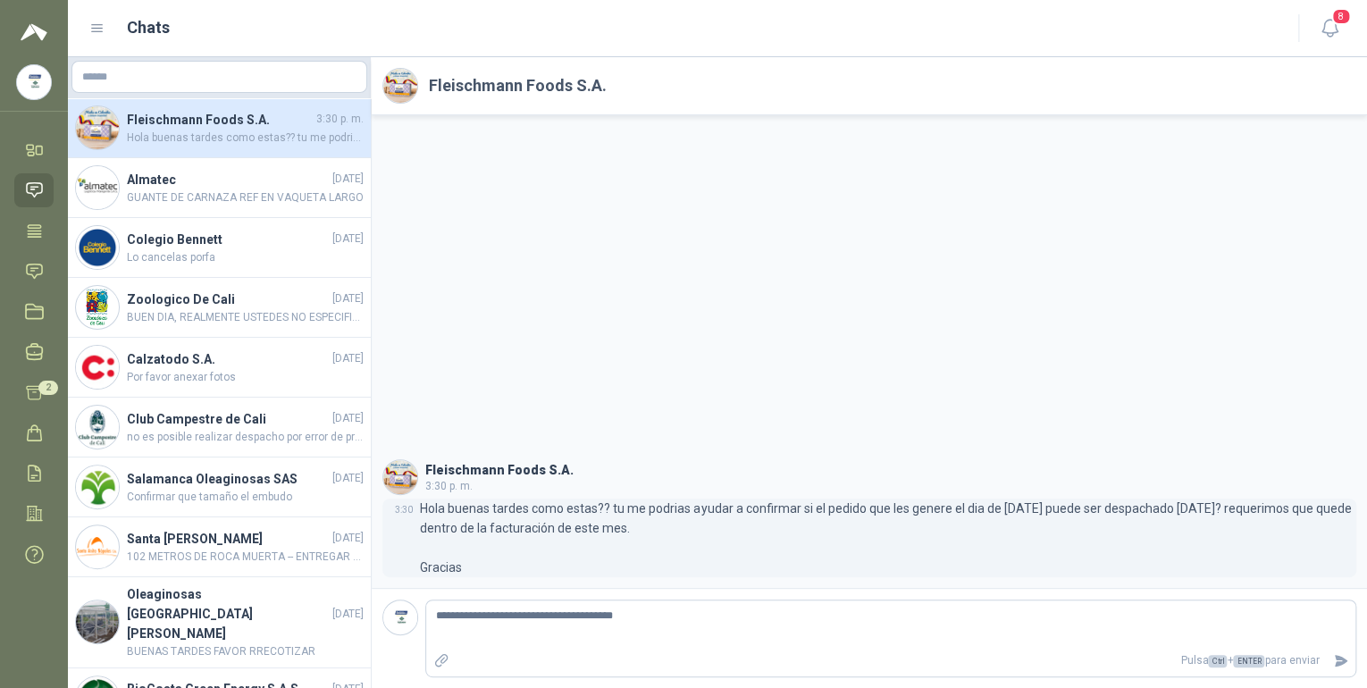
type textarea "**********"
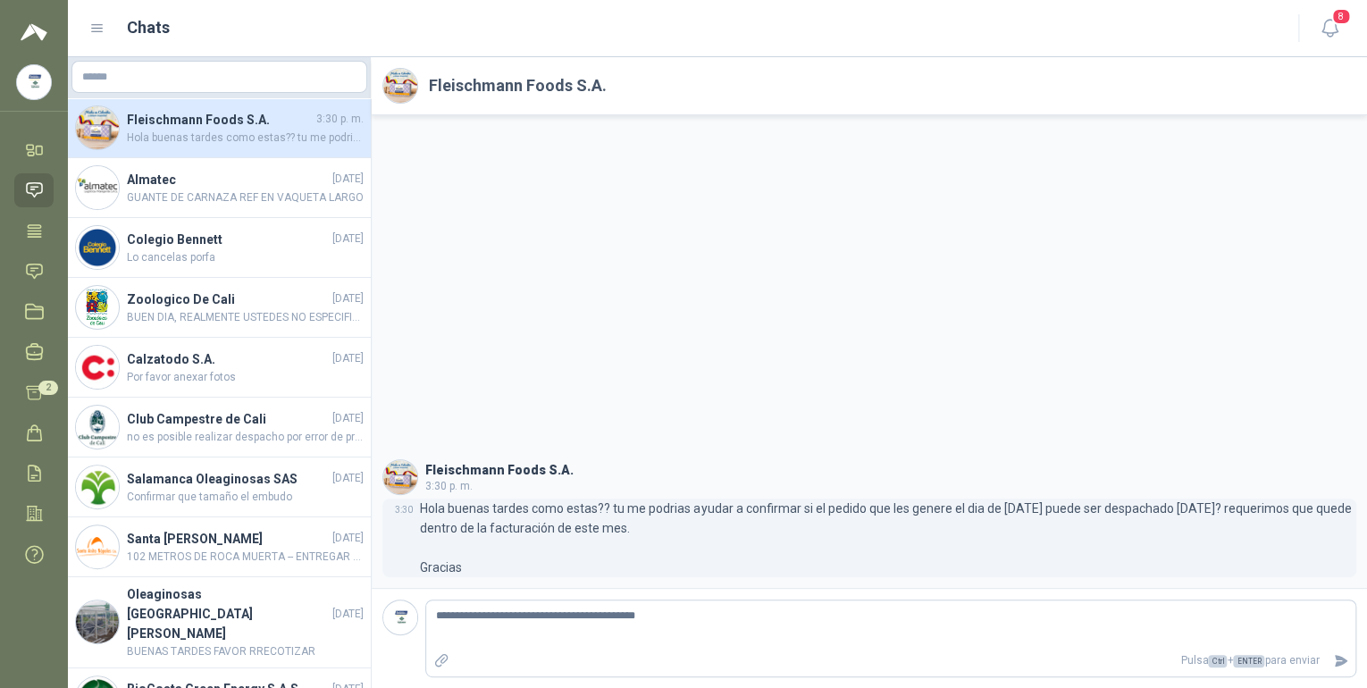
type textarea "**********"
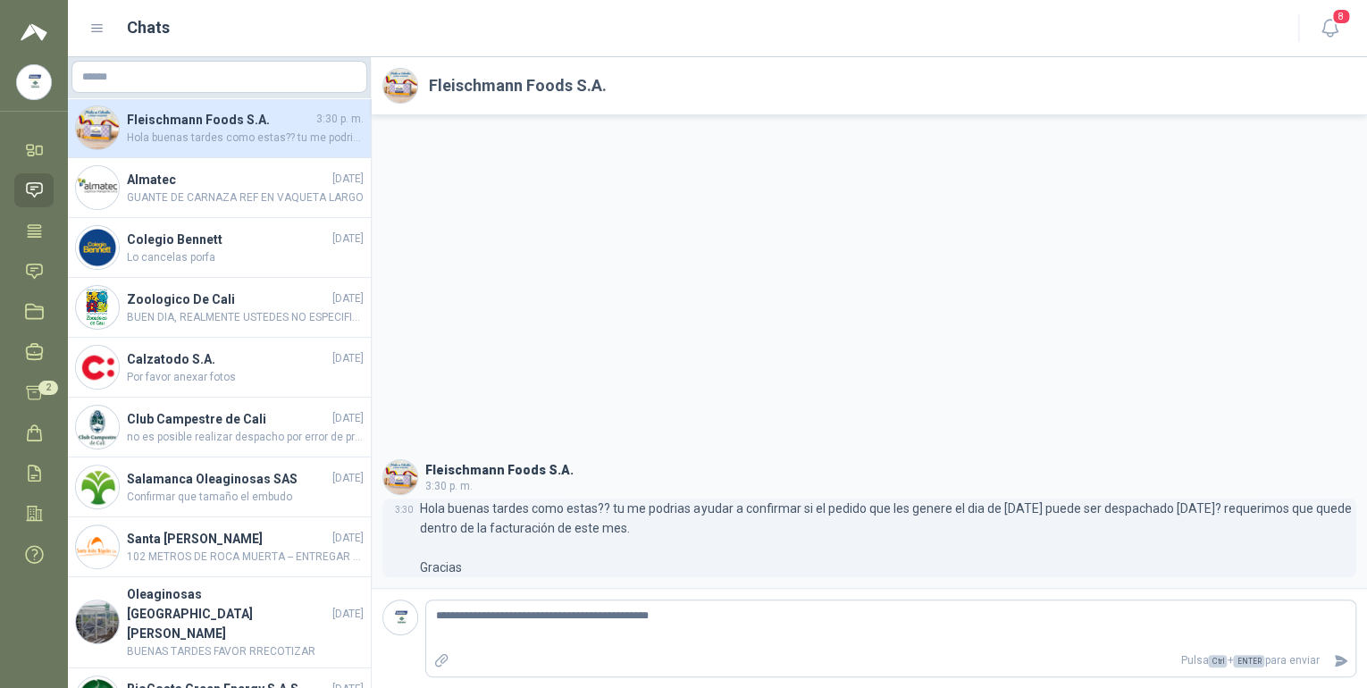
type textarea "**********"
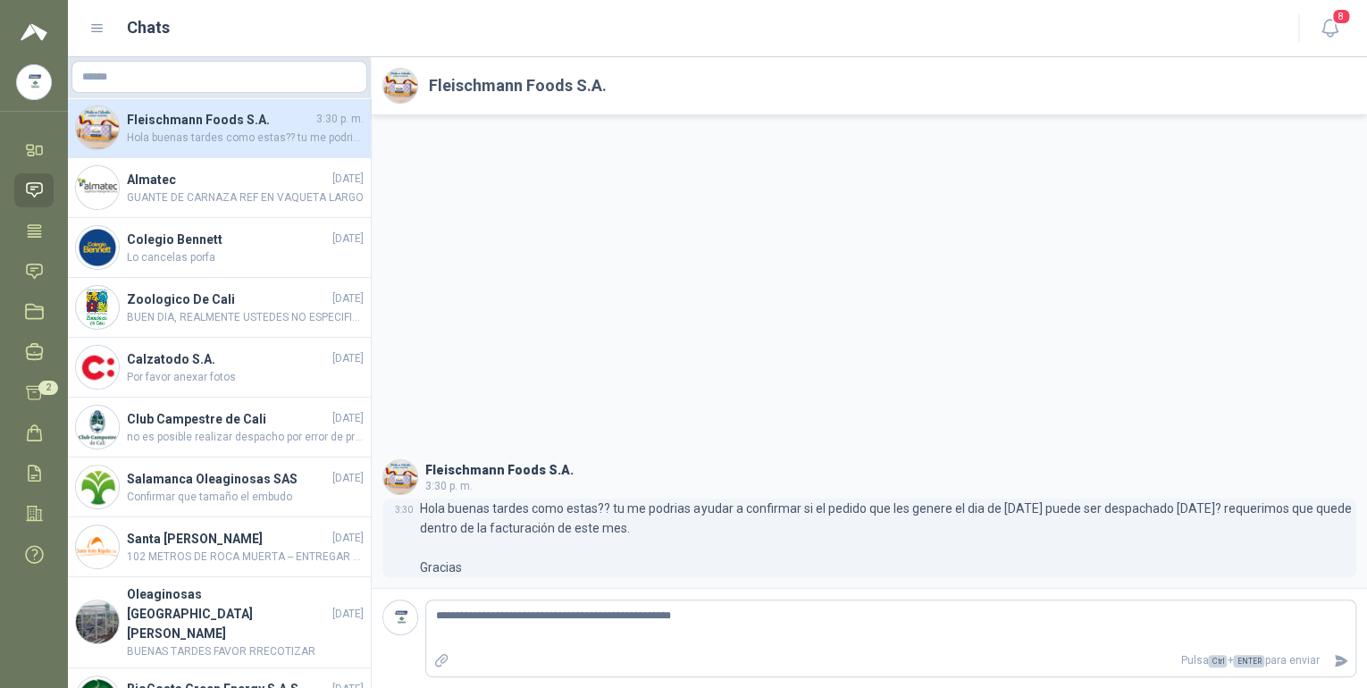
type textarea "**********"
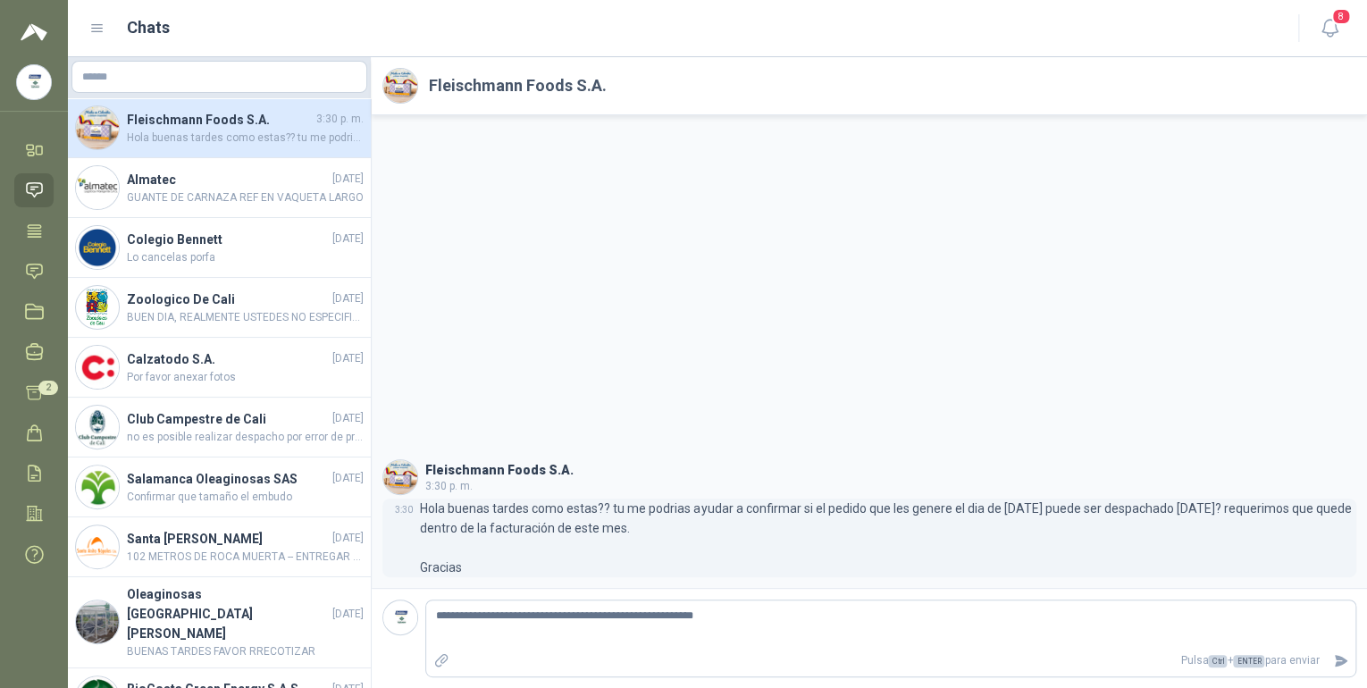
type textarea "**********"
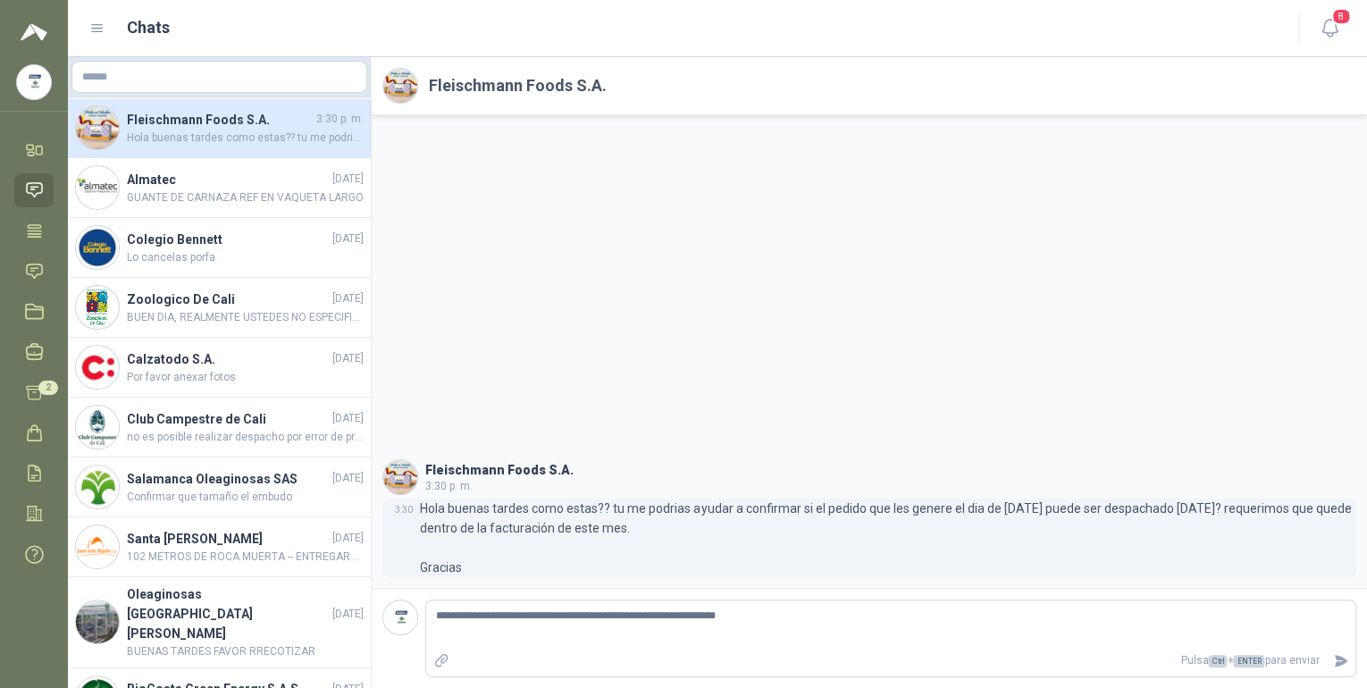
type textarea "**********"
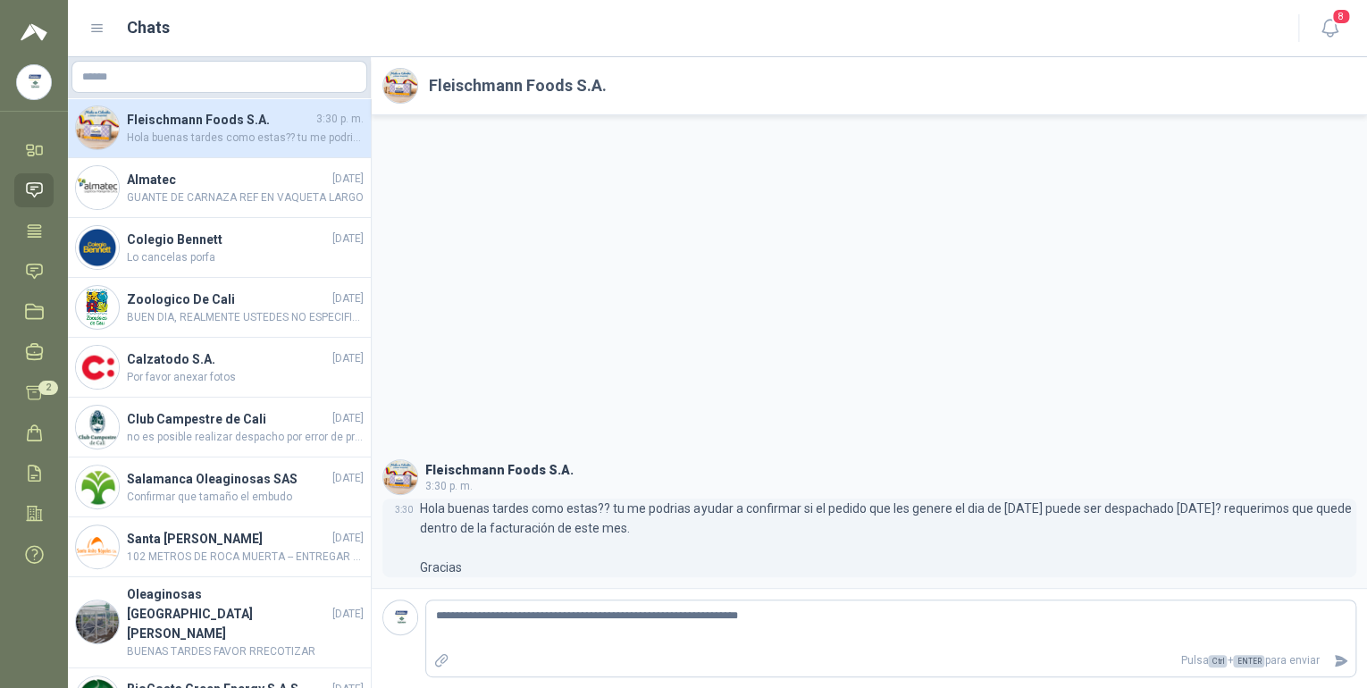
type textarea "**********"
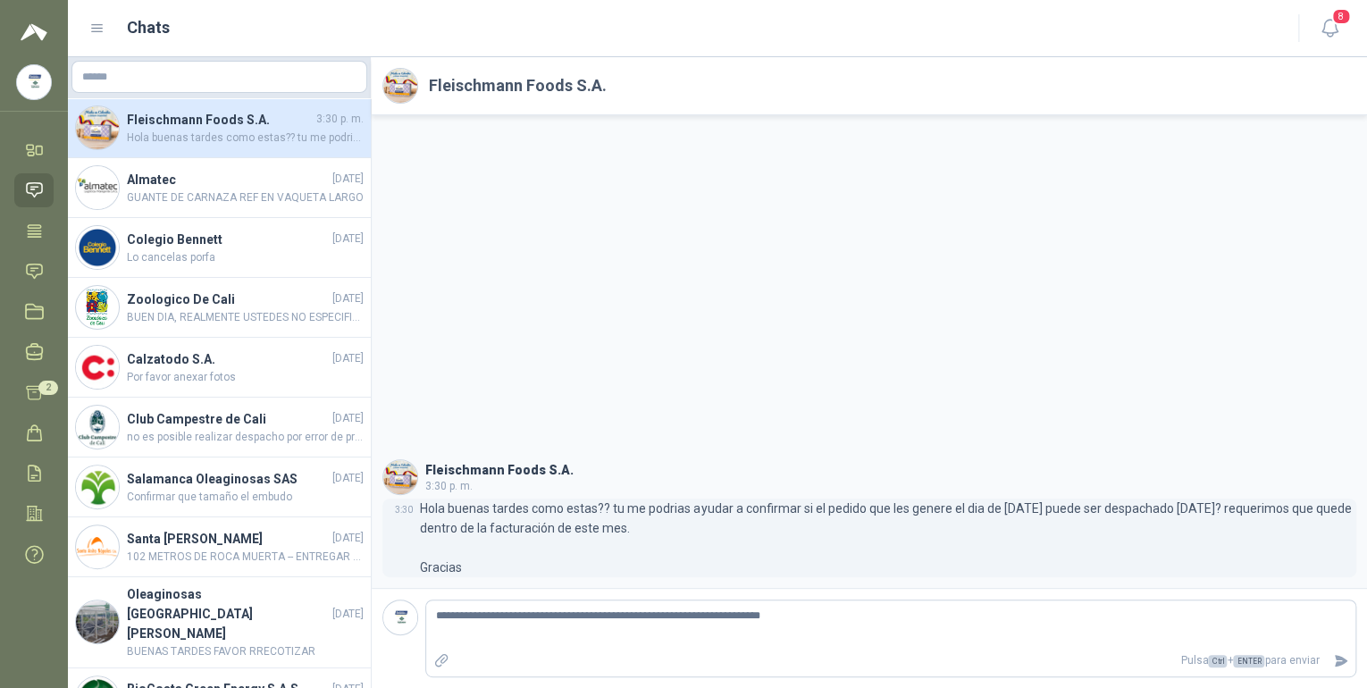
type textarea "**********"
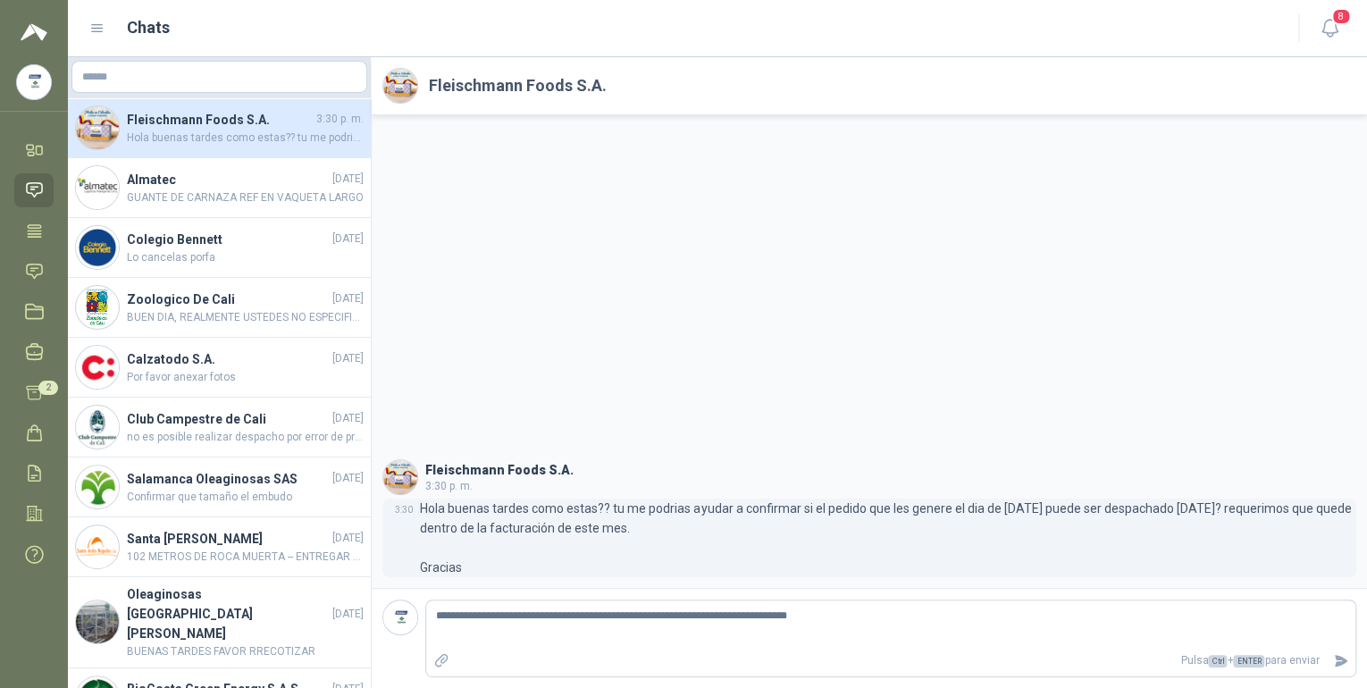
type textarea "**********"
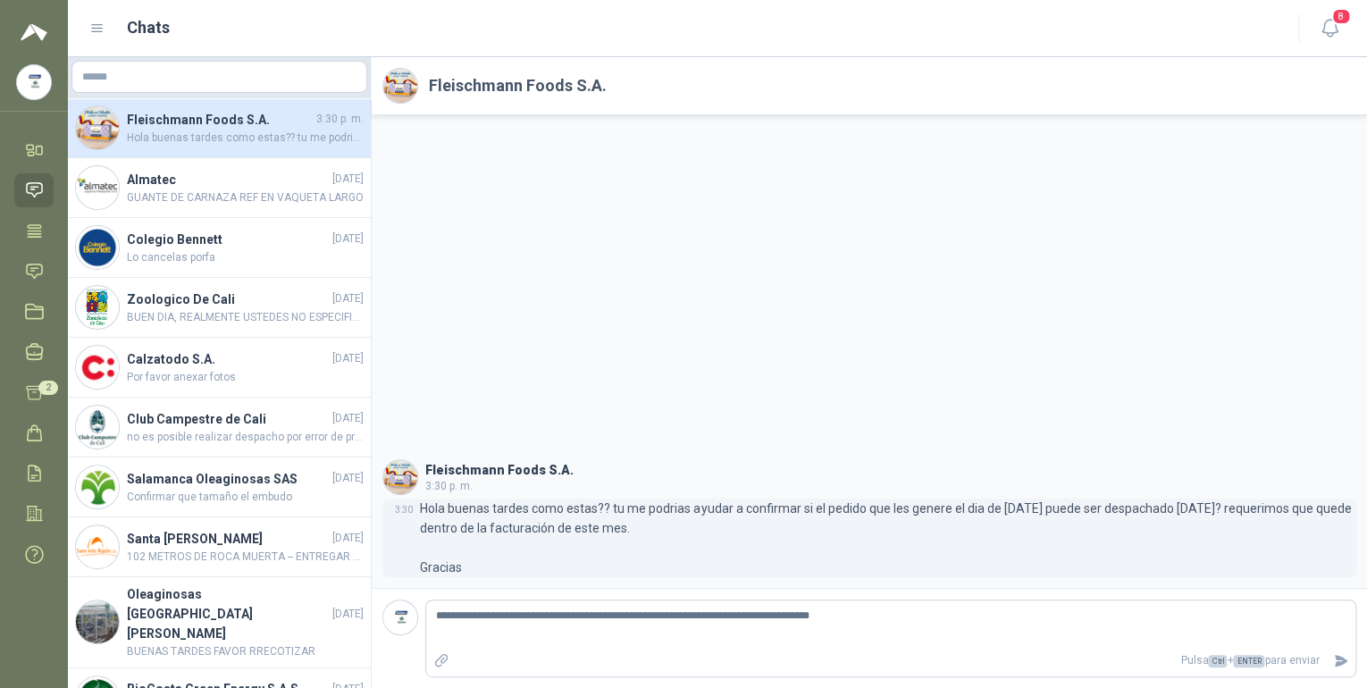
type textarea "**********"
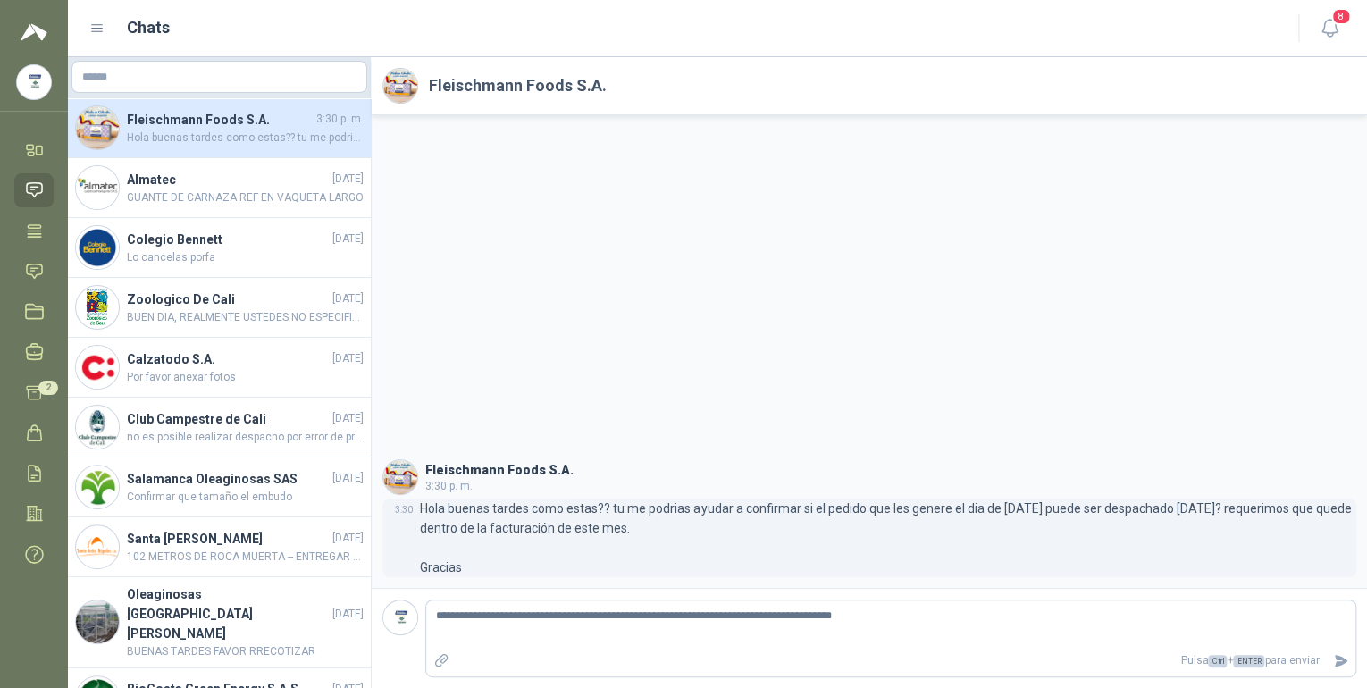
type textarea "**********"
click at [1338, 659] on icon "Enviar" at bounding box center [1340, 661] width 13 height 12
